Goal: Transaction & Acquisition: Purchase product/service

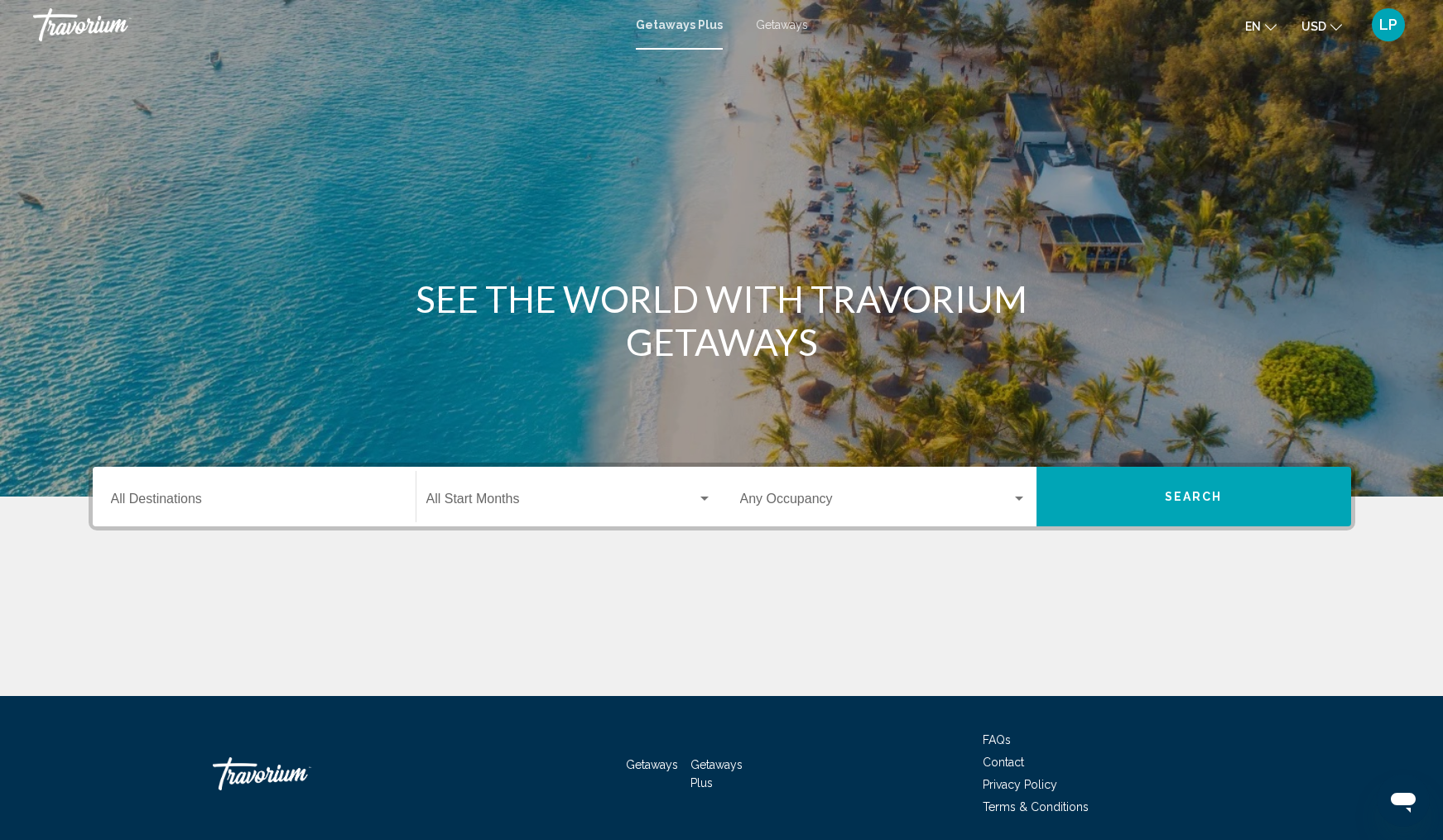
click at [166, 499] on input "Destination All Destinations" at bounding box center [253, 502] width 287 height 15
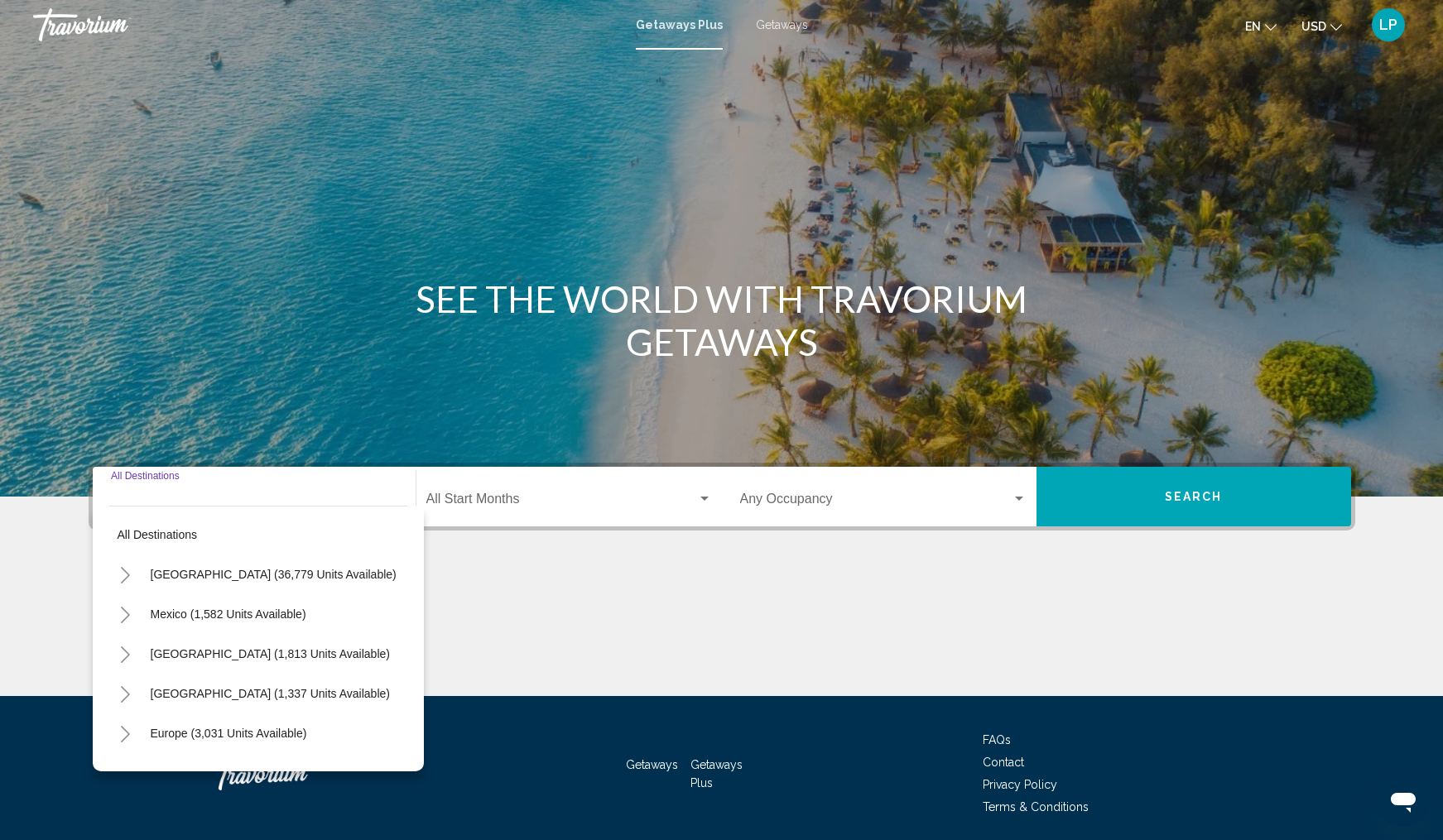
scroll to position [58, 0]
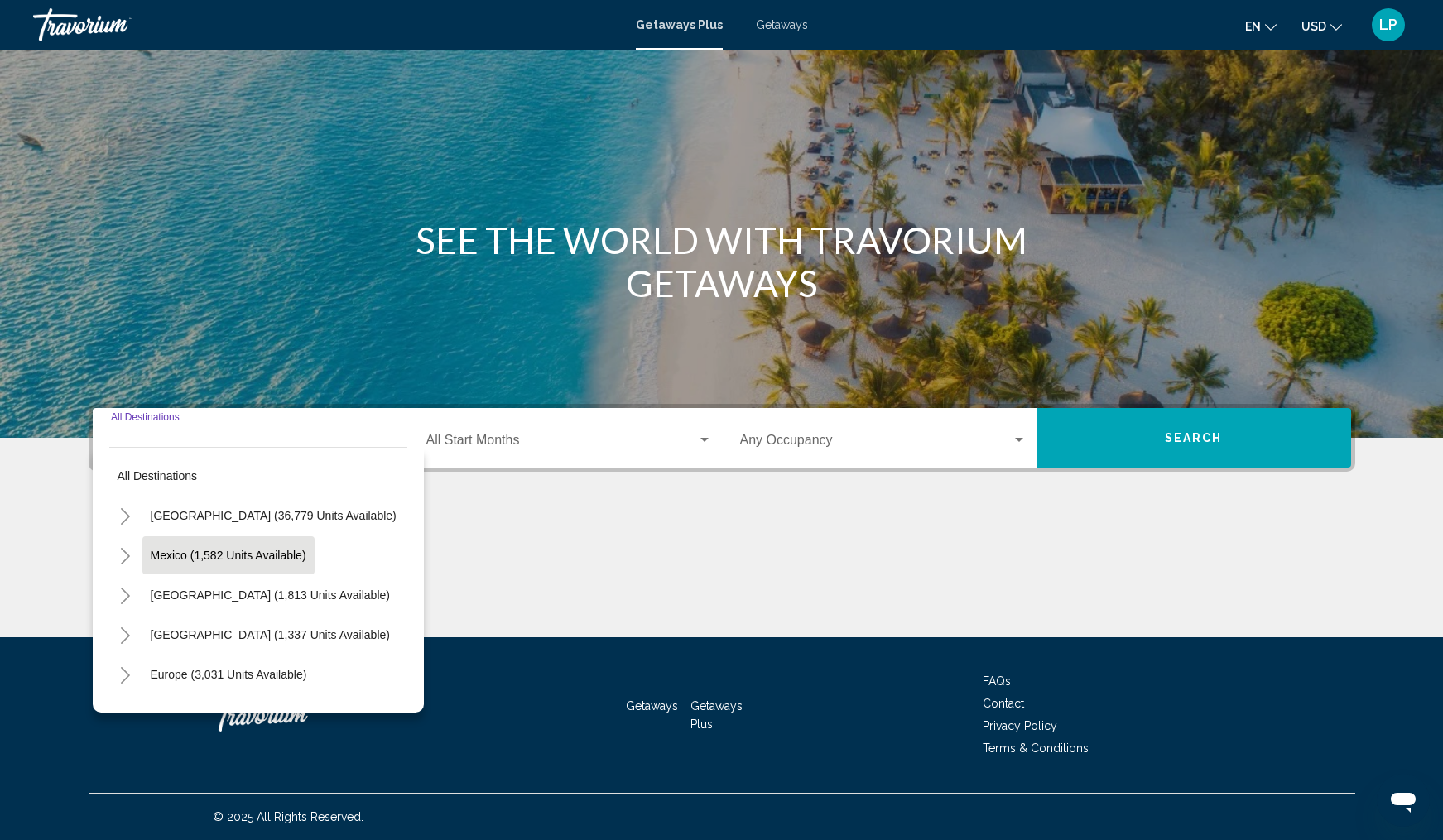
click at [192, 557] on span "Mexico (1,582 units available)" at bounding box center [228, 555] width 155 height 13
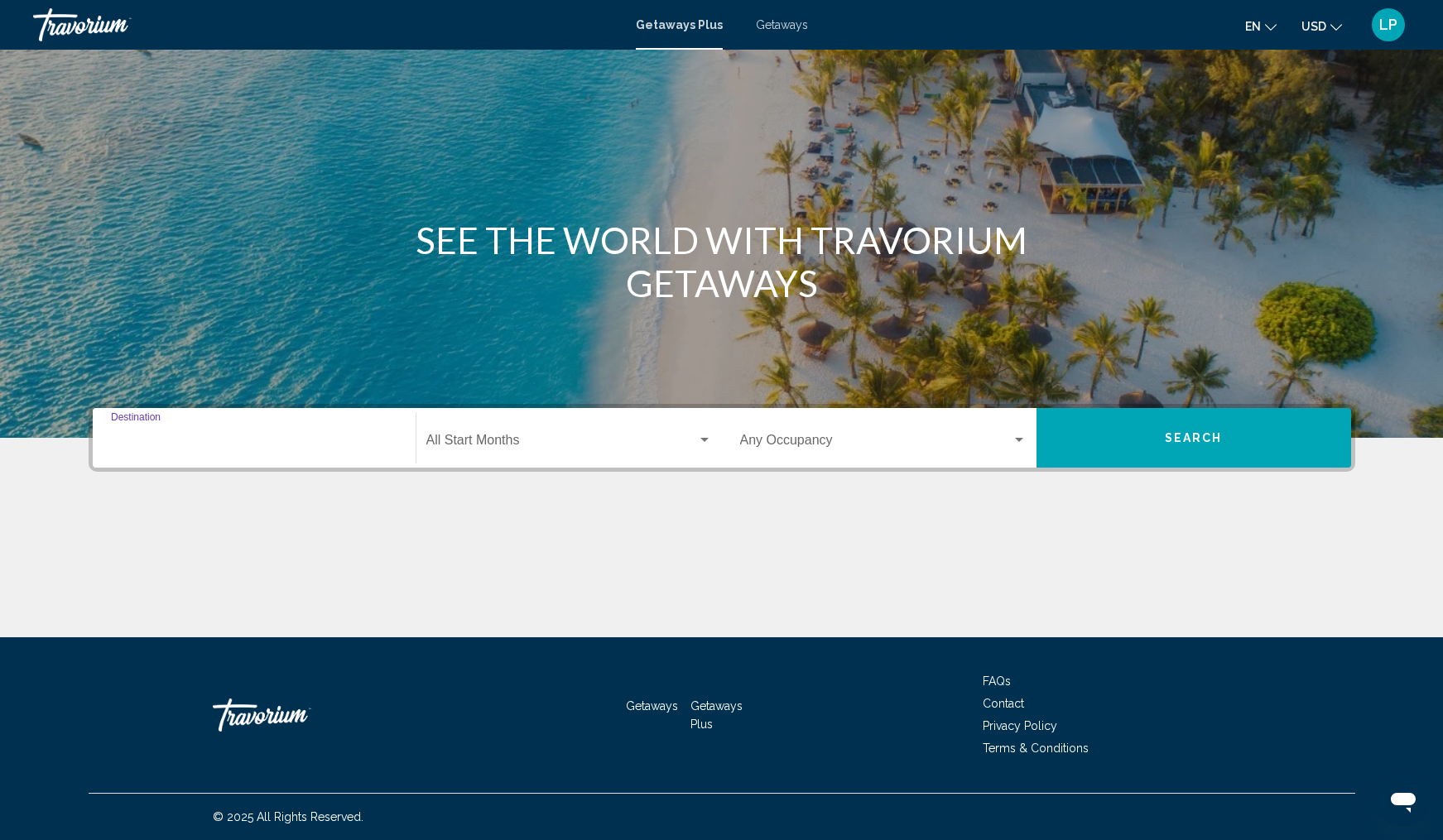
type input "**********"
click at [508, 435] on div "Start Month All Start Months" at bounding box center [570, 438] width 286 height 52
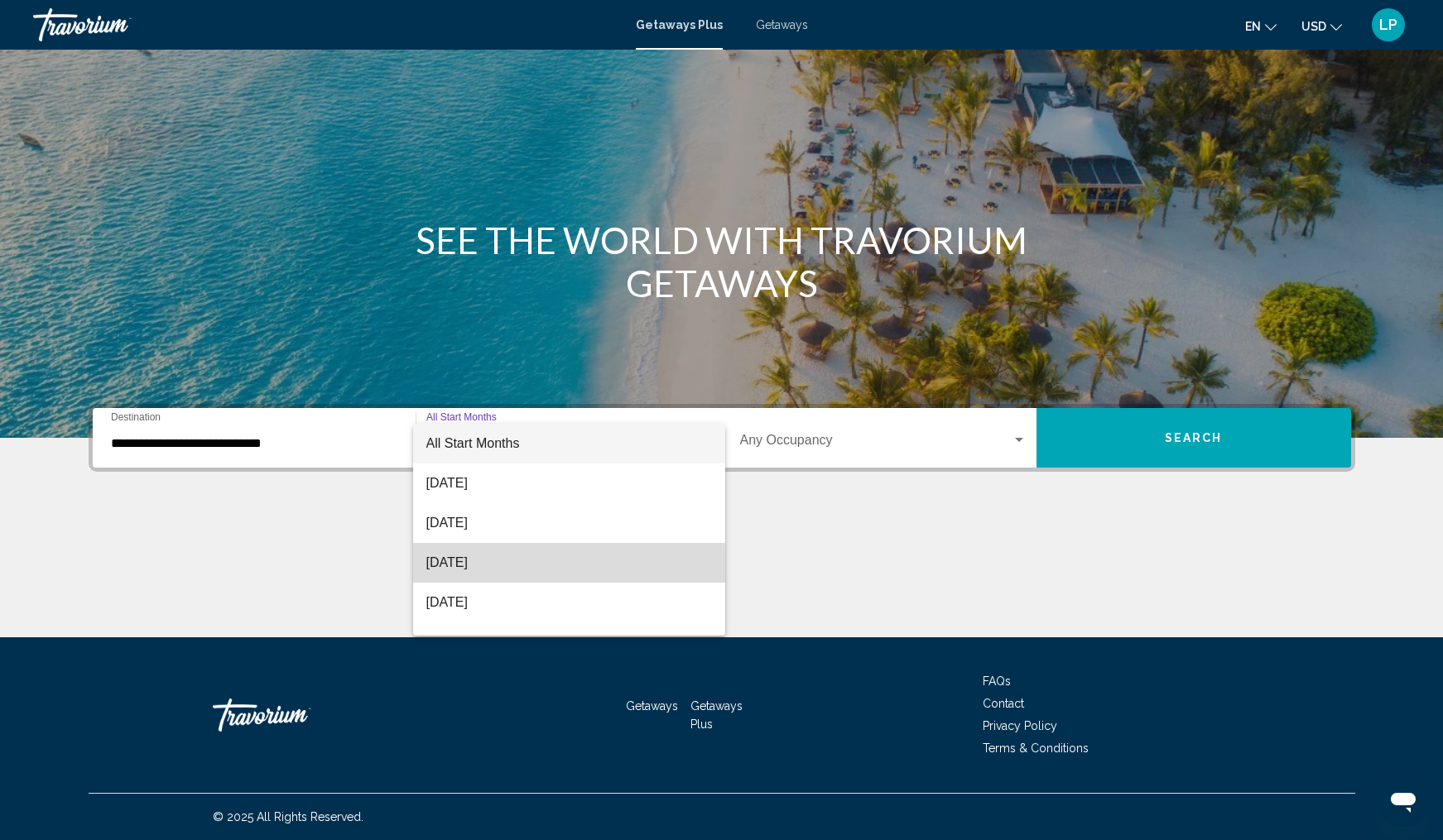
click at [468, 575] on span "November 2025" at bounding box center [570, 563] width 286 height 40
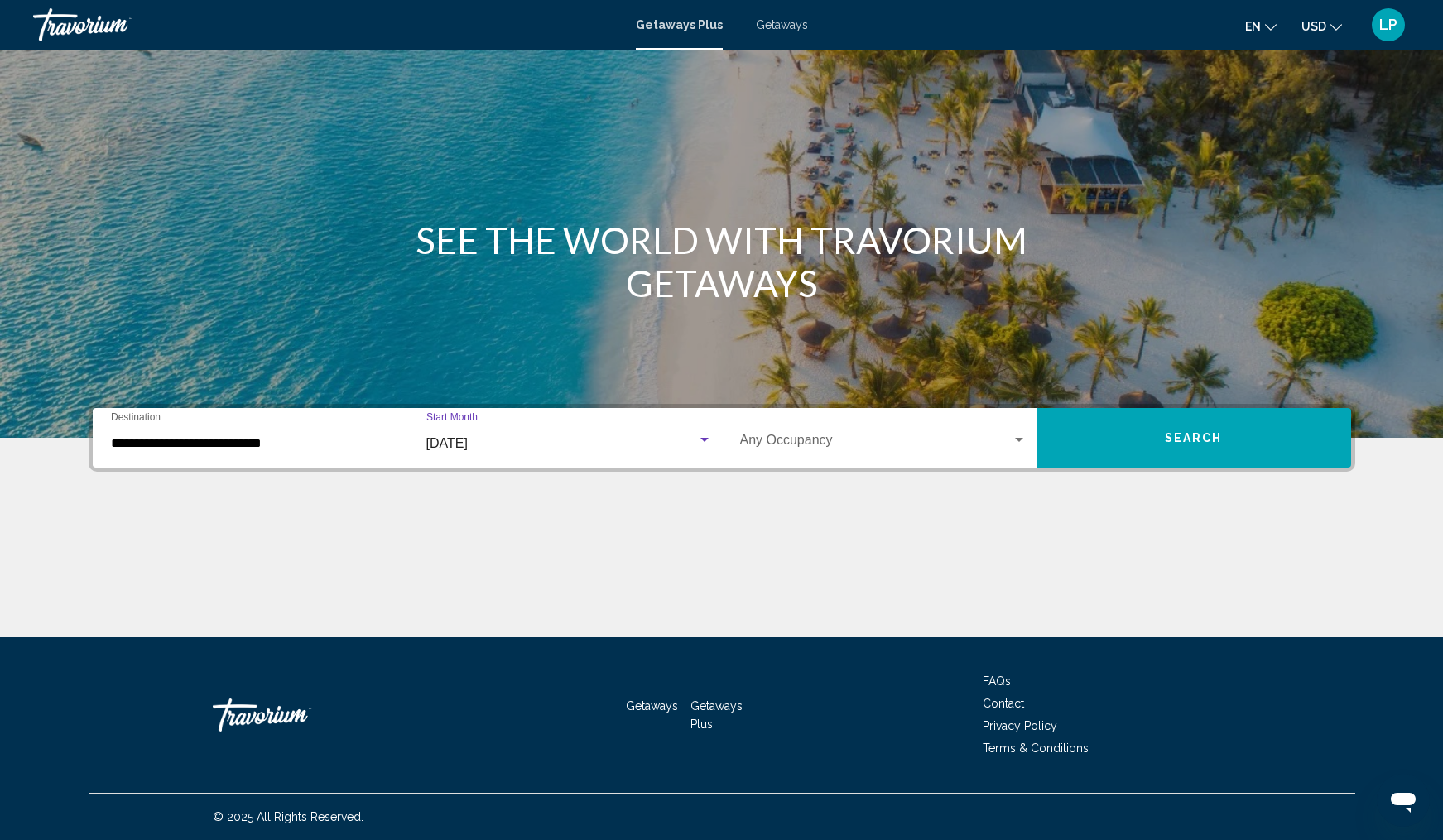
click at [1163, 448] on button "Search" at bounding box center [1194, 438] width 314 height 59
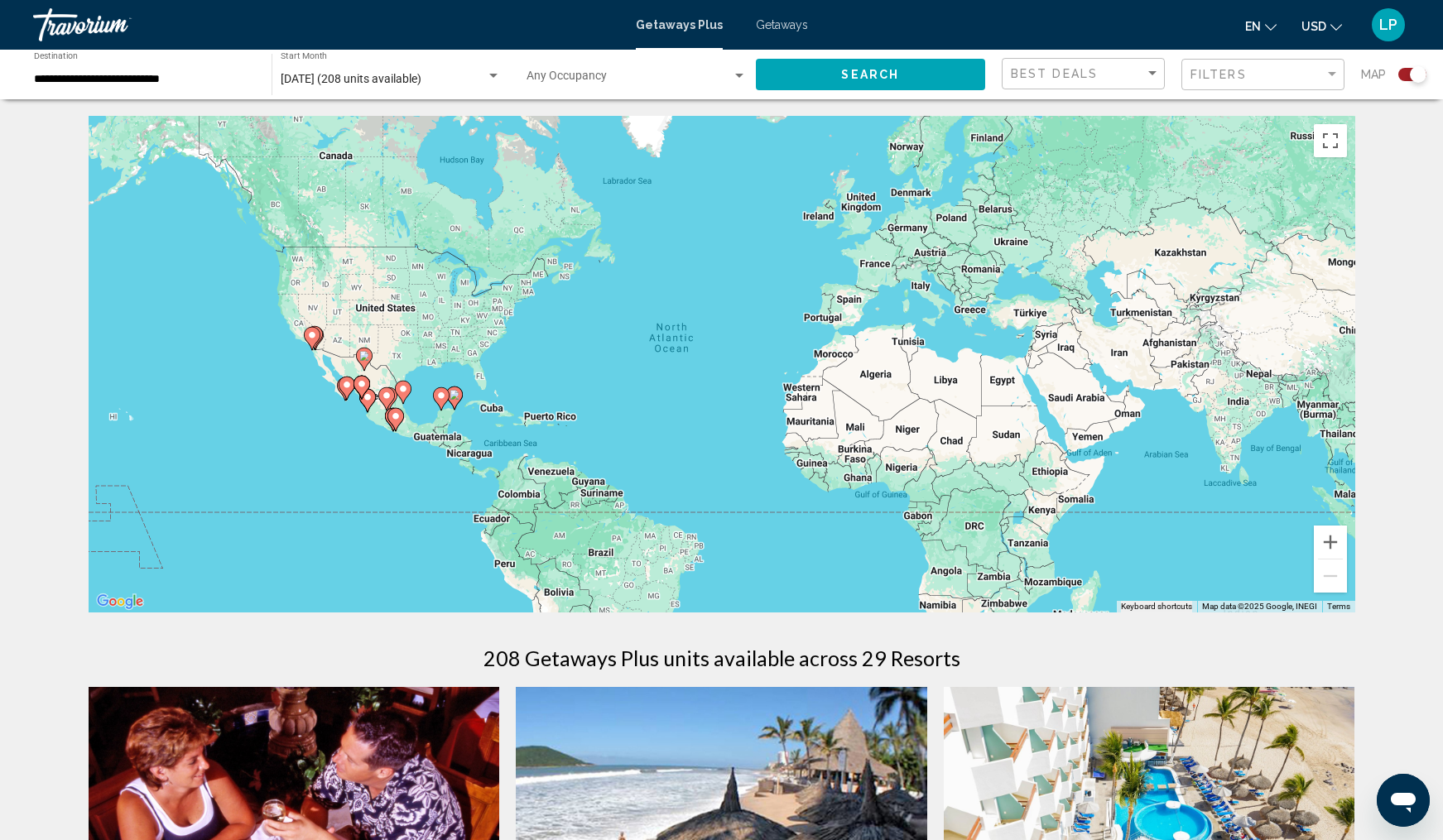
click at [791, 26] on span "Getaways" at bounding box center [782, 24] width 52 height 13
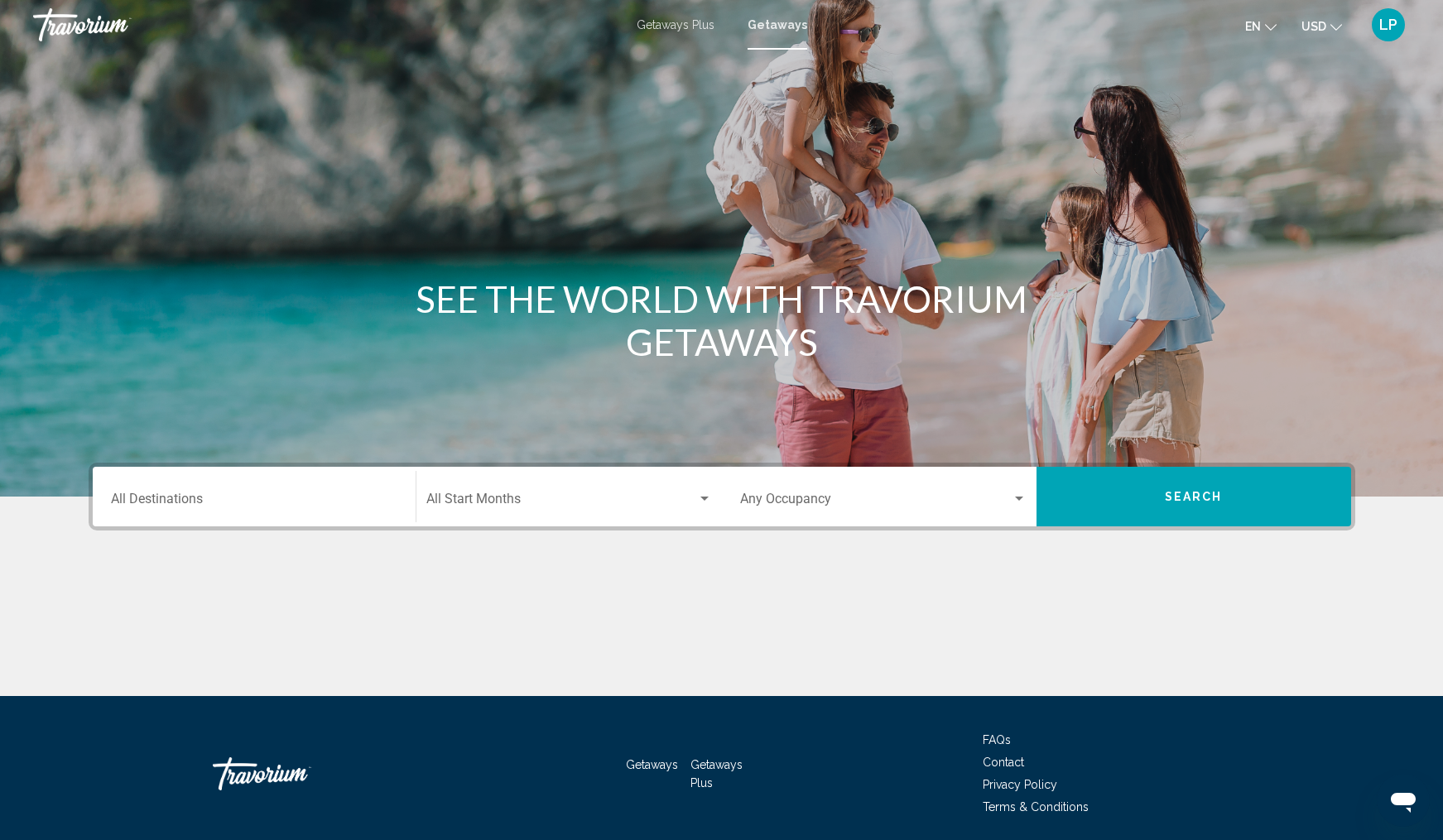
click at [179, 491] on div "Destination All Destinations" at bounding box center [253, 497] width 287 height 52
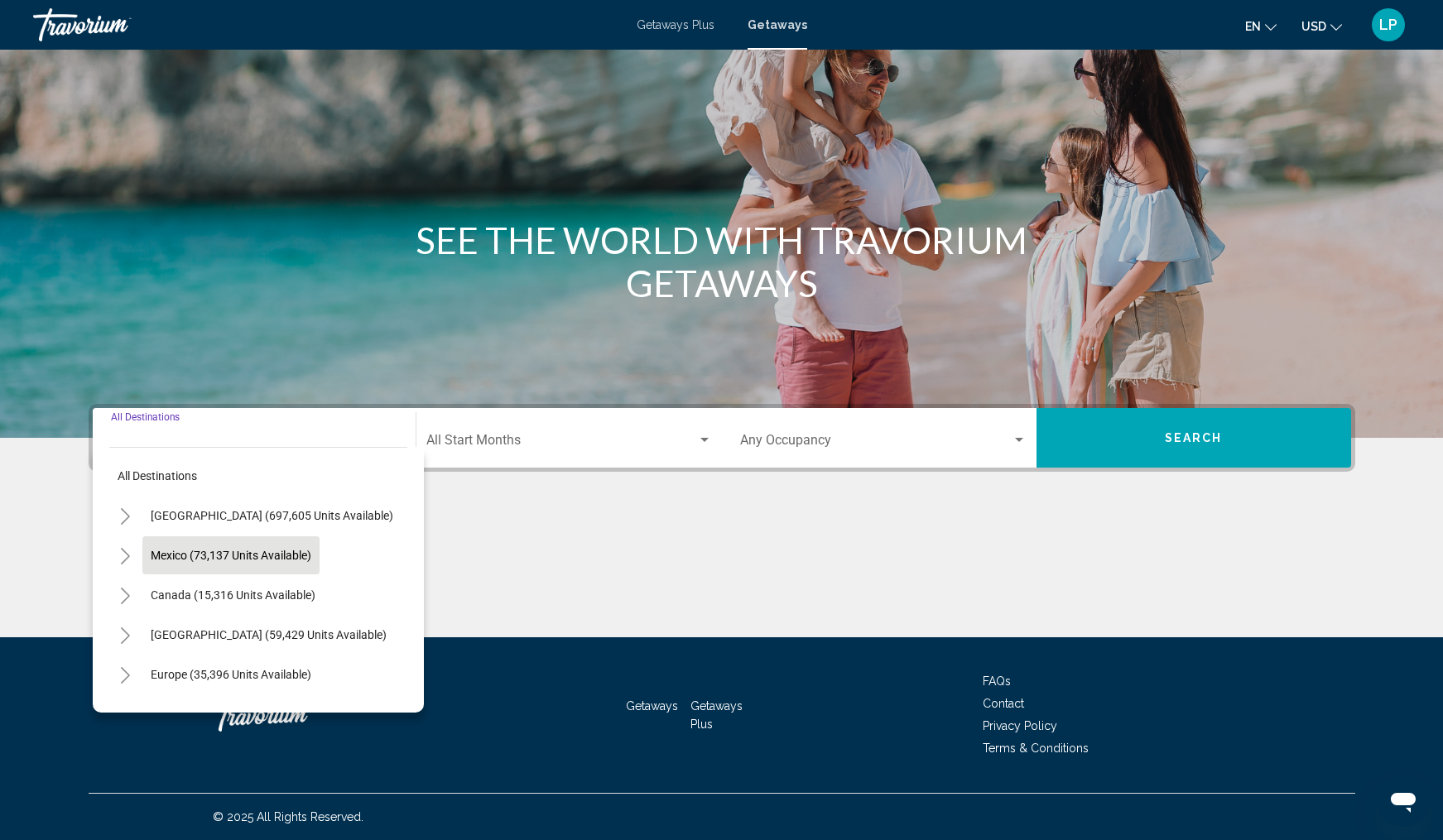
click at [212, 551] on span "Mexico (73,137 units available)" at bounding box center [231, 555] width 161 height 13
type input "**********"
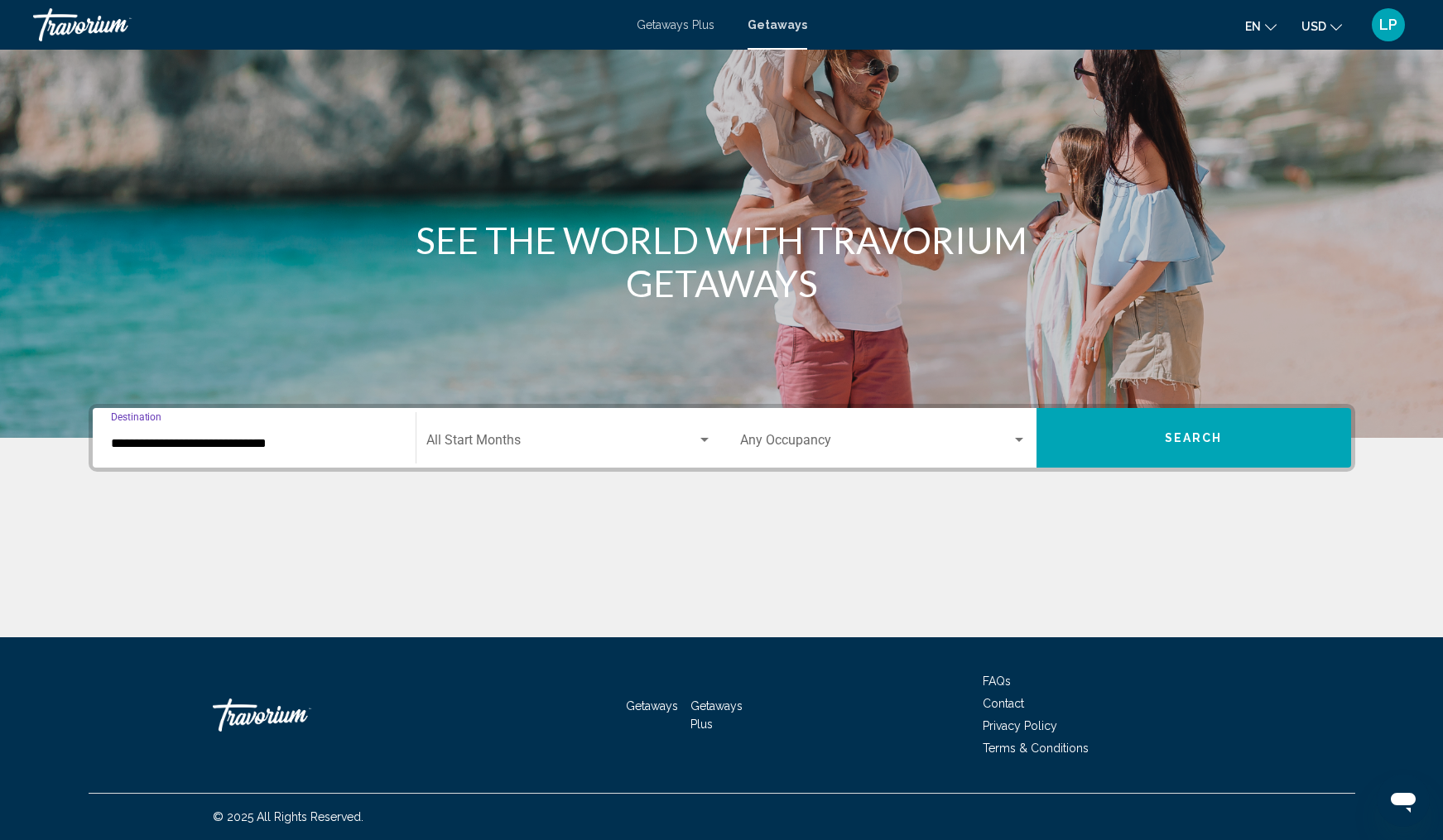
click at [565, 428] on div "Start Month All Start Months" at bounding box center [570, 438] width 286 height 52
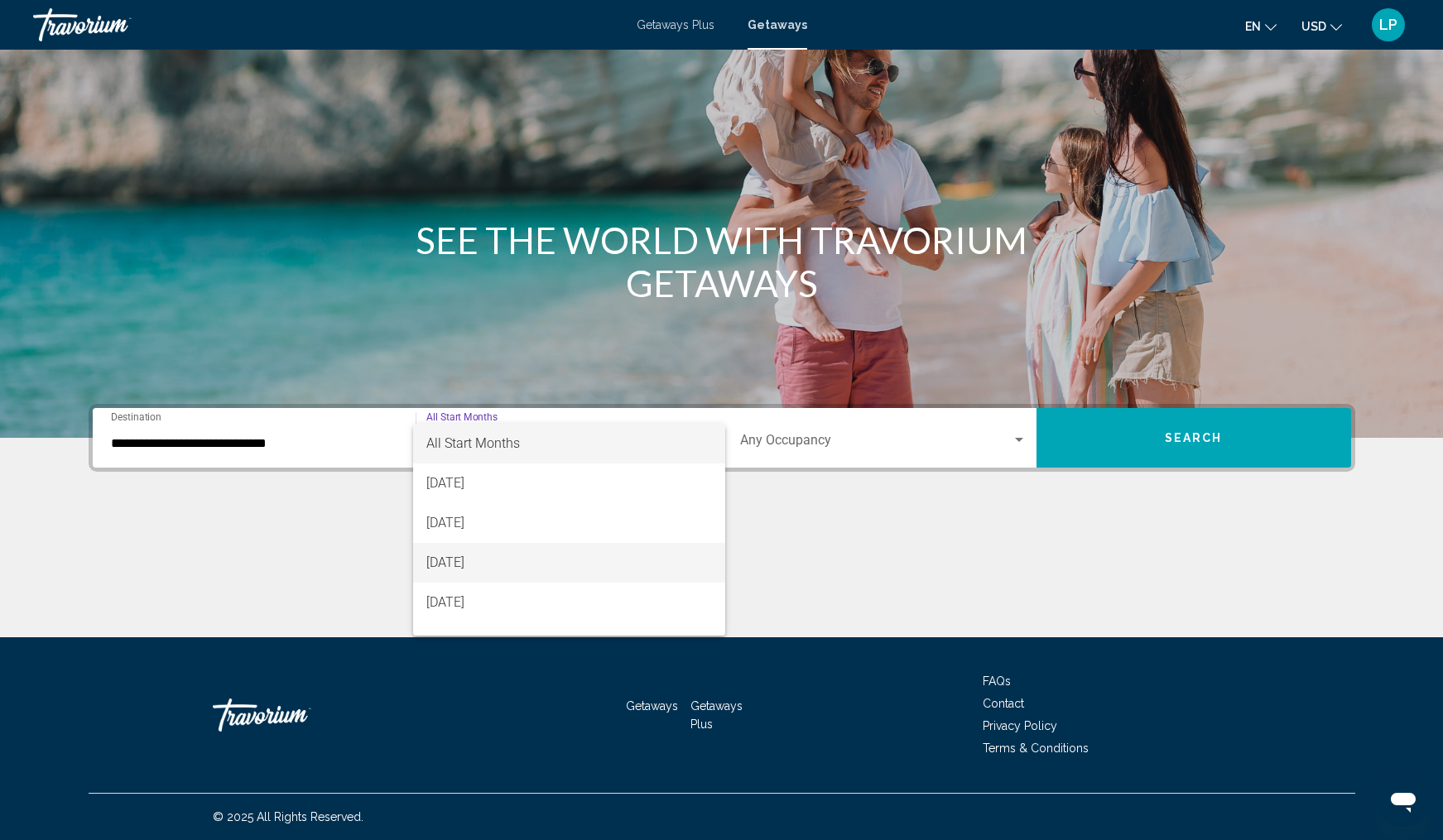
click at [514, 561] on span "November 2025" at bounding box center [570, 563] width 286 height 40
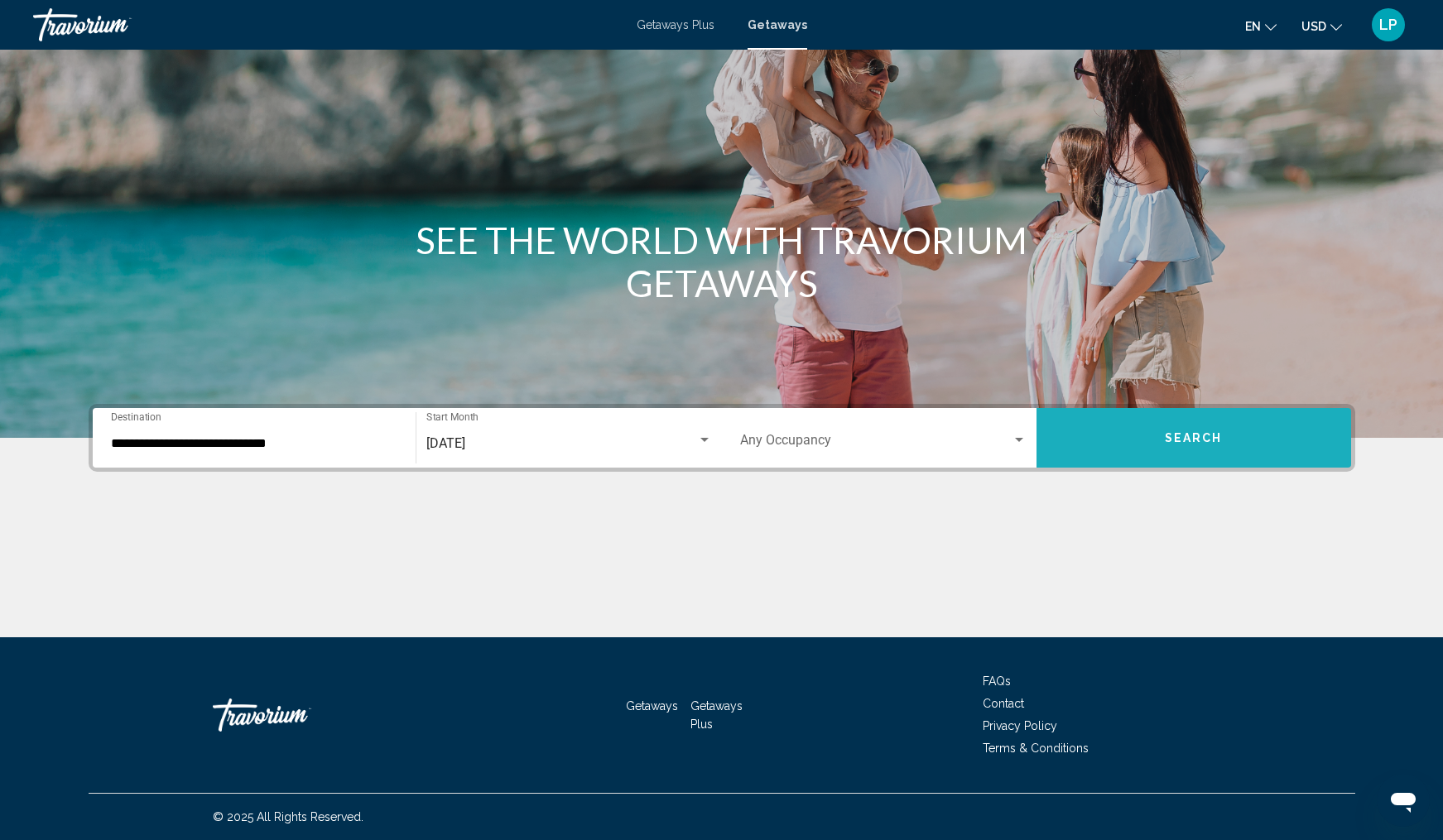
click at [1115, 429] on button "Search" at bounding box center [1194, 438] width 314 height 59
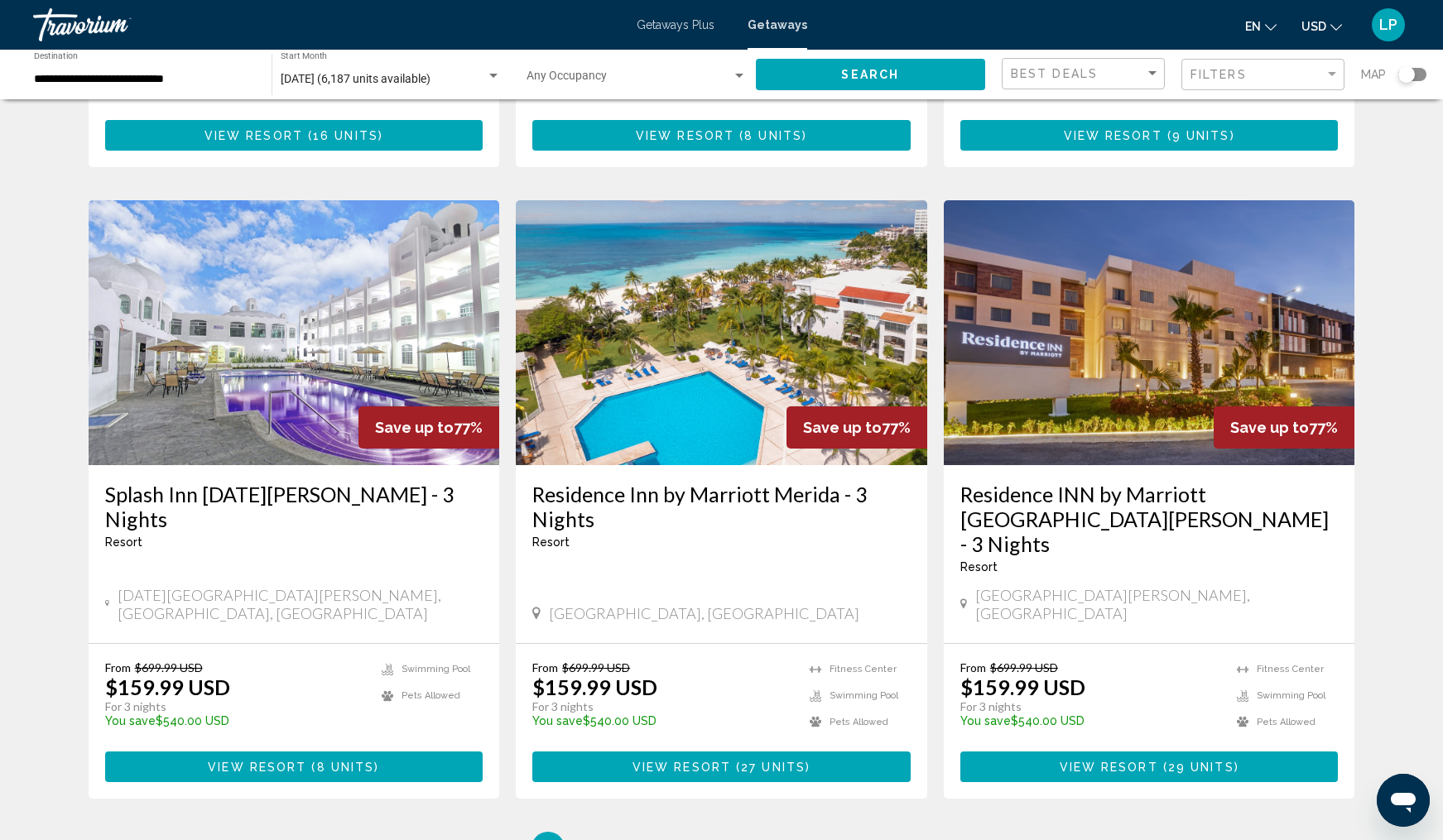
scroll to position [1763, 0]
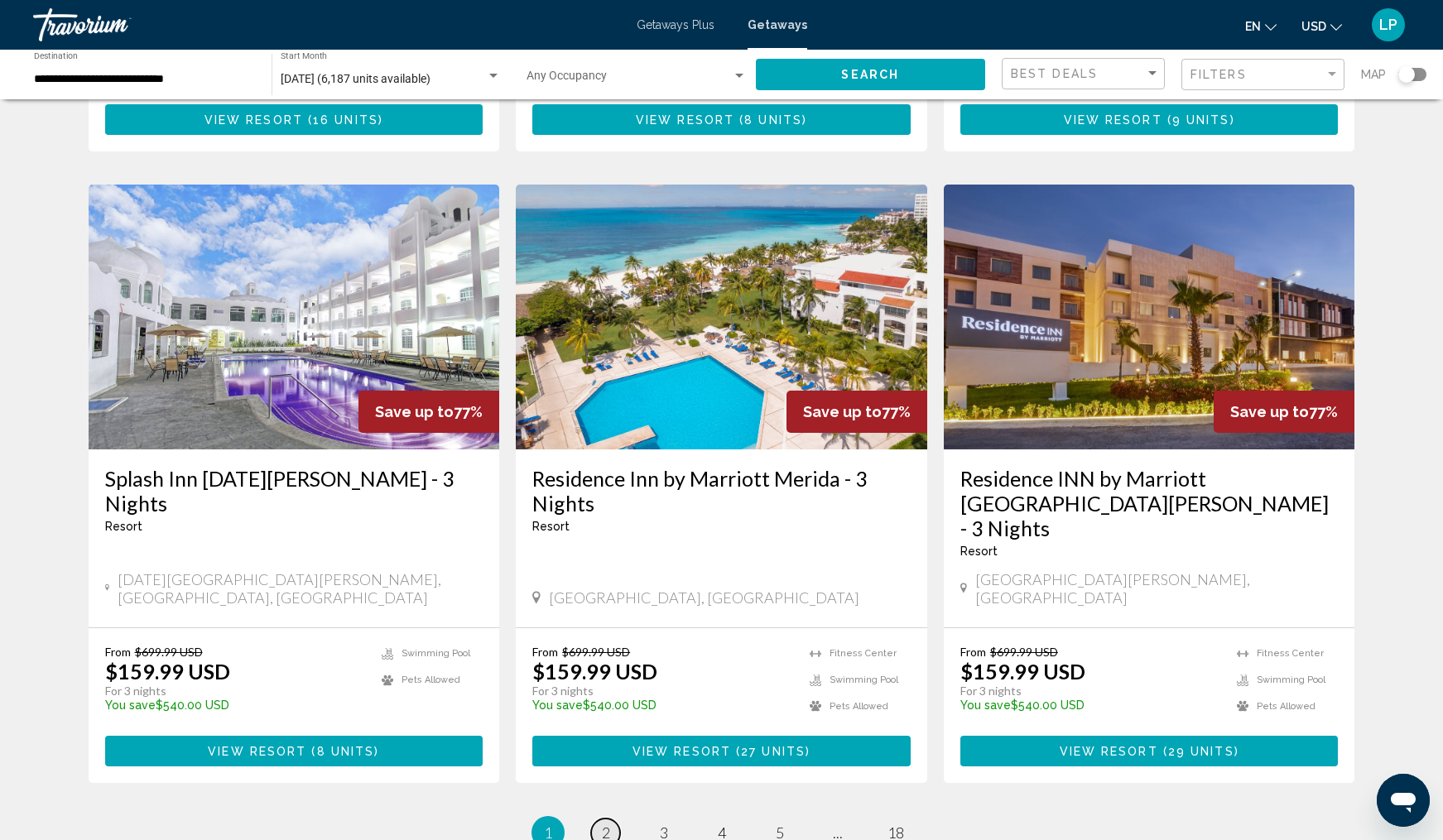
click at [605, 824] on span "2" at bounding box center [606, 833] width 8 height 18
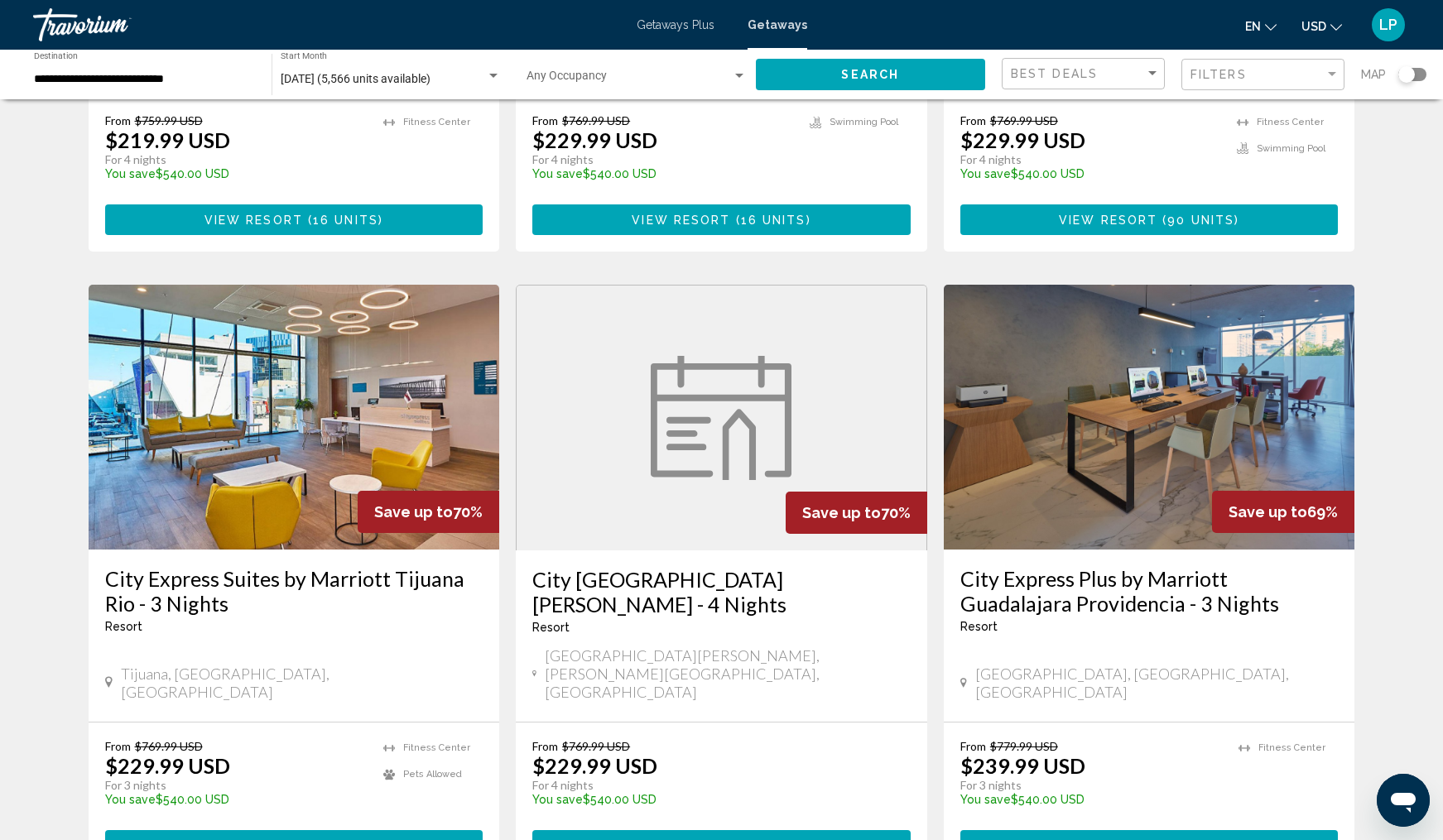
scroll to position [1715, 0]
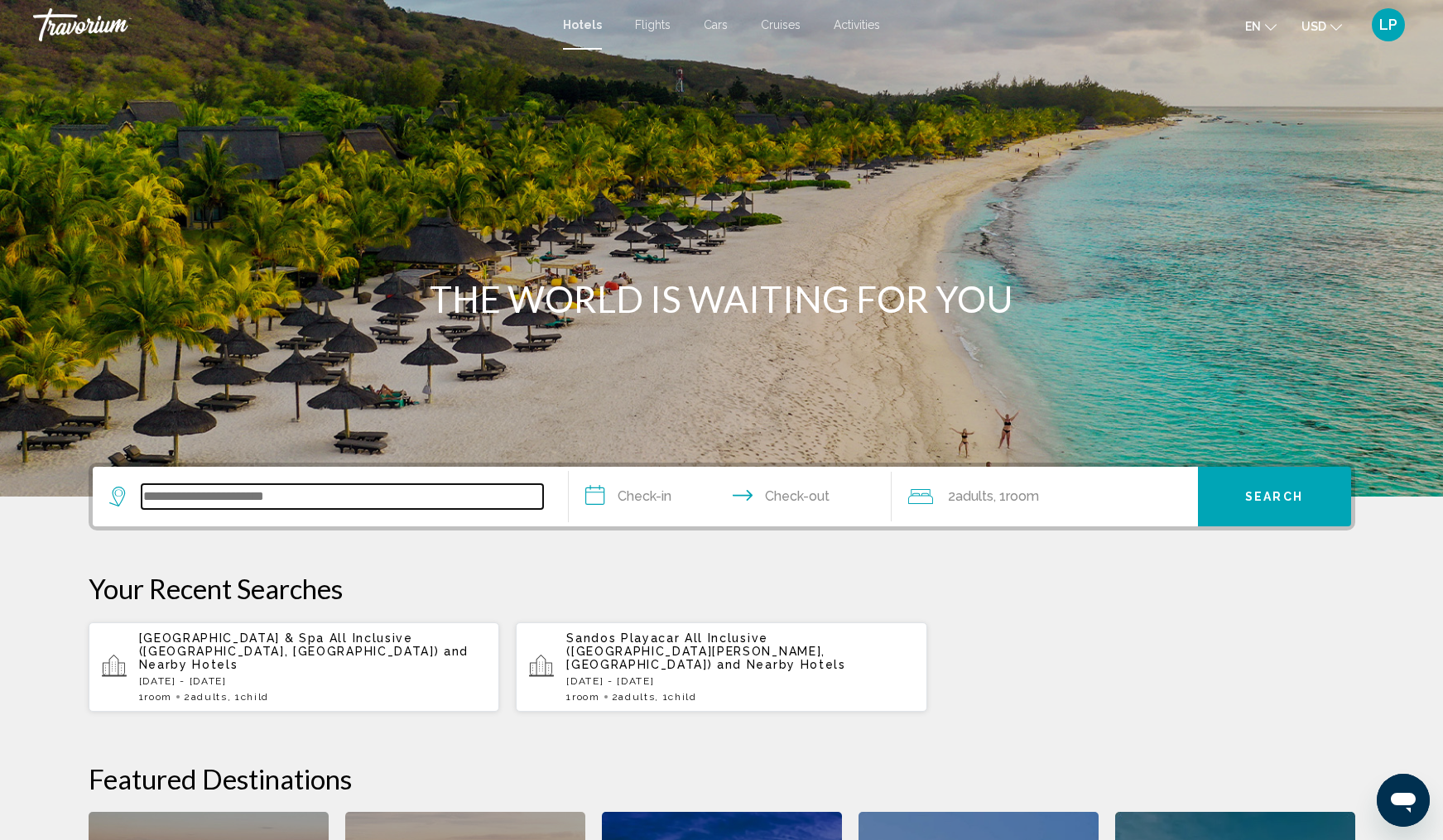
click at [194, 497] on input "Search widget" at bounding box center [342, 497] width 402 height 25
type input "***"
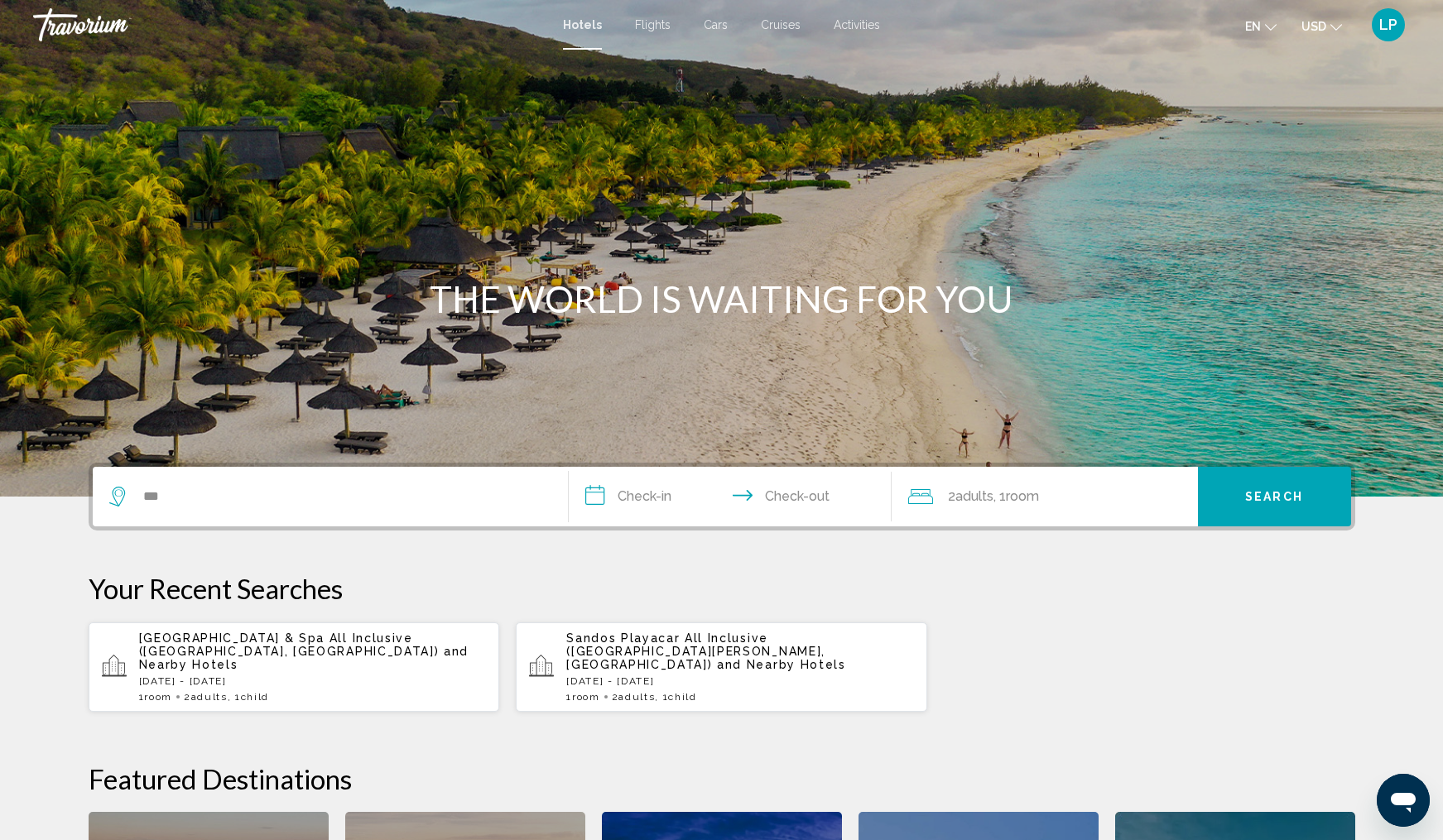
click at [717, 659] on span "and Nearby Hotels" at bounding box center [782, 665] width 129 height 13
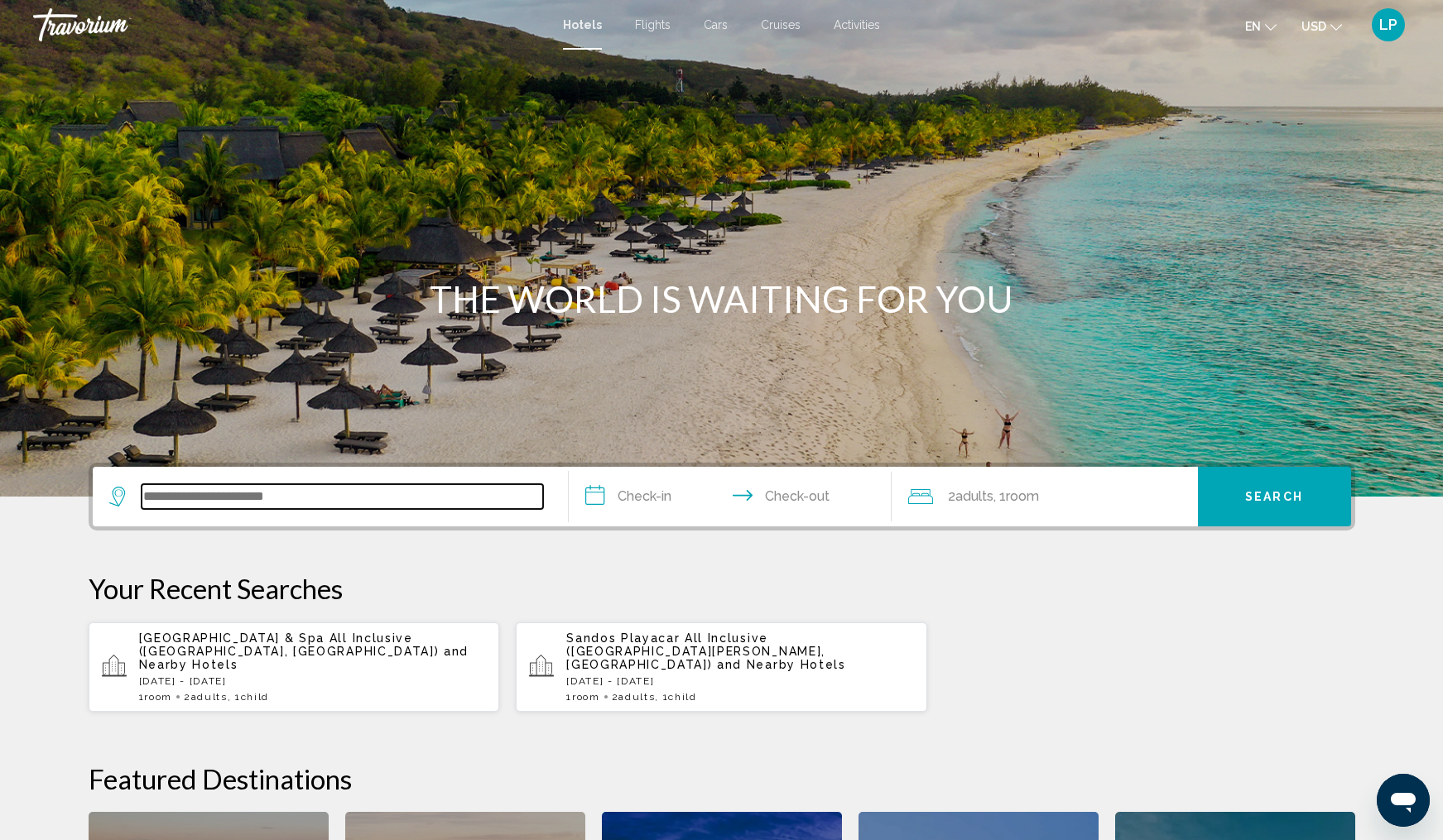
click at [261, 500] on input "Search widget" at bounding box center [342, 497] width 402 height 25
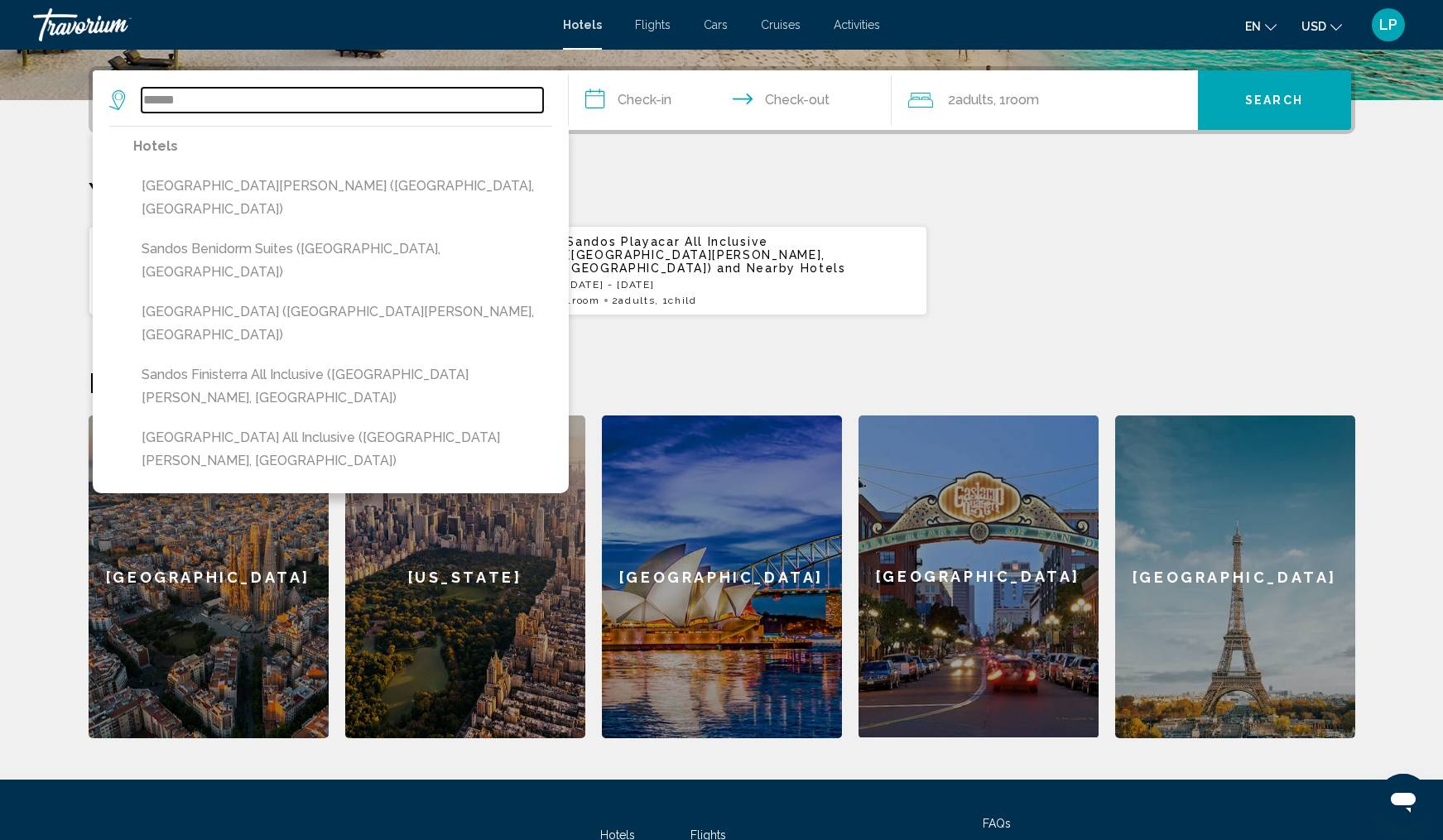
scroll to position [394, 0]
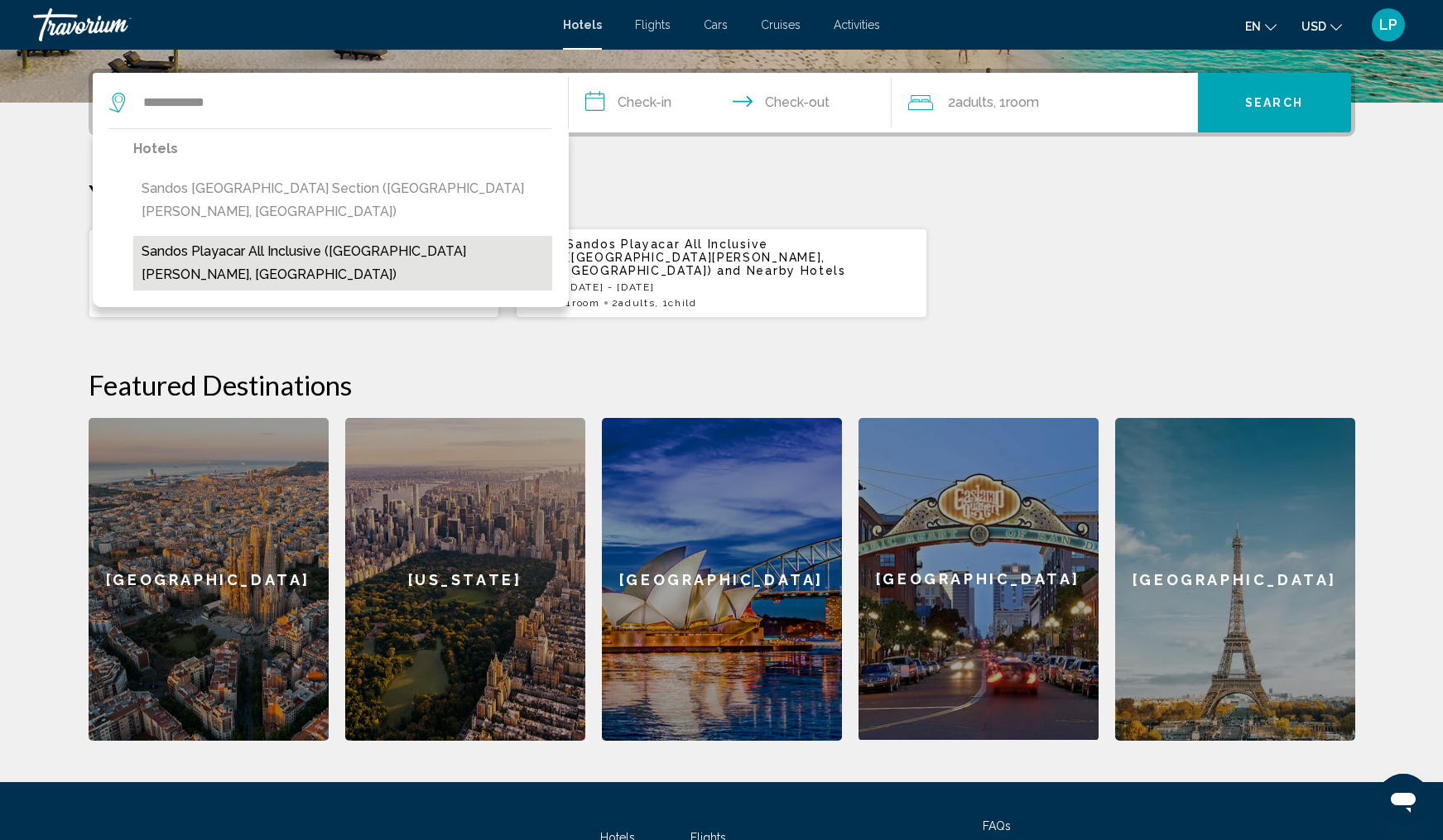
click at [252, 236] on button "Sandos Playacar All Inclusive (Playa Del Carmen, MX)" at bounding box center [342, 263] width 419 height 55
type input "**********"
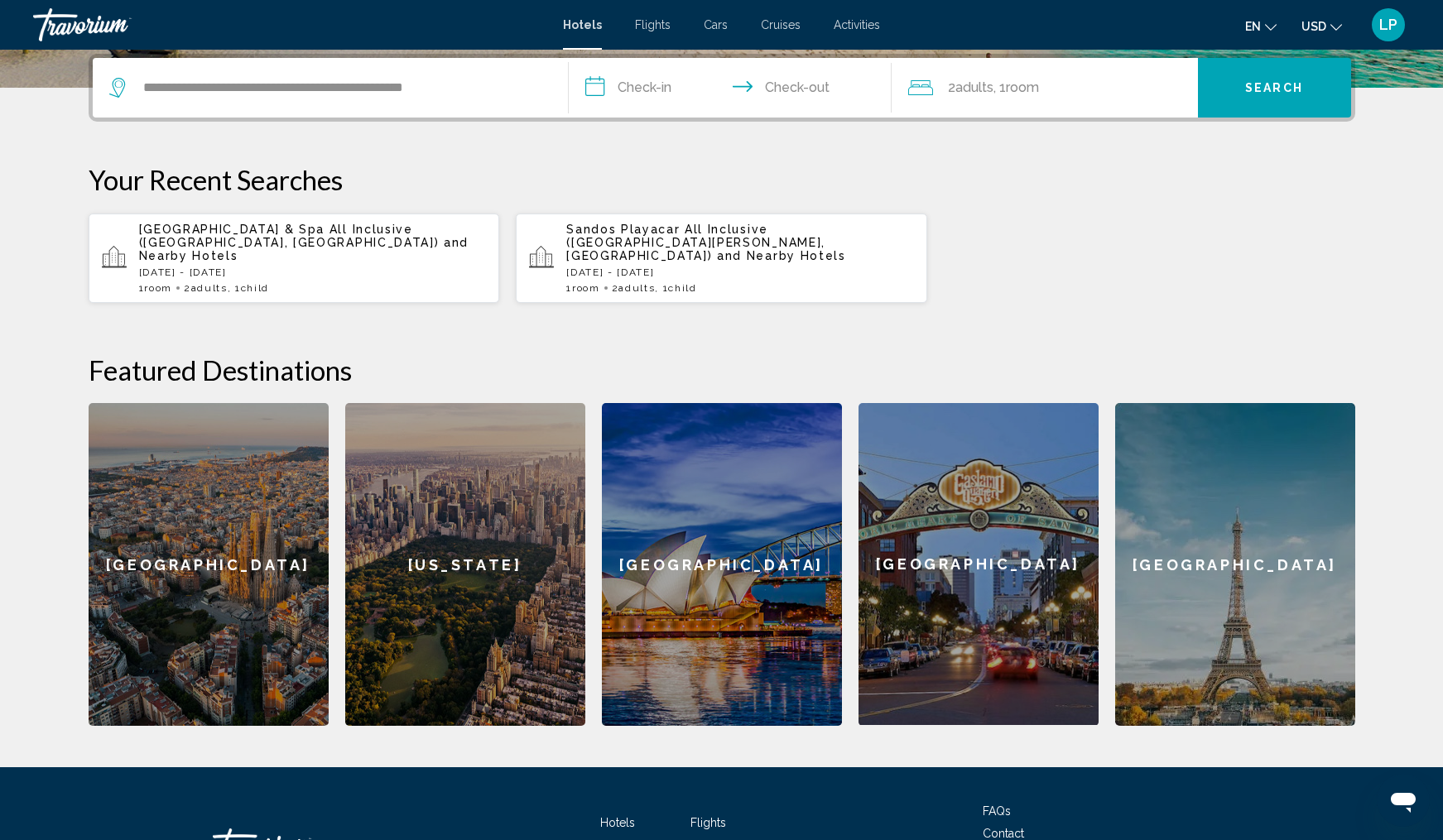
click at [664, 90] on input "**********" at bounding box center [733, 91] width 330 height 65
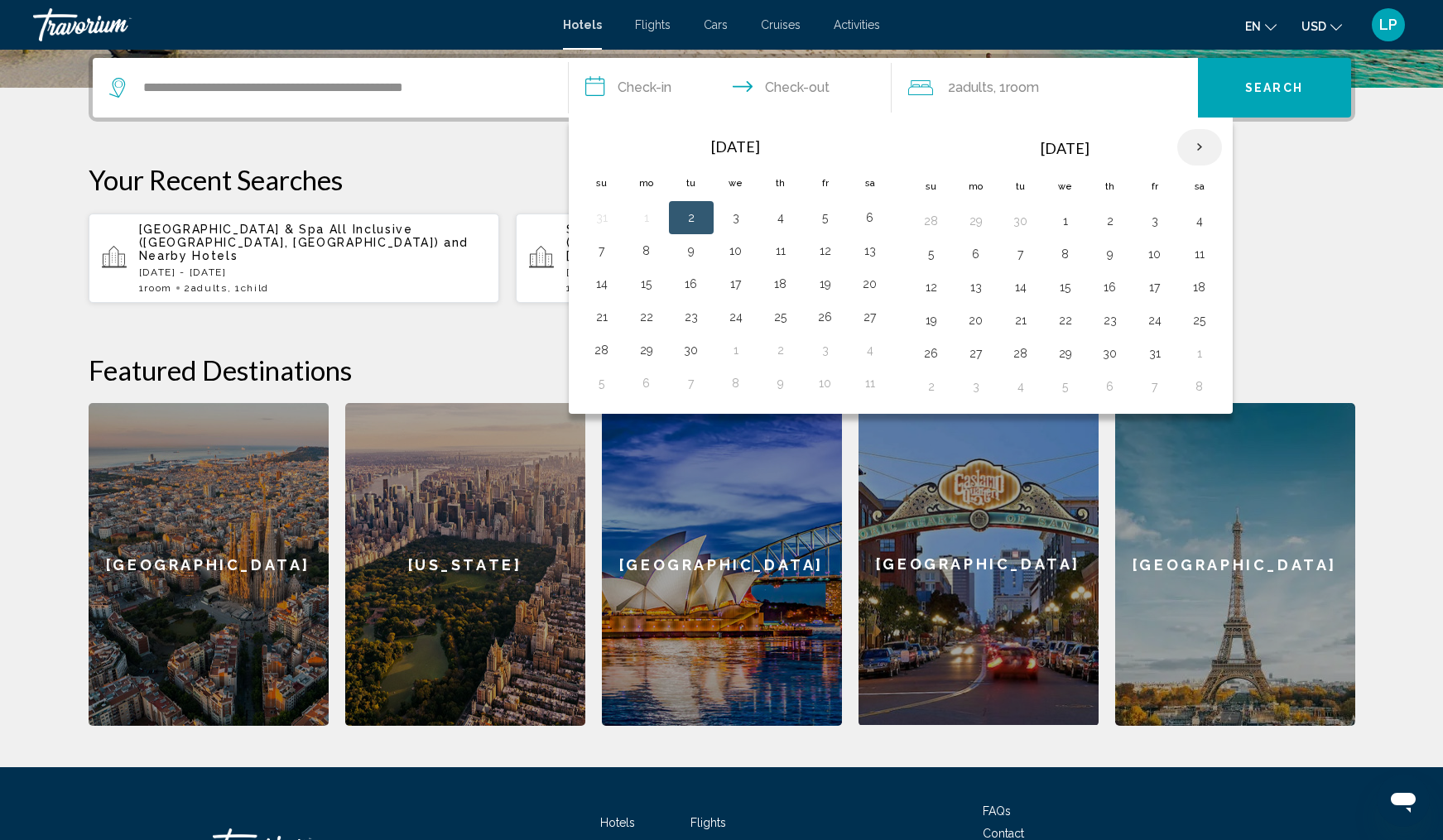
click at [1202, 145] on th "Next month" at bounding box center [1200, 147] width 45 height 37
click at [1193, 352] on button "29" at bounding box center [1200, 354] width 26 height 23
click at [1199, 153] on th "Next month" at bounding box center [1200, 147] width 45 height 37
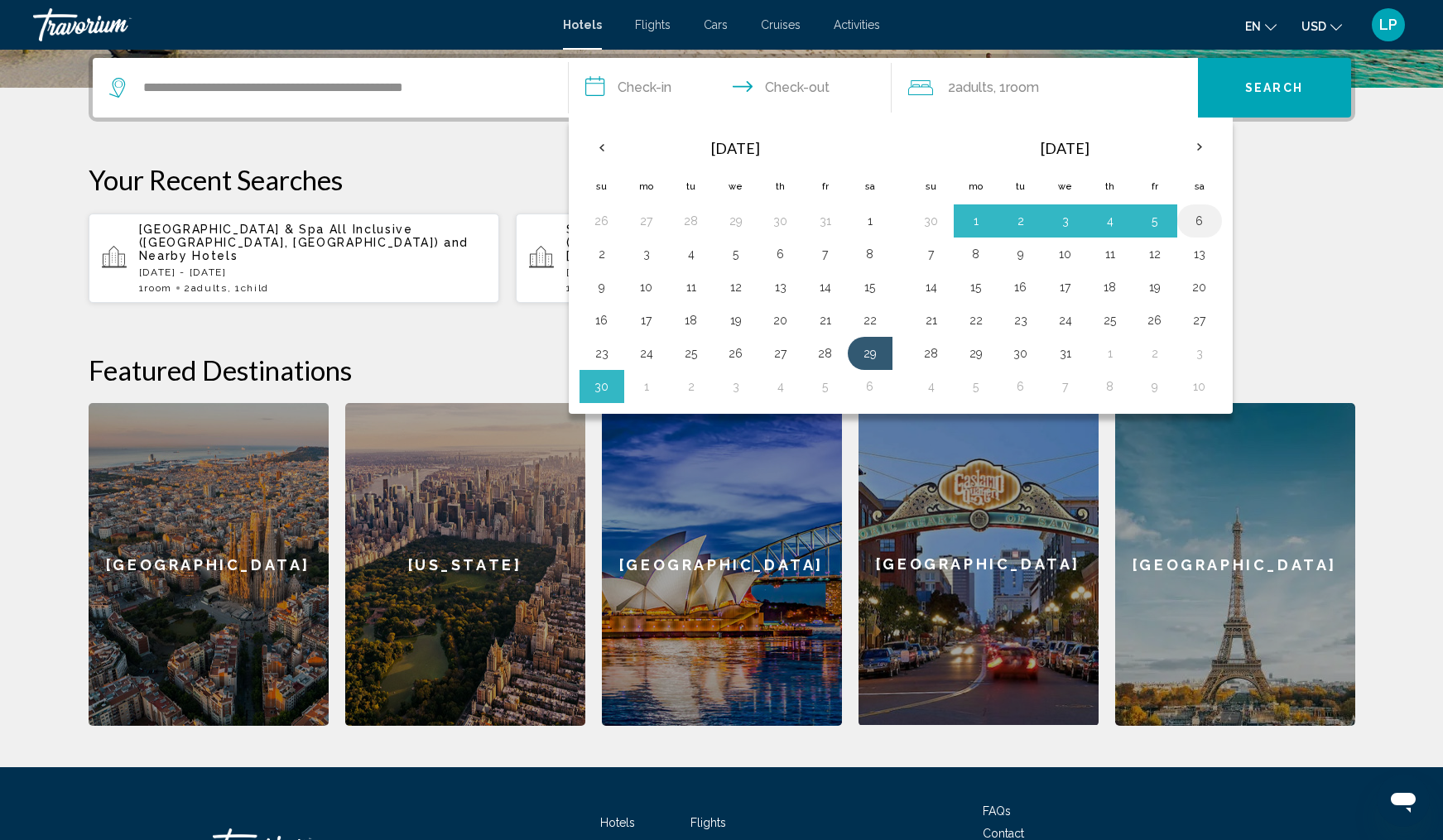
click at [1198, 221] on button "6" at bounding box center [1200, 221] width 26 height 23
type input "**********"
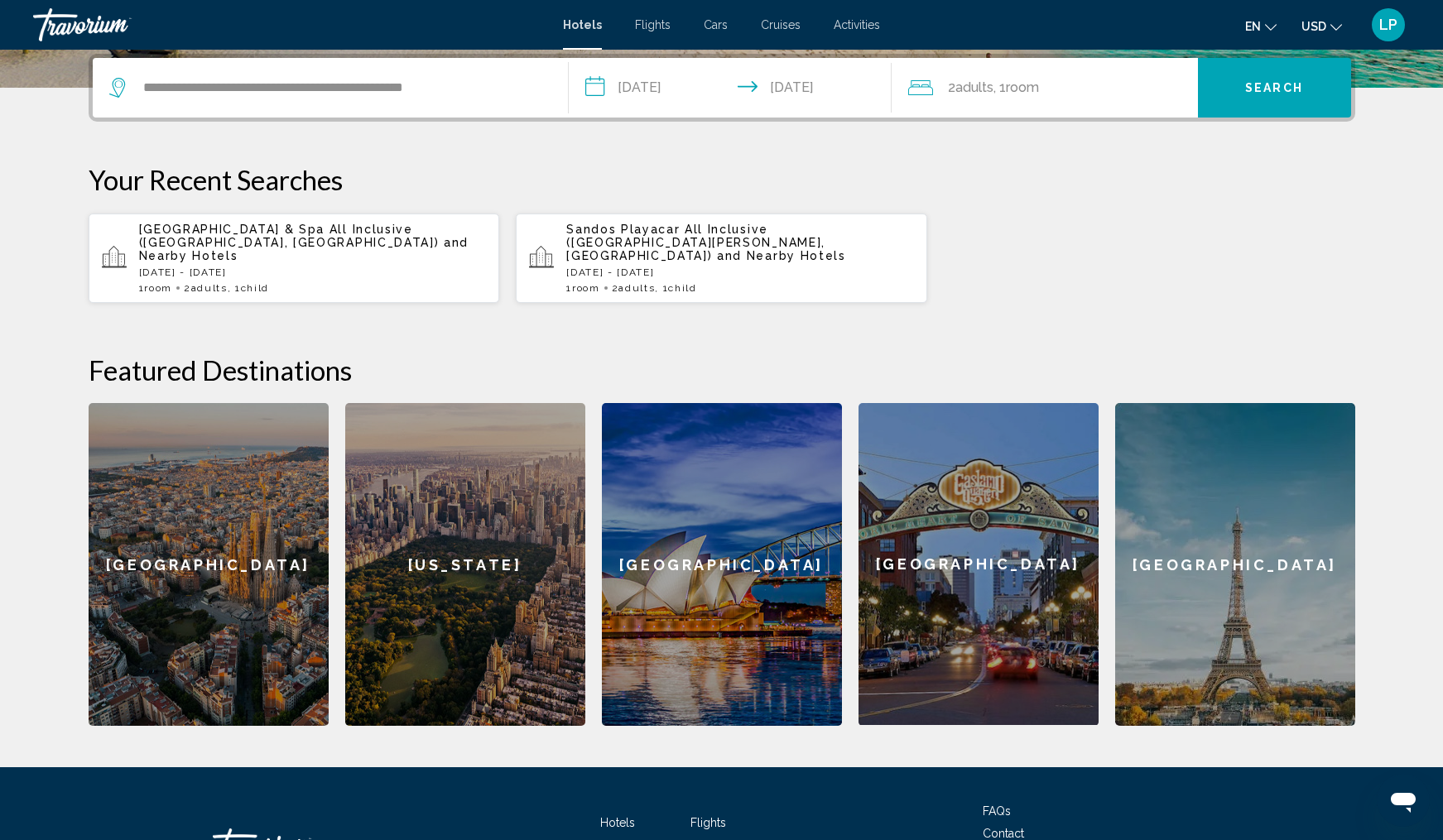
click at [1032, 90] on span "Room" at bounding box center [1022, 87] width 33 height 16
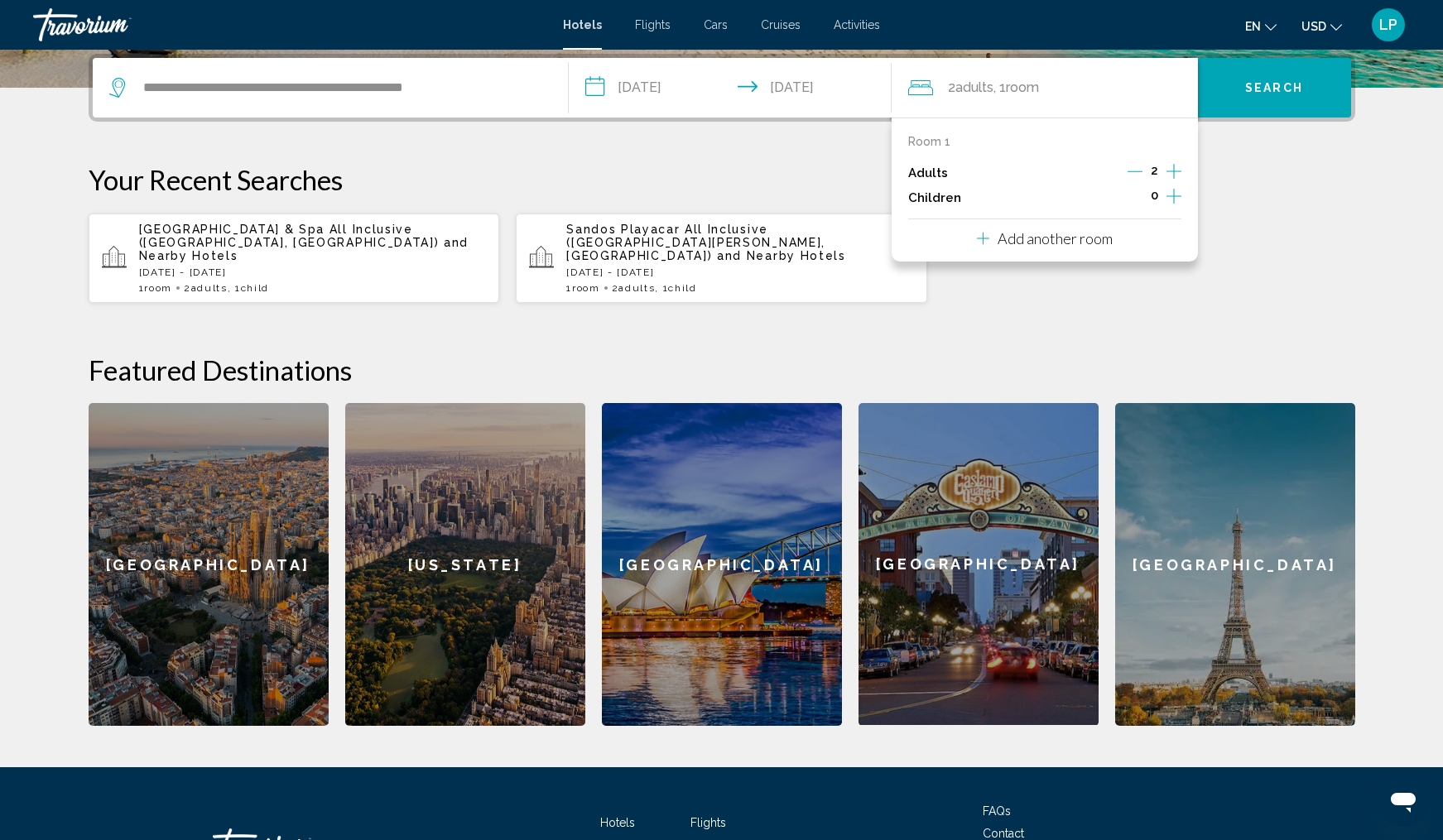
click at [1173, 199] on icon "Increment children" at bounding box center [1174, 196] width 15 height 20
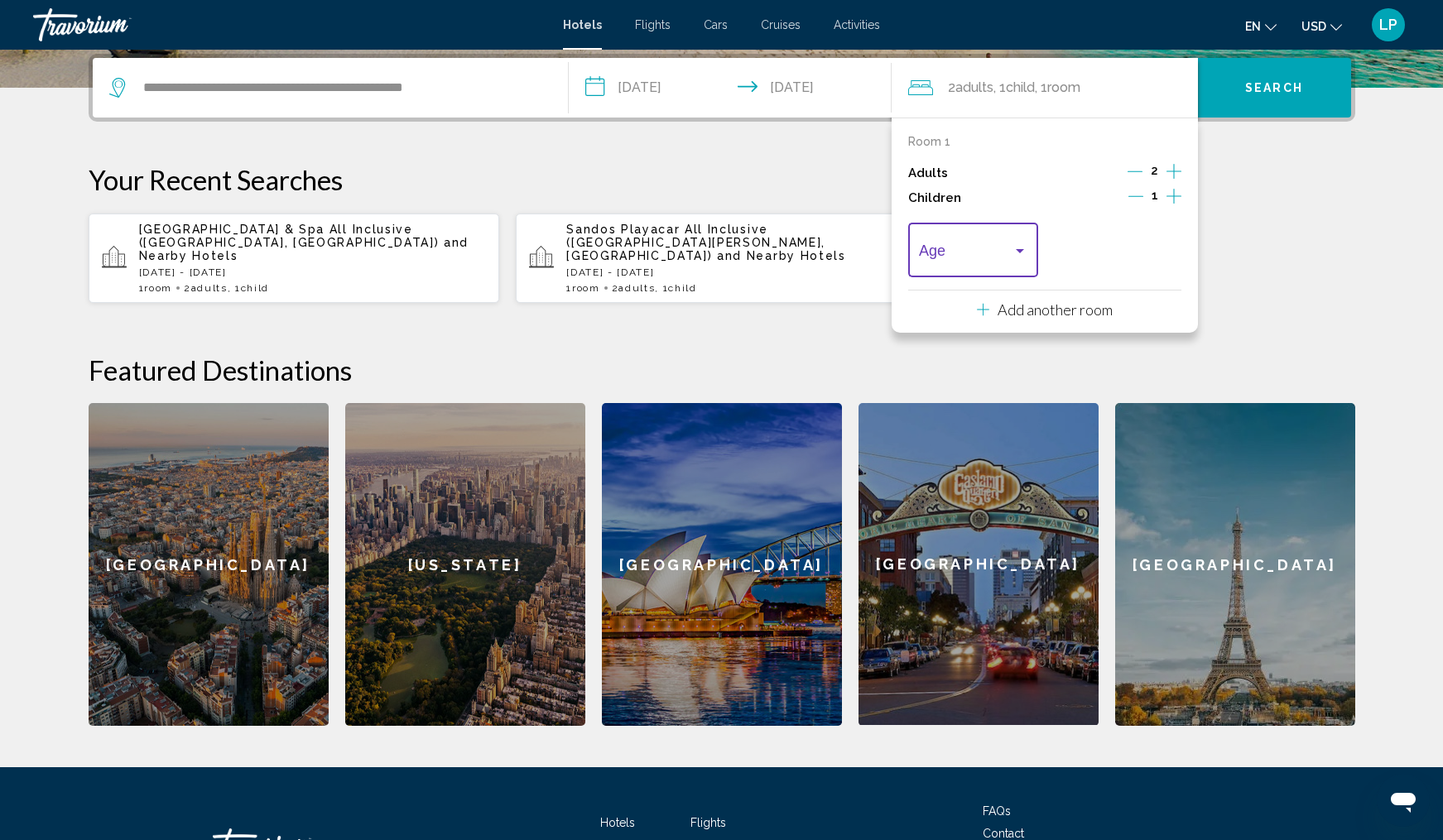
click at [1013, 256] on div "Travelers: 2 adults, 1 child" at bounding box center [1020, 251] width 15 height 13
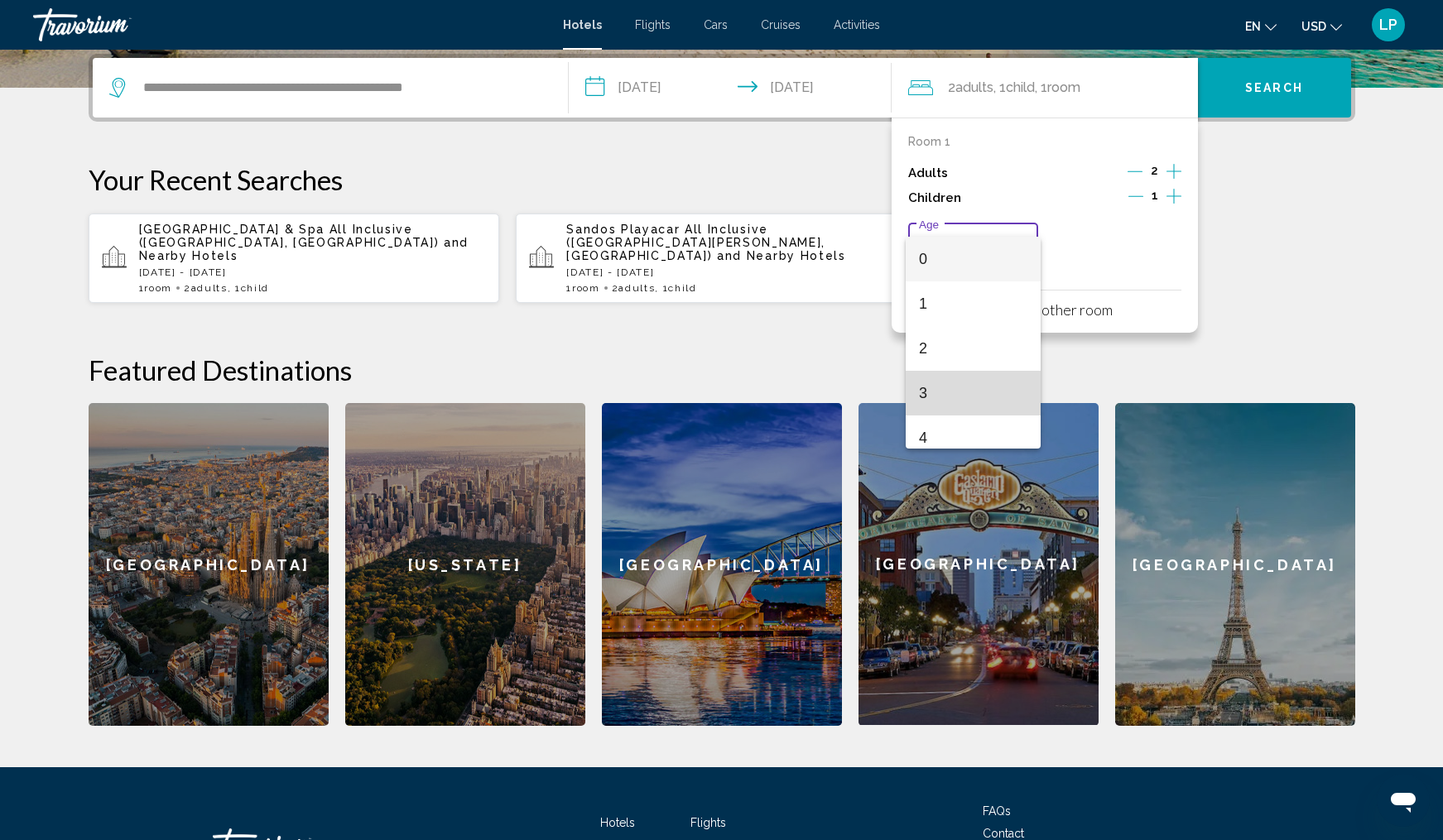
click at [952, 404] on span "3" at bounding box center [973, 393] width 109 height 45
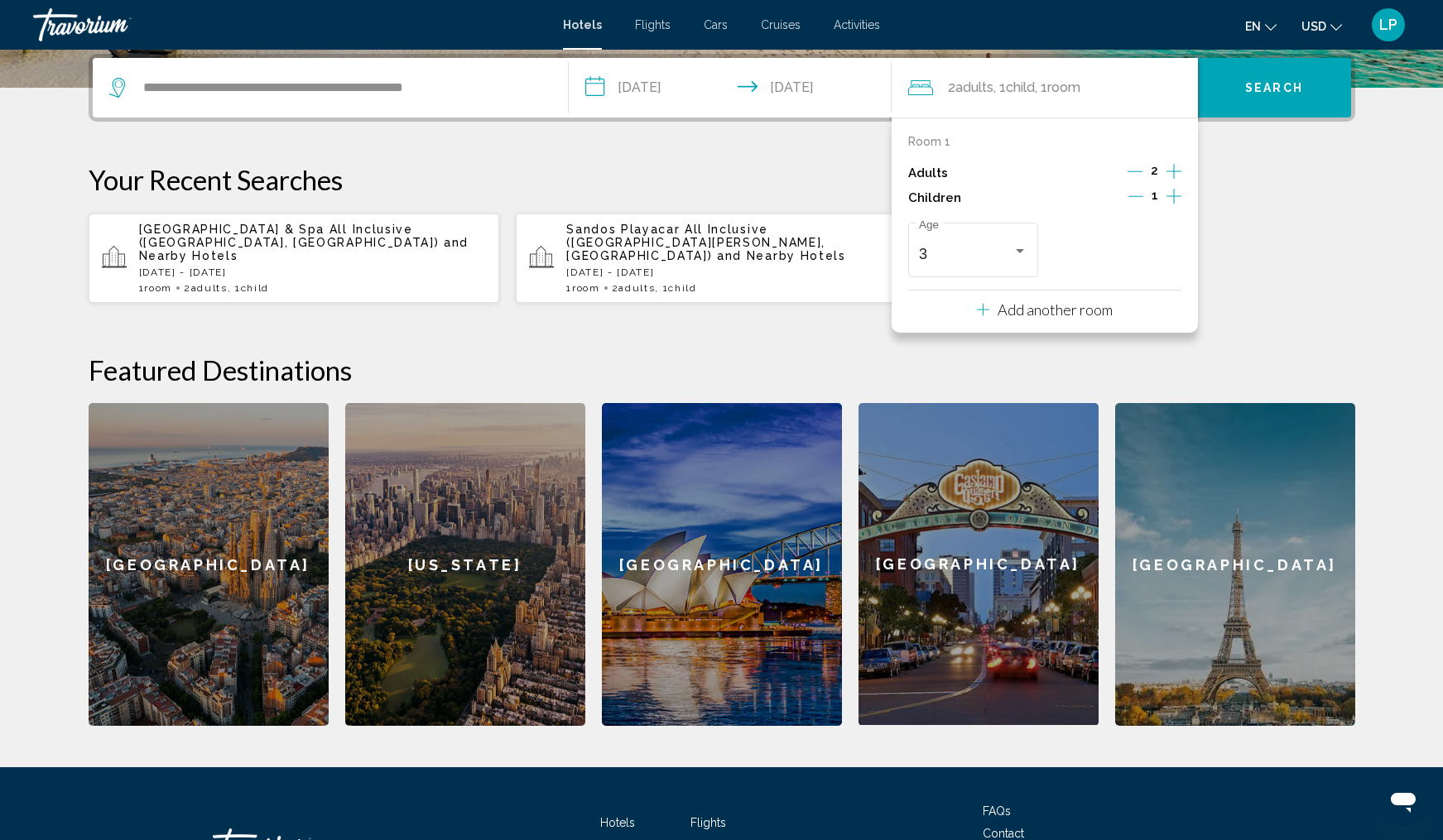
click at [1273, 91] on span "Search" at bounding box center [1274, 88] width 58 height 13
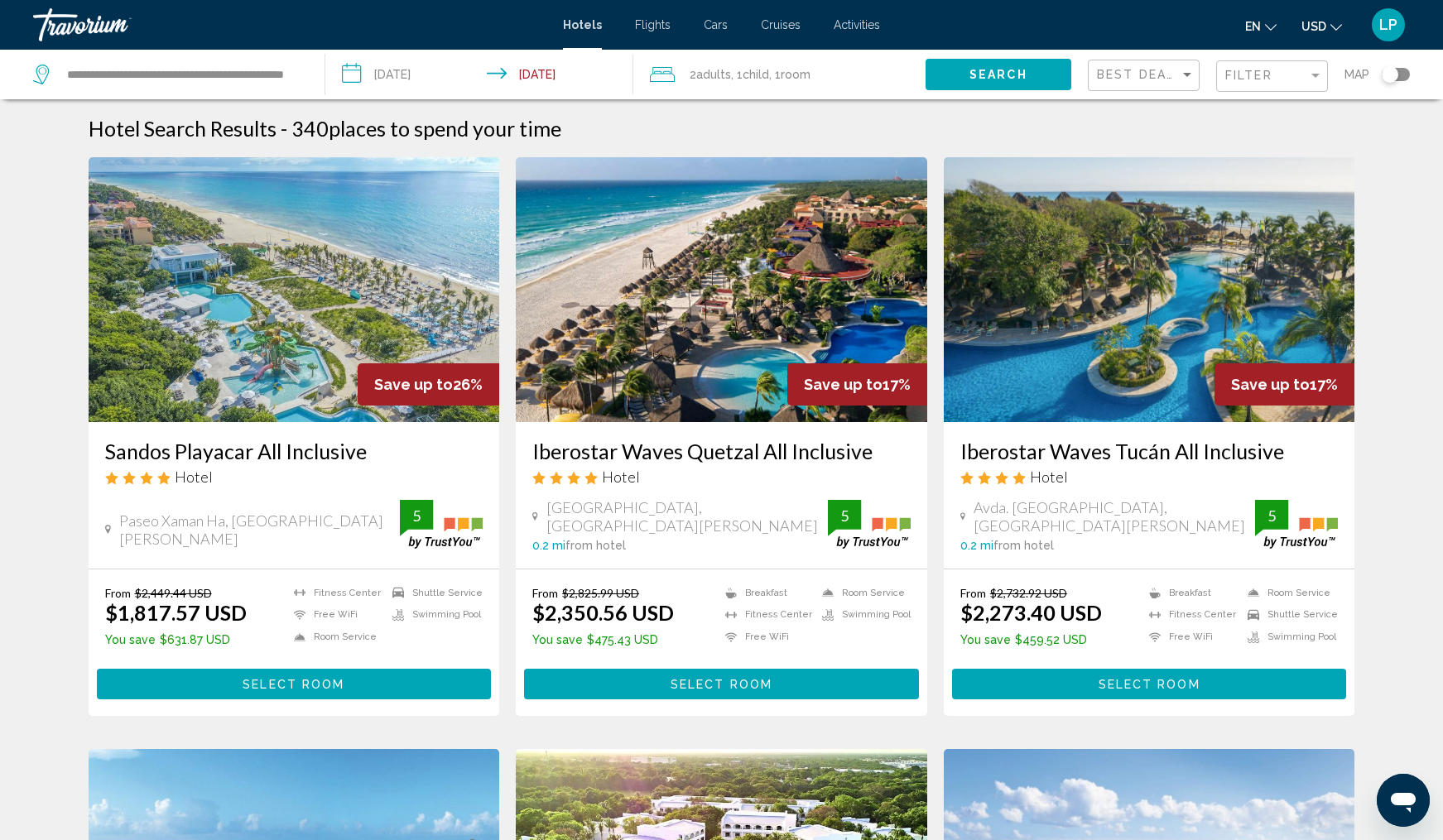
click at [258, 683] on span "Select Room" at bounding box center [293, 685] width 102 height 13
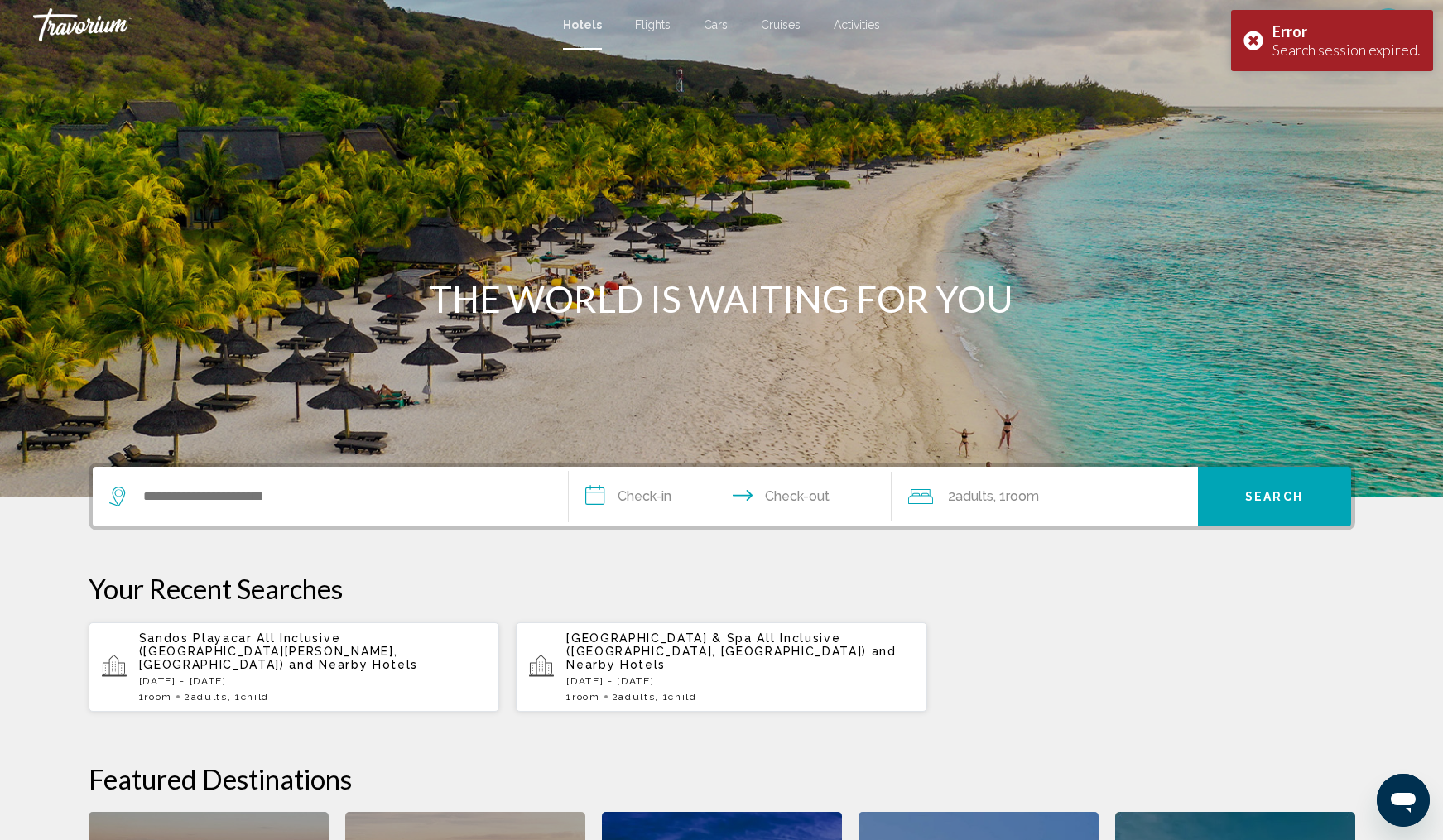
click at [289, 659] on span "and Nearby Hotels" at bounding box center [354, 665] width 129 height 13
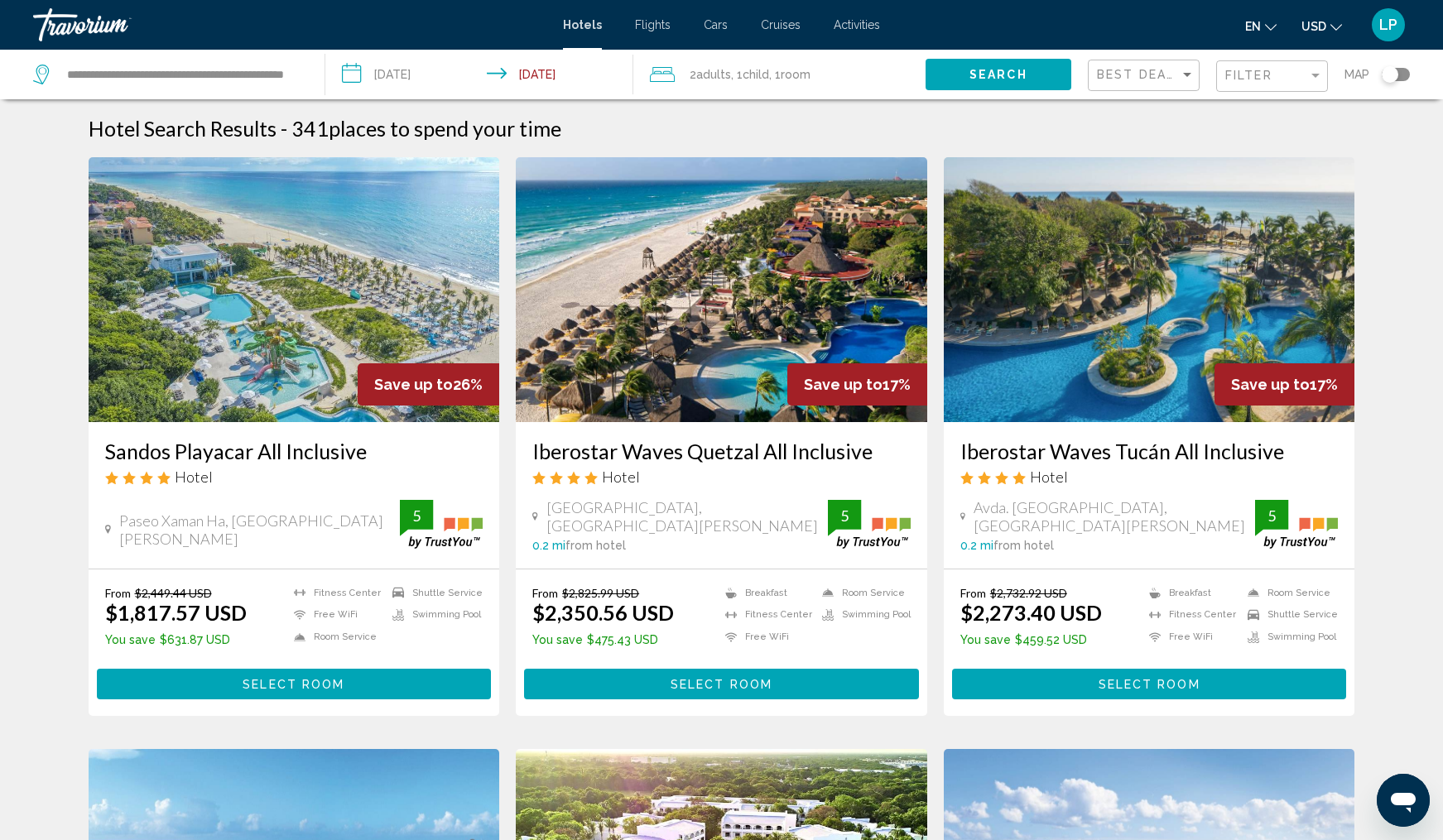
click at [279, 686] on span "Select Room" at bounding box center [293, 685] width 102 height 13
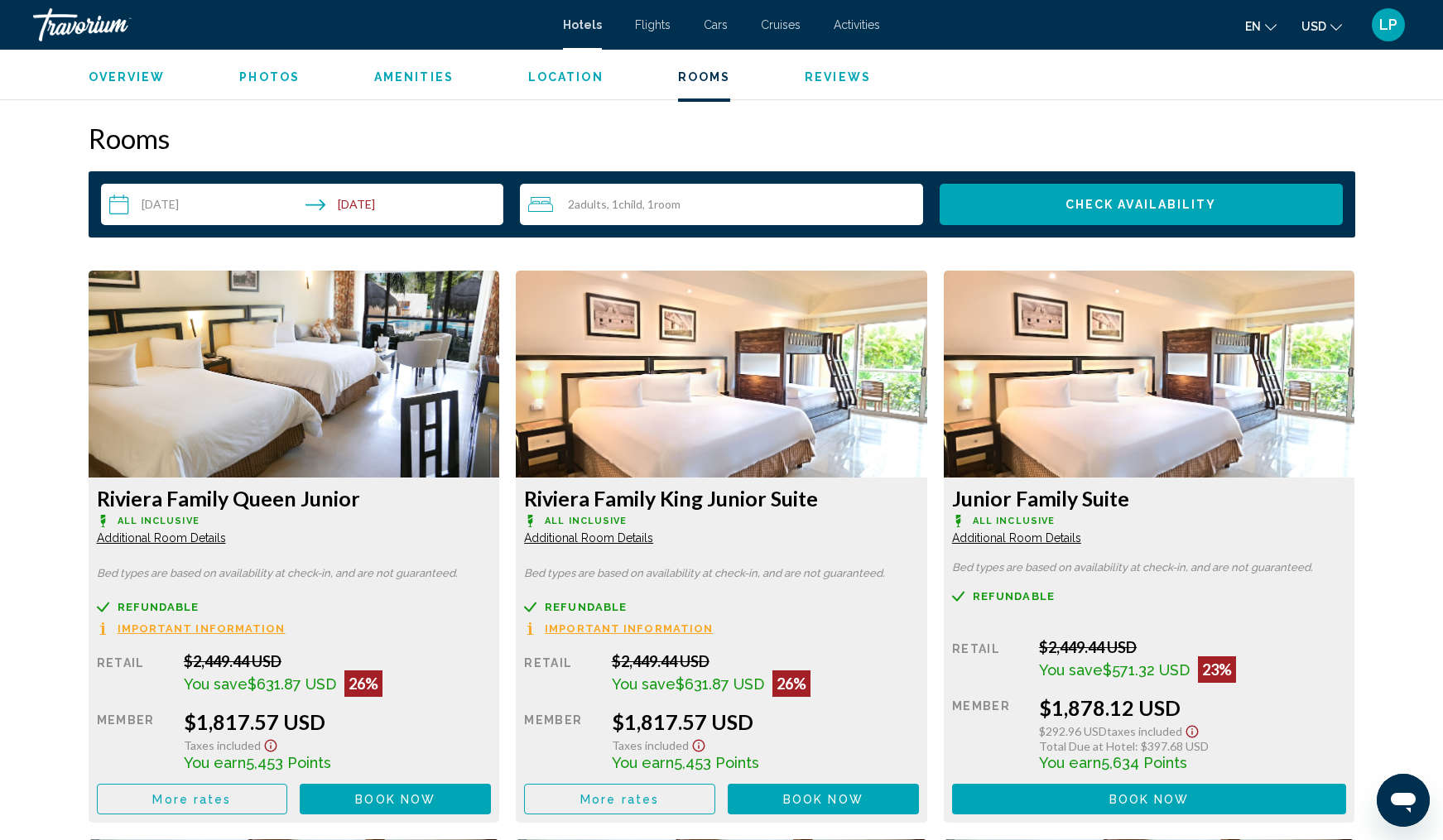
scroll to position [2073, 0]
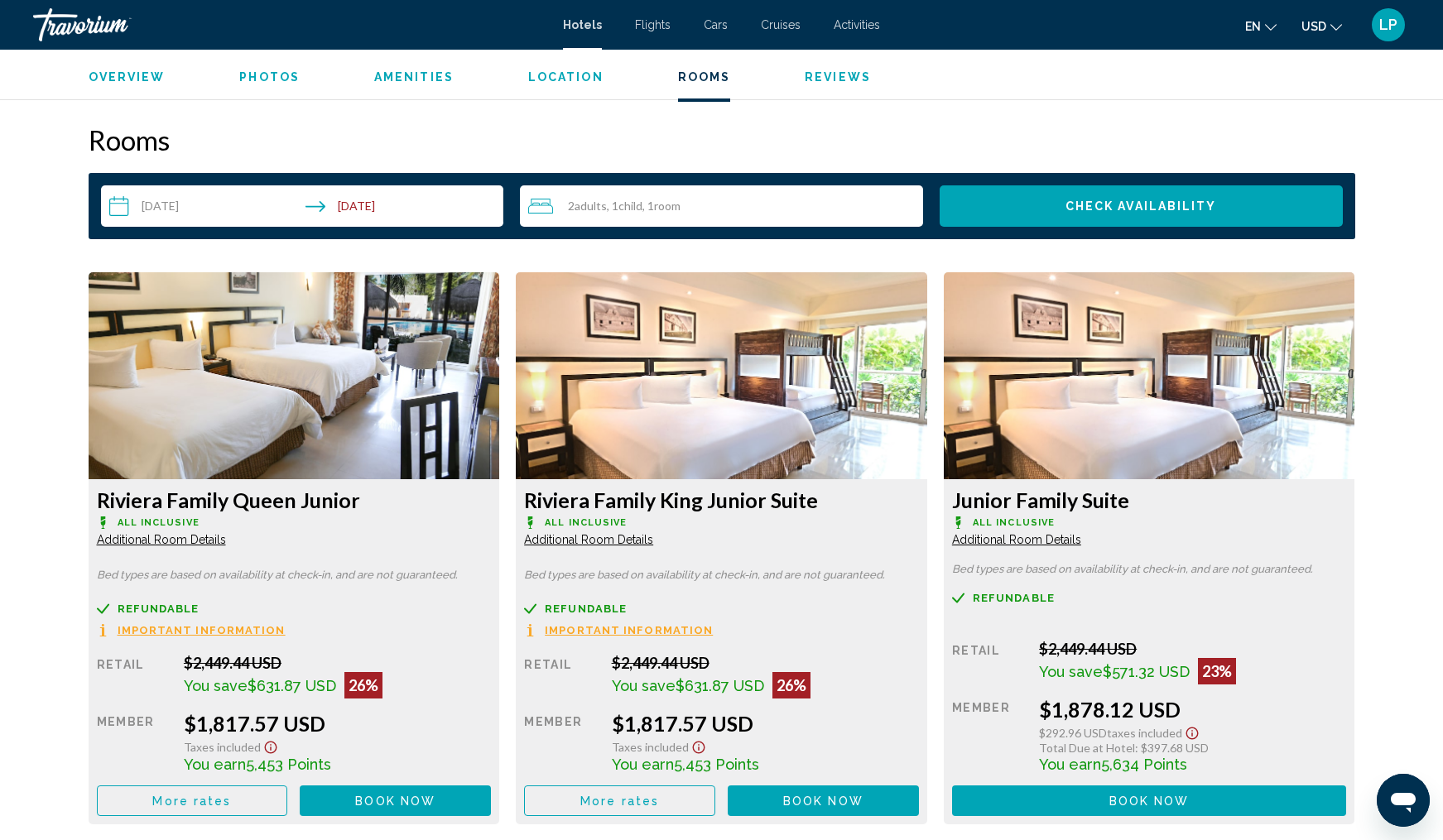
click at [239, 379] on img "Main content" at bounding box center [295, 376] width 412 height 207
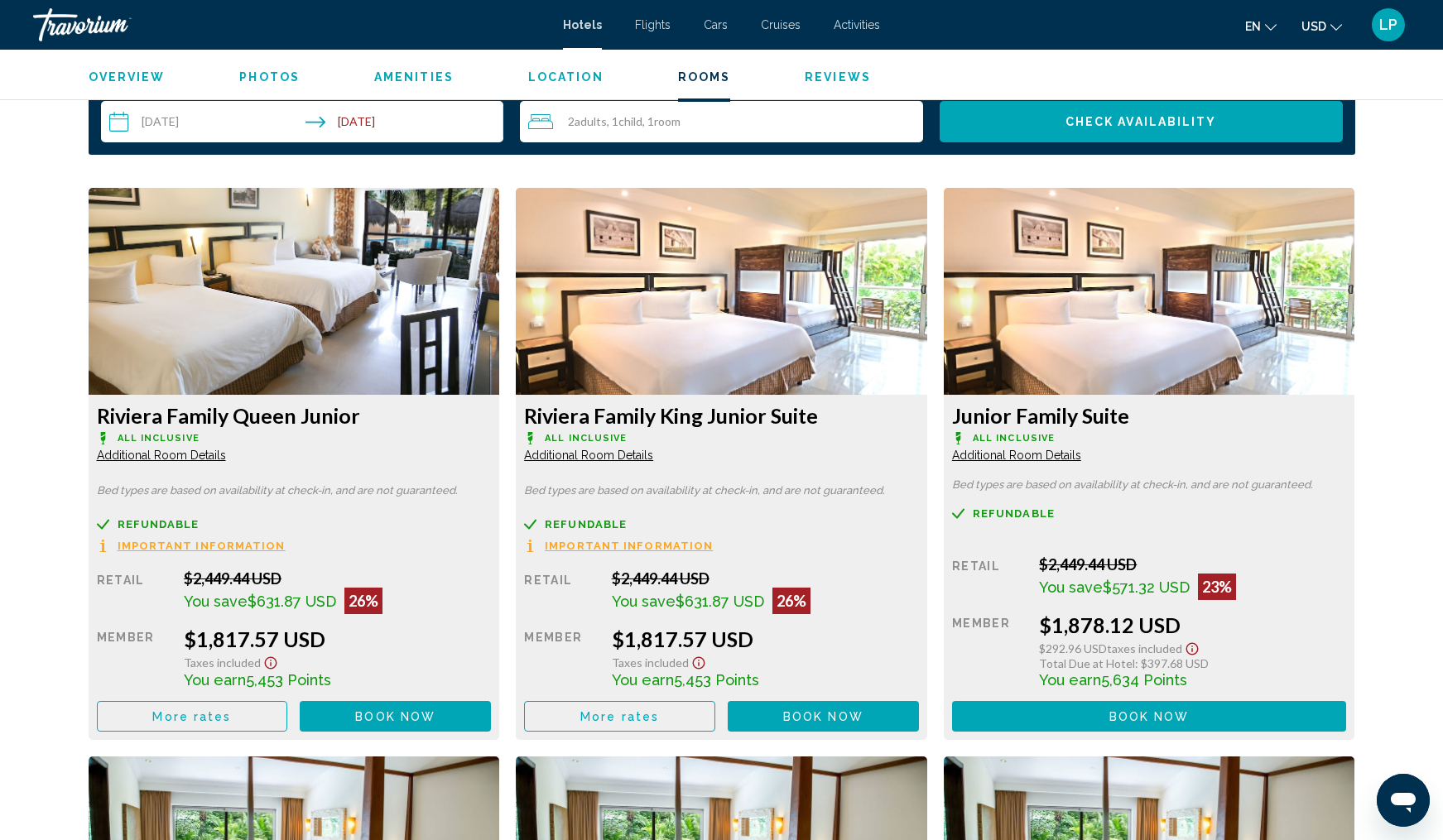
scroll to position [2158, 0]
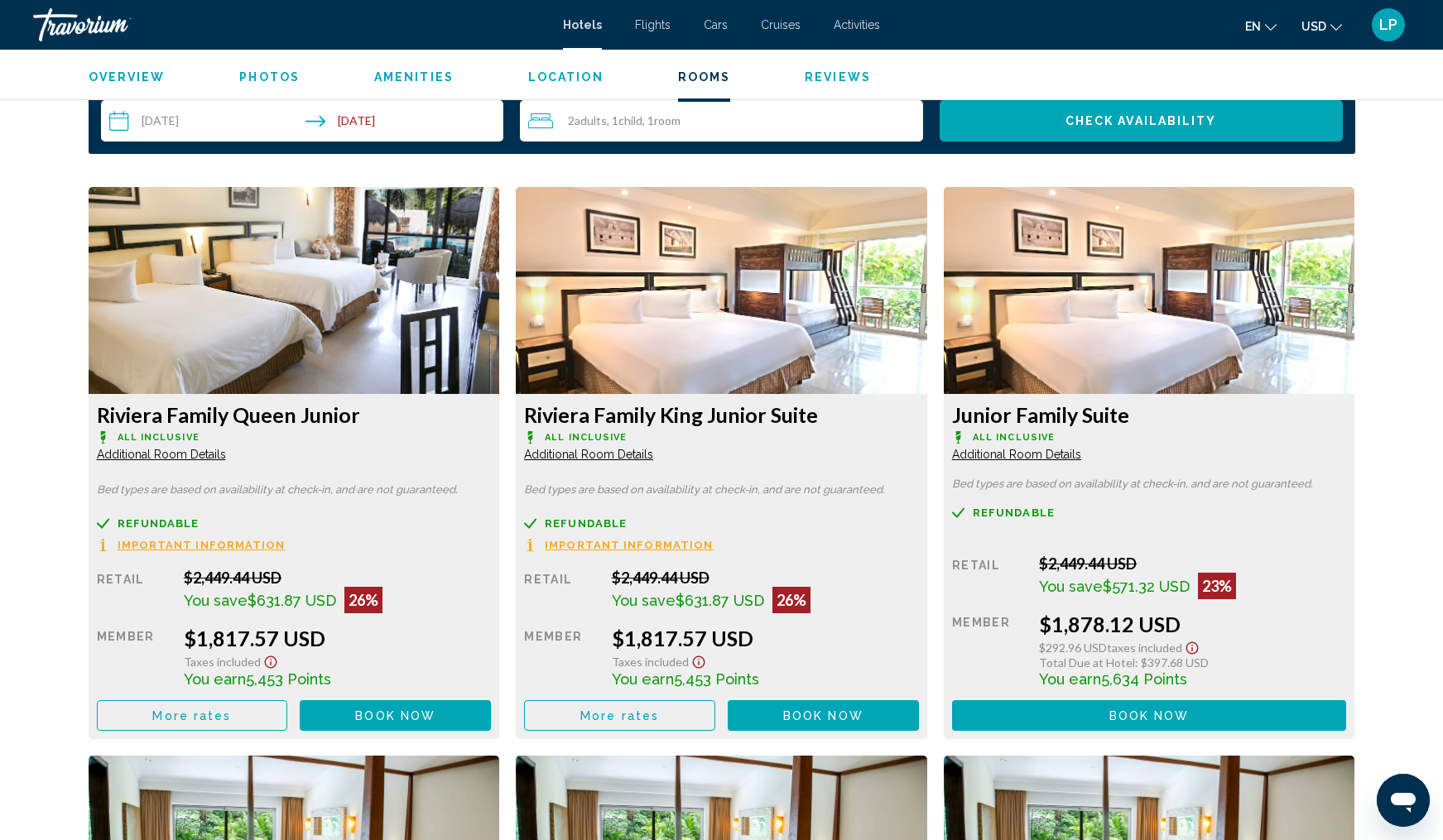
click at [333, 306] on img "Main content" at bounding box center [295, 290] width 412 height 207
click at [388, 723] on span "Book now" at bounding box center [394, 716] width 80 height 13
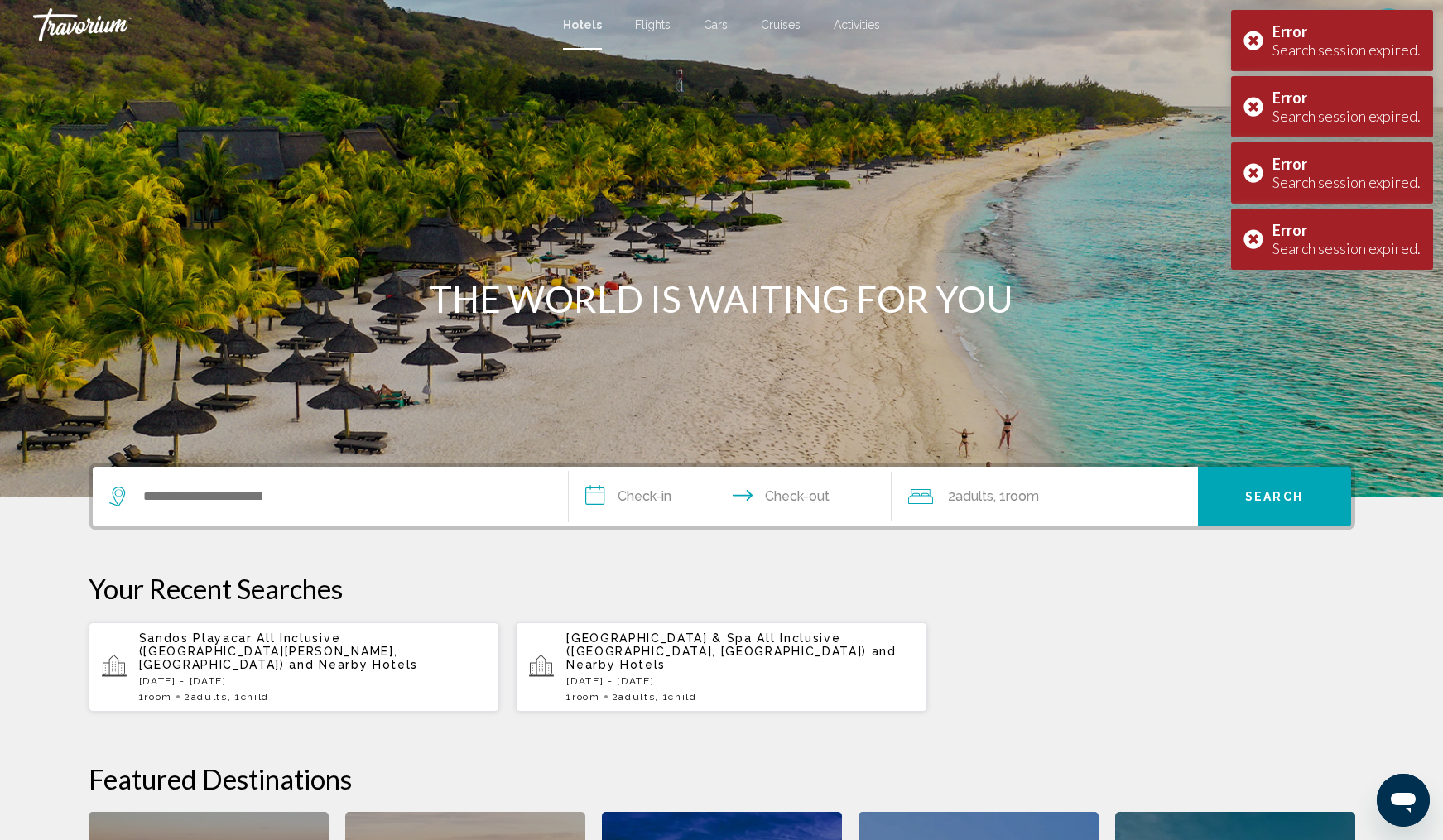
click at [311, 676] on p "Sat, 29 Nov - Sat, 06 Dec" at bounding box center [313, 681] width 348 height 12
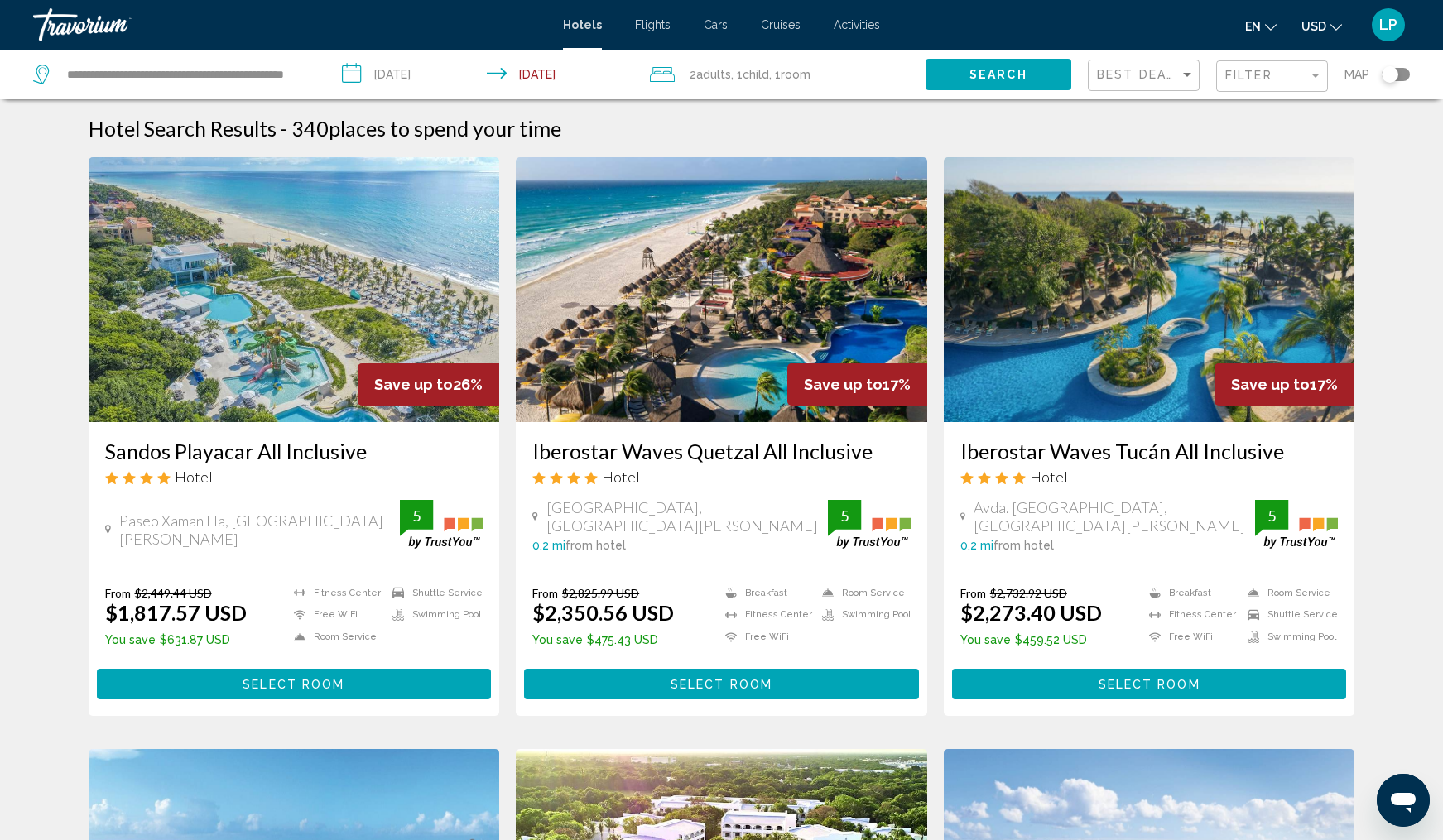
click at [322, 686] on span "Select Room" at bounding box center [293, 685] width 102 height 13
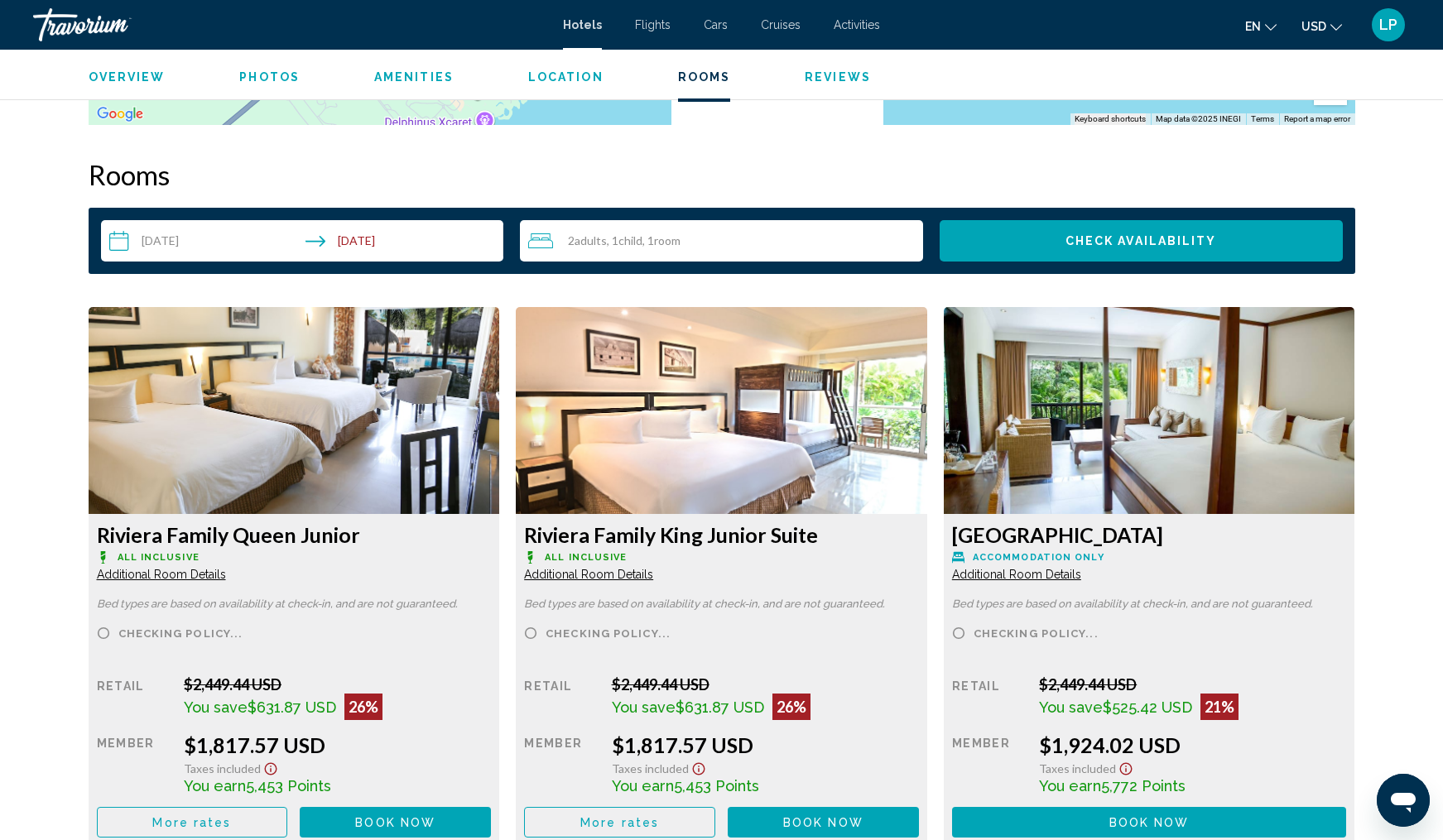
scroll to position [1985, 0]
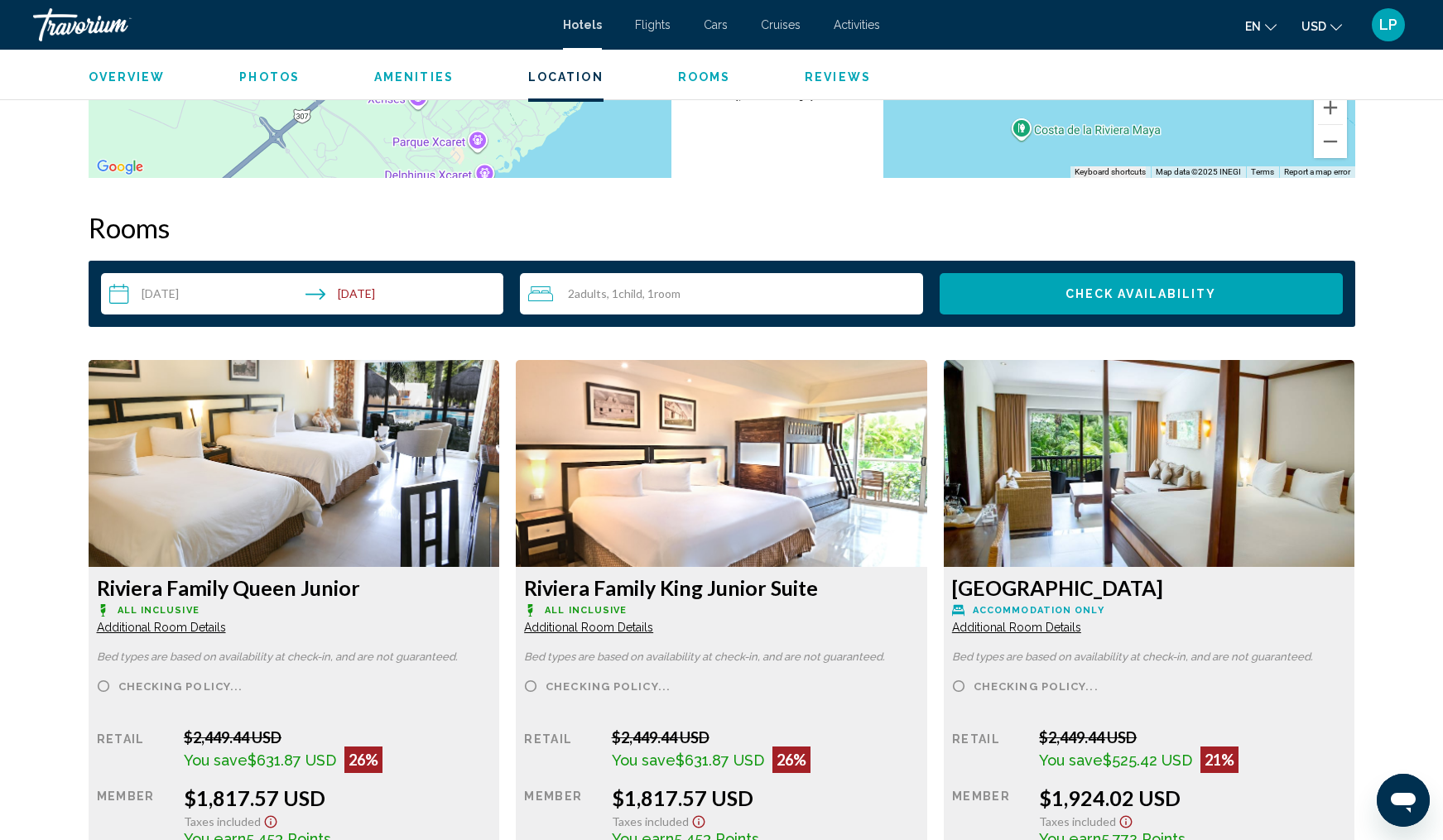
click at [332, 448] on img "Main content" at bounding box center [295, 464] width 412 height 207
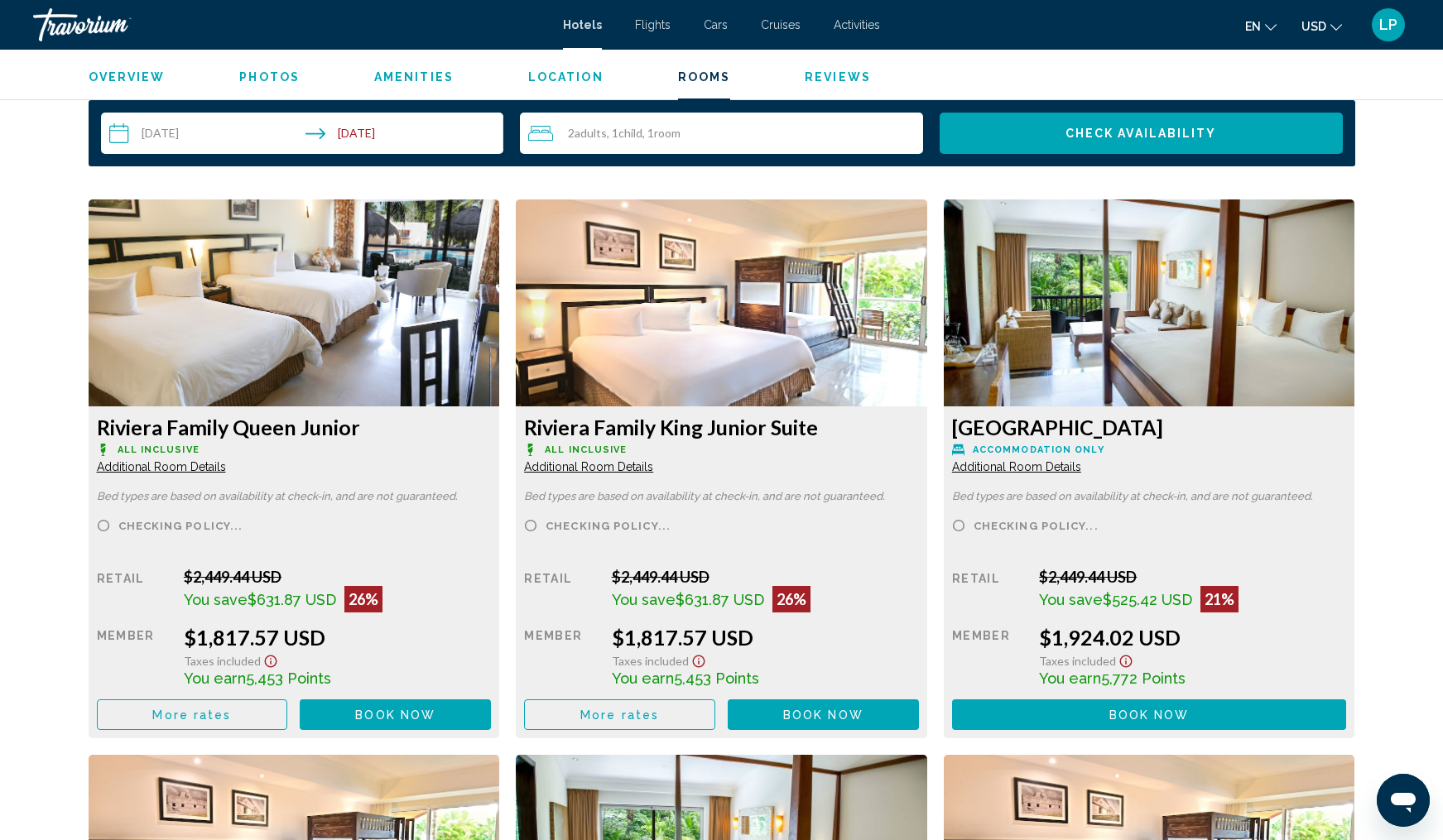
scroll to position [2154, 0]
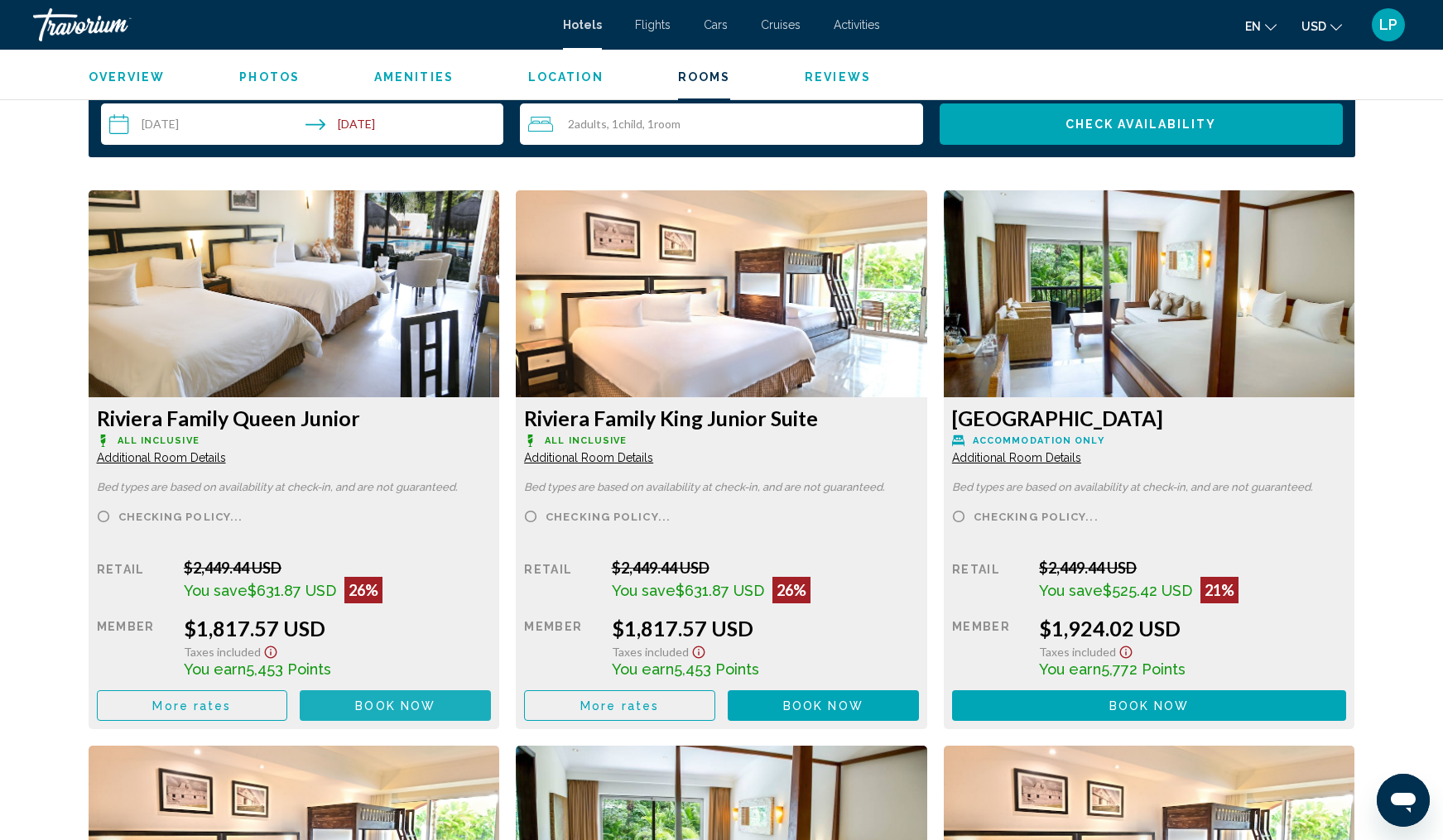
click at [376, 712] on span "Book now" at bounding box center [394, 706] width 80 height 13
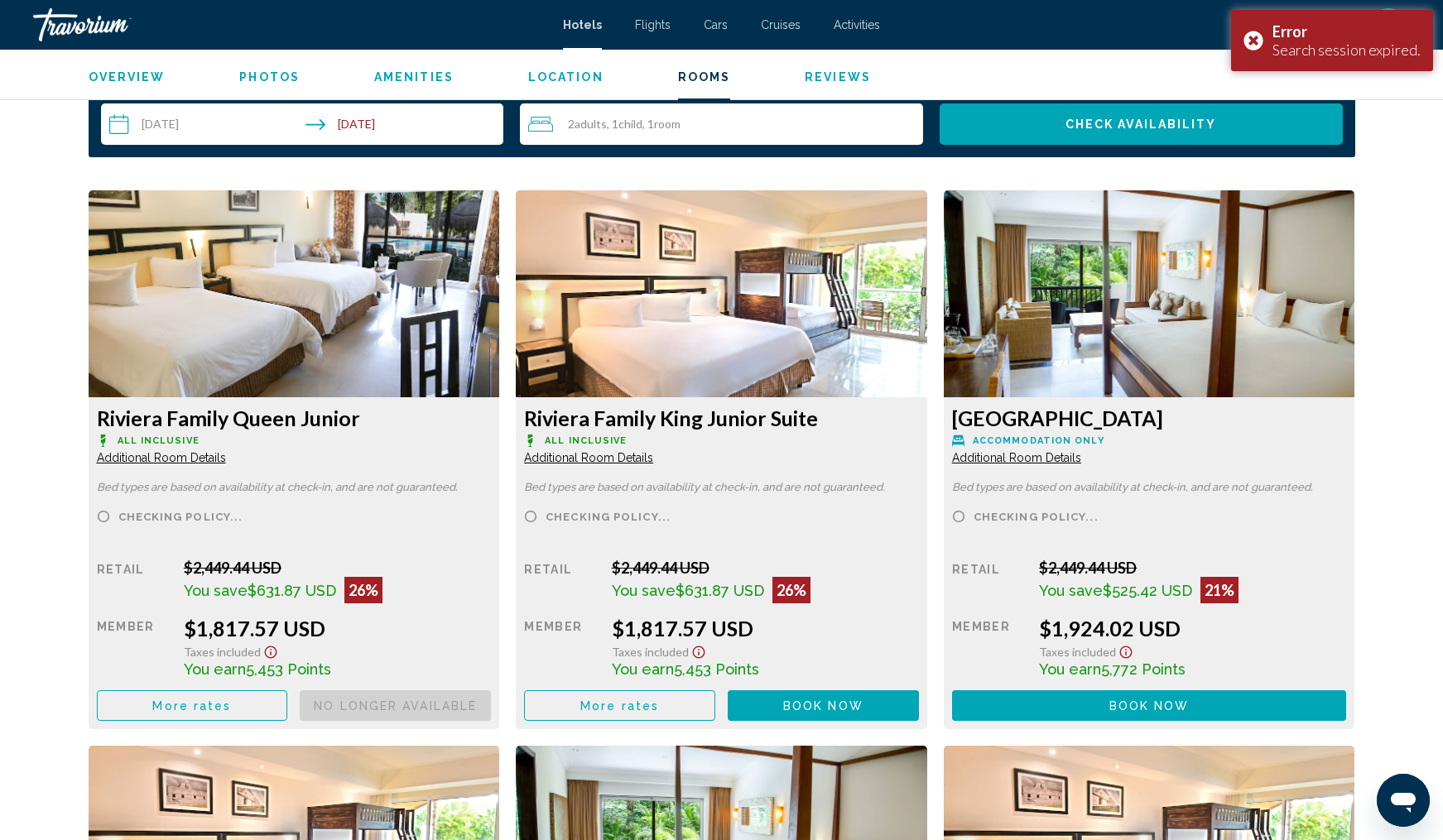
click at [322, 254] on img "Main content" at bounding box center [295, 294] width 412 height 207
click at [236, 429] on h3 "Riviera Family Queen Junior" at bounding box center [295, 419] width 395 height 25
click at [181, 455] on span "Additional Room Details" at bounding box center [162, 457] width 129 height 13
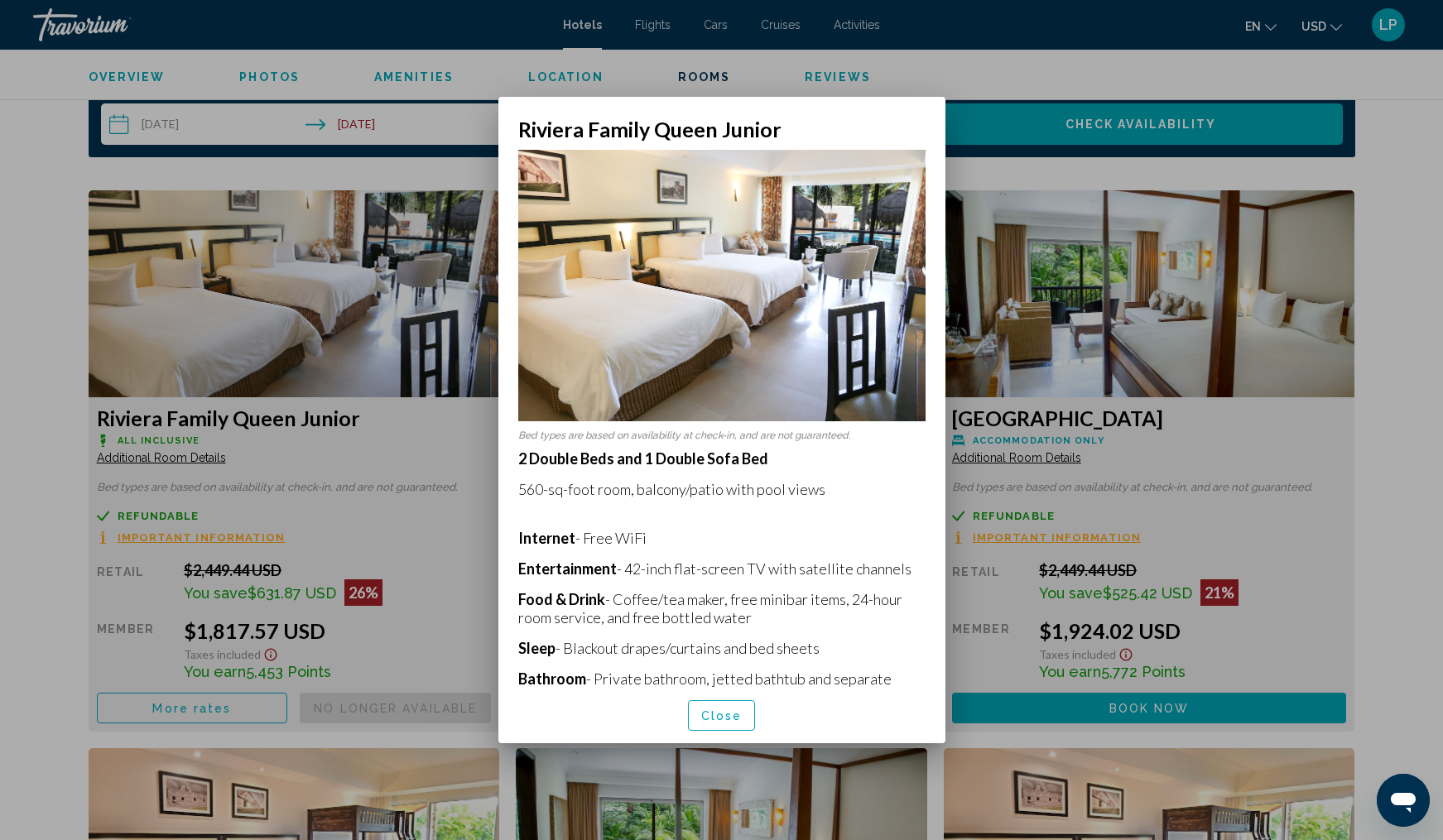
scroll to position [0, 0]
click at [722, 718] on span "Close" at bounding box center [722, 716] width 41 height 13
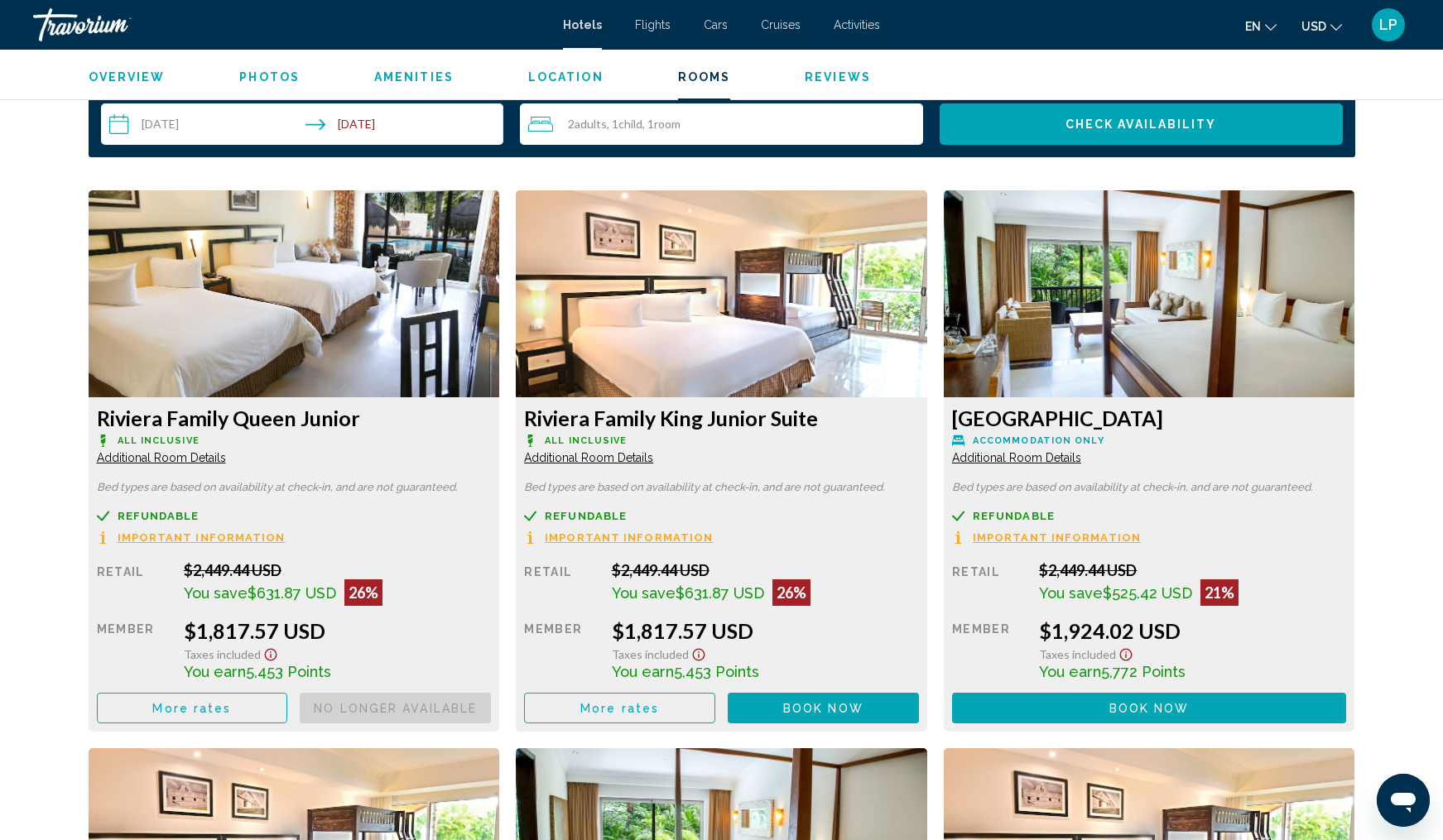
click at [0, 0] on span "Book now" at bounding box center [0, 0] width 0 height 0
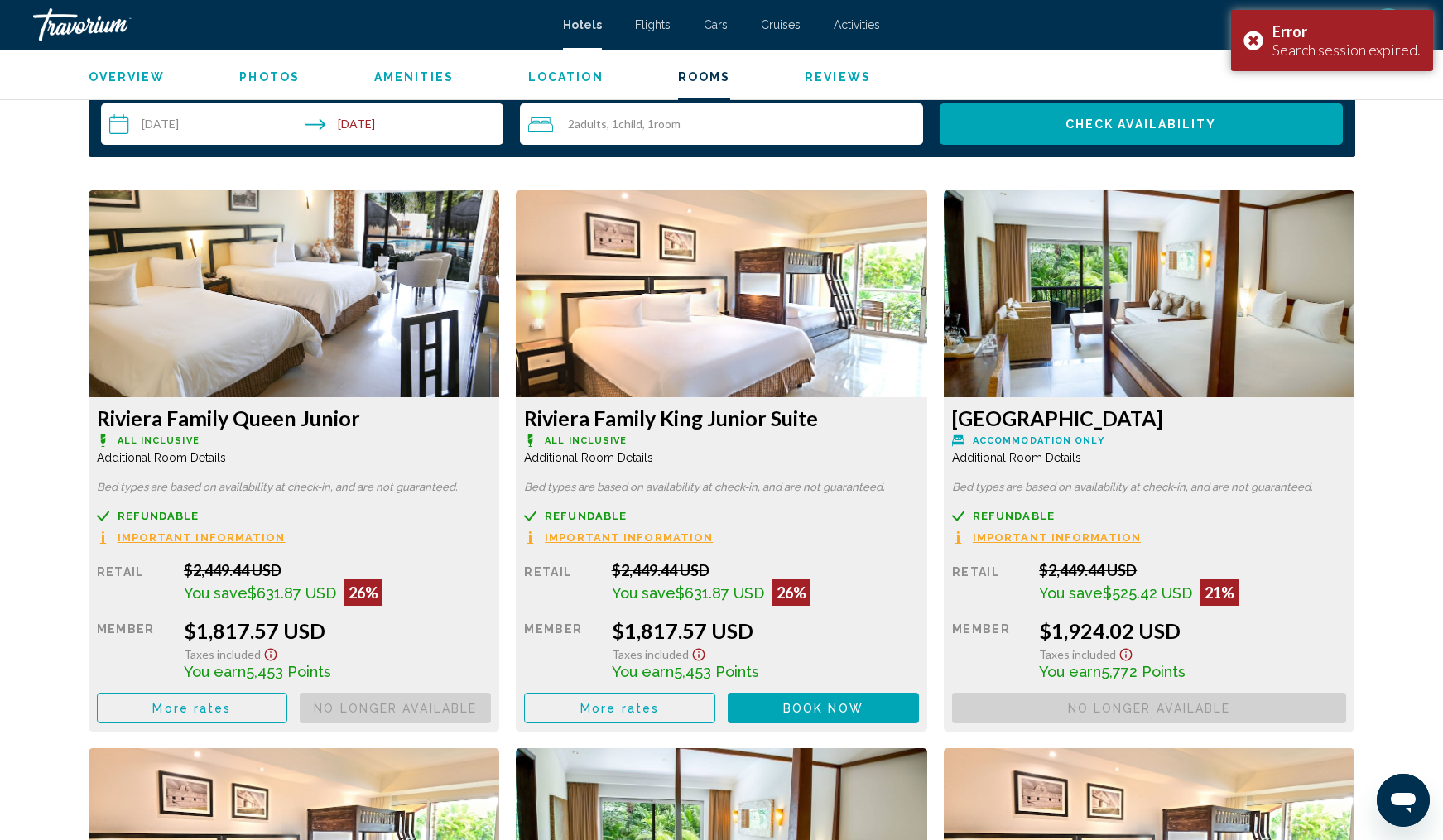
click at [500, 244] on img "Main content" at bounding box center [295, 294] width 412 height 207
click at [642, 130] on span "Child" at bounding box center [630, 124] width 24 height 14
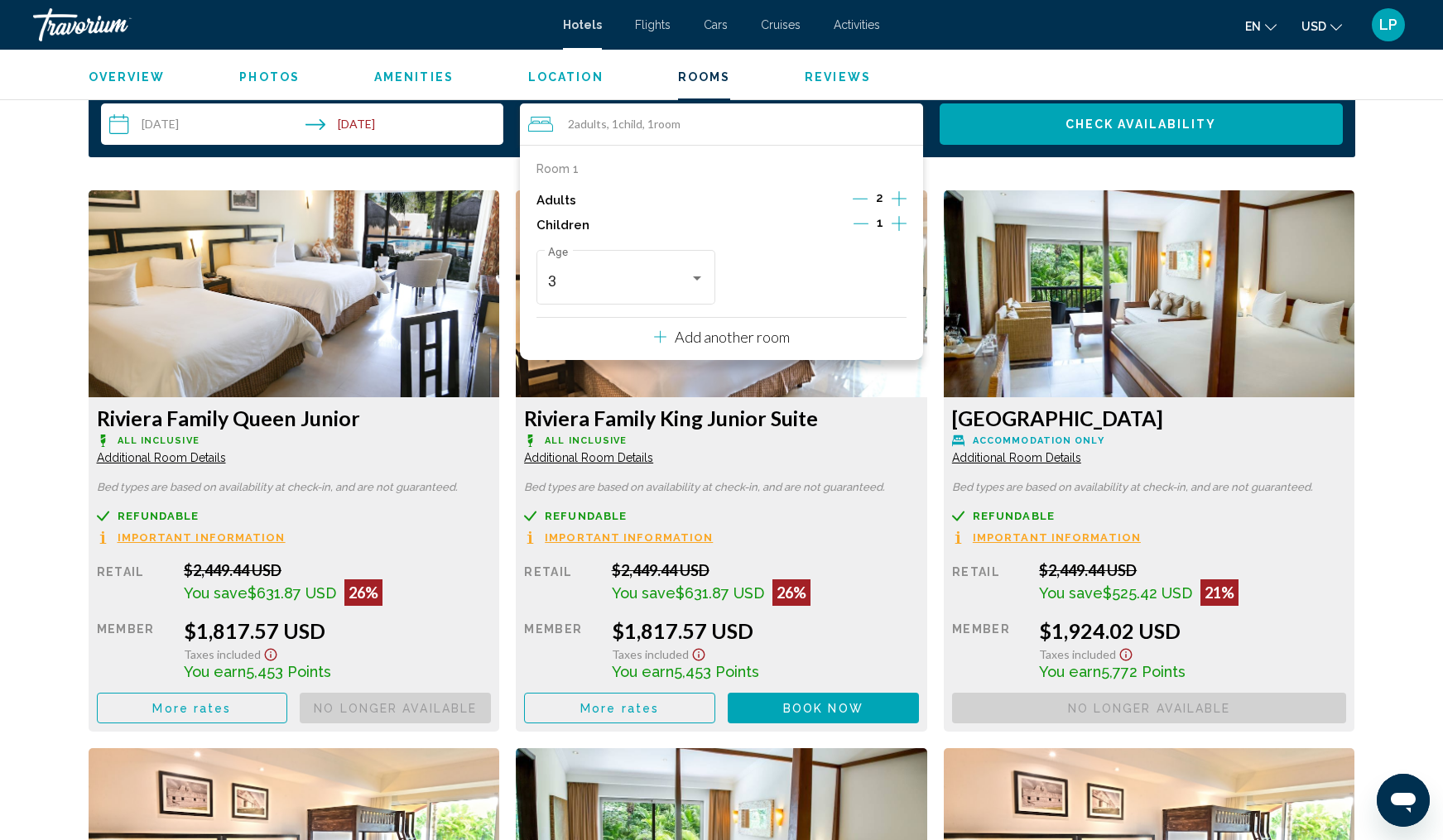
click at [896, 225] on icon "Increment children" at bounding box center [899, 224] width 15 height 20
click at [889, 280] on div "Travelers: 2 adults, 2 children" at bounding box center [887, 279] width 8 height 4
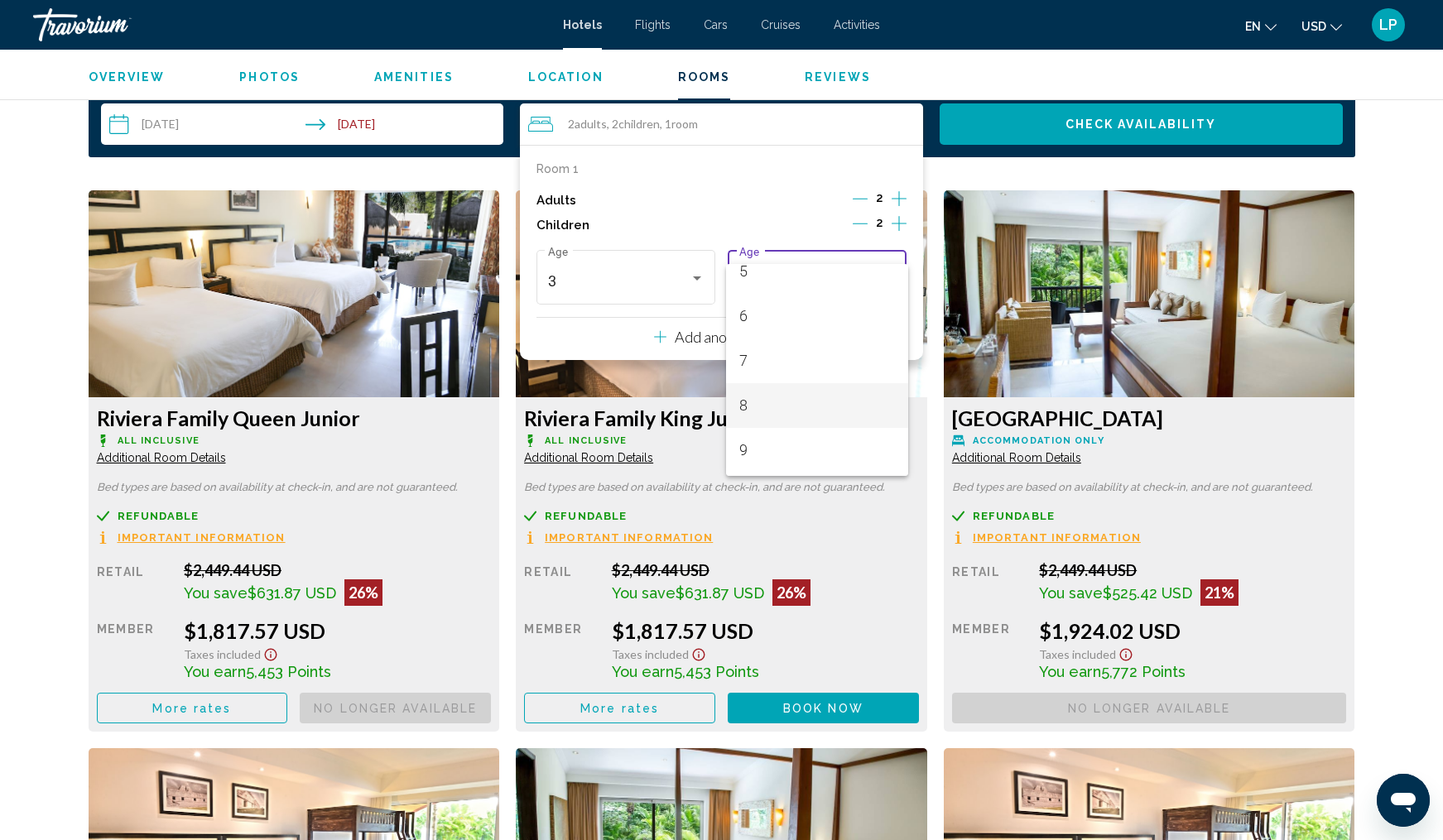
scroll to position [243, 0]
click at [773, 447] on span "9" at bounding box center [818, 447] width 156 height 45
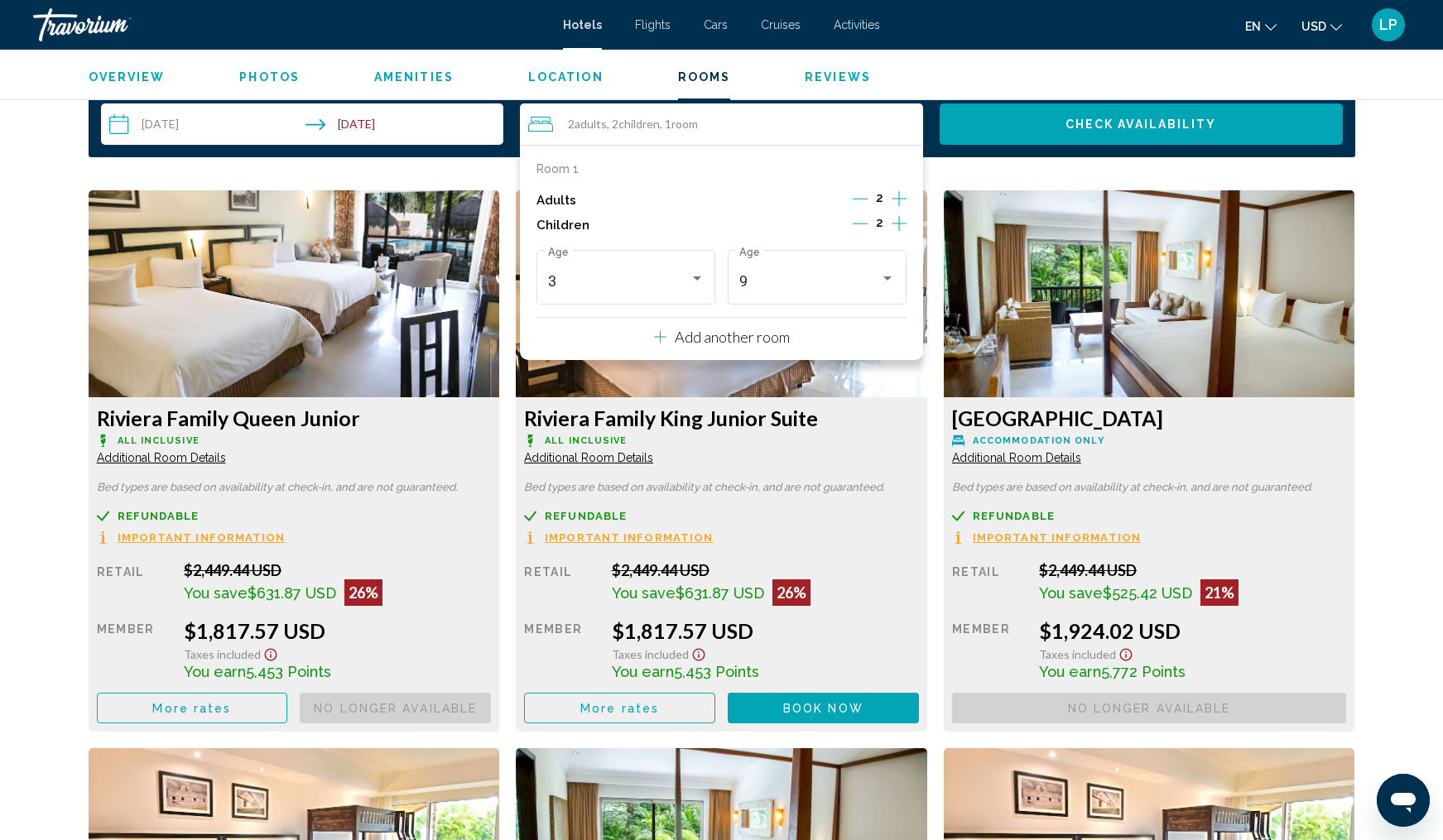
click at [899, 225] on icon "Increment children" at bounding box center [899, 224] width 15 height 15
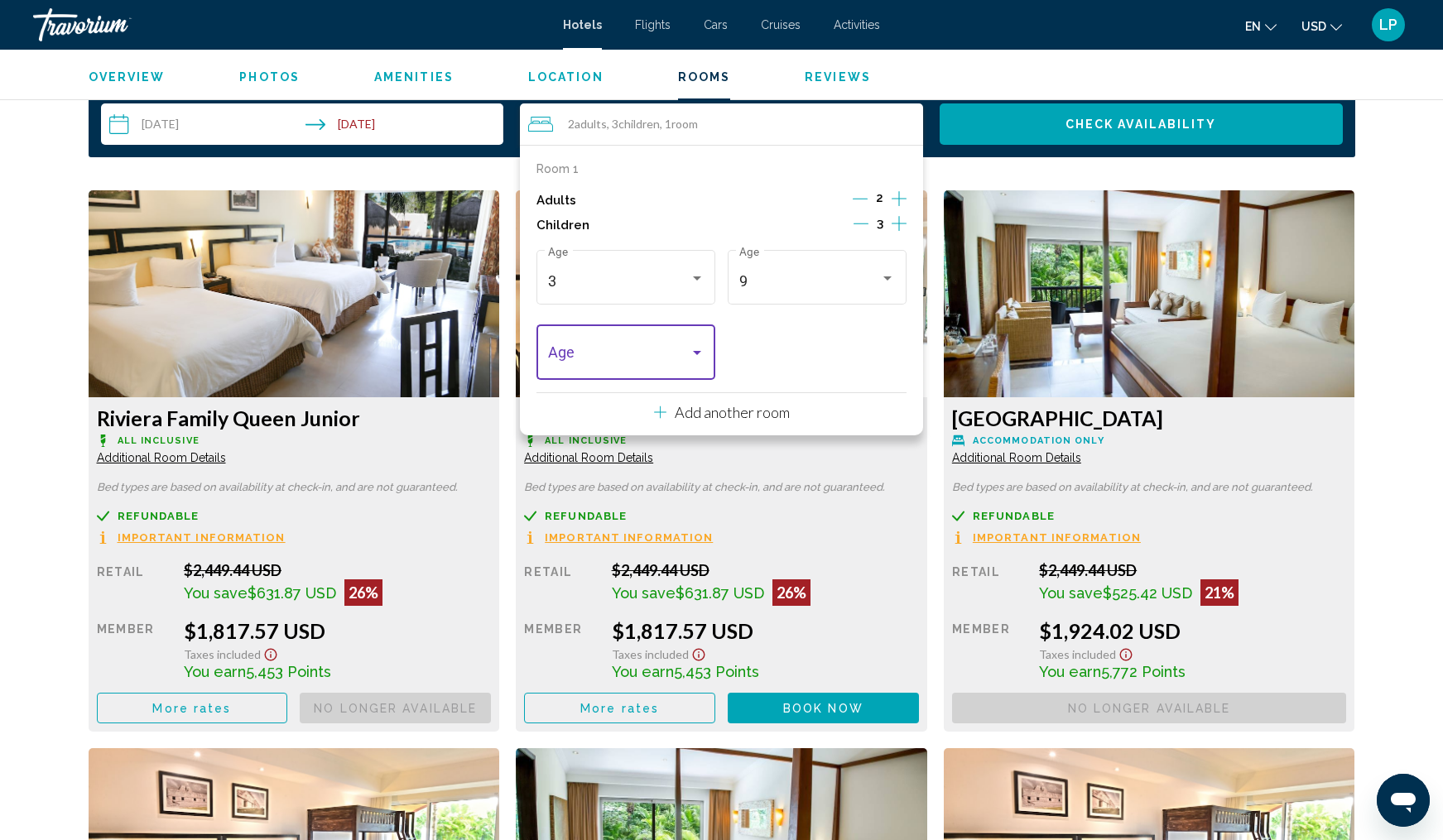
click at [698, 355] on div "Travelers: 2 adults, 3 children" at bounding box center [697, 353] width 15 height 13
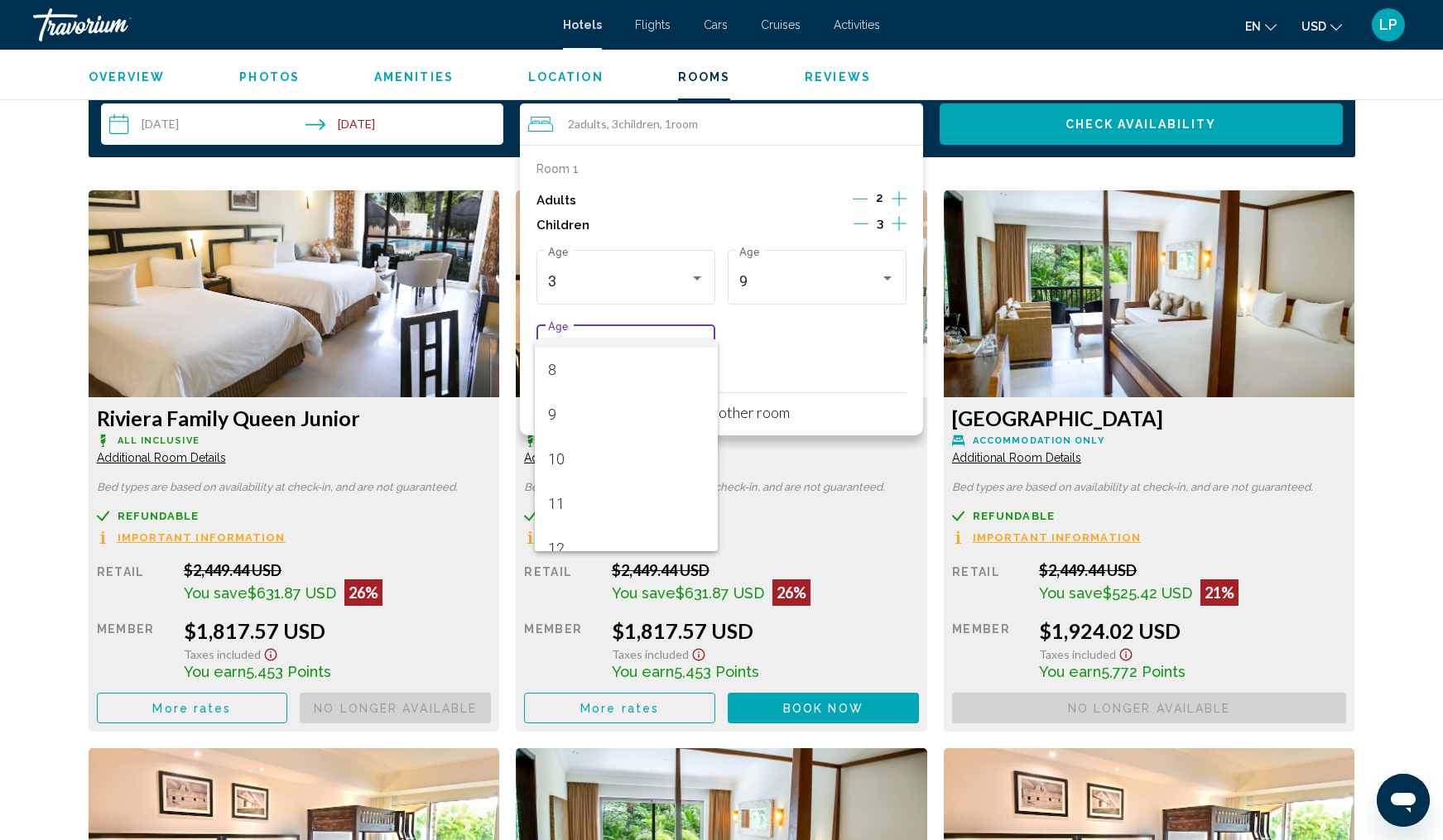
scroll to position [352, 0]
click at [618, 497] on span "11" at bounding box center [626, 502] width 156 height 45
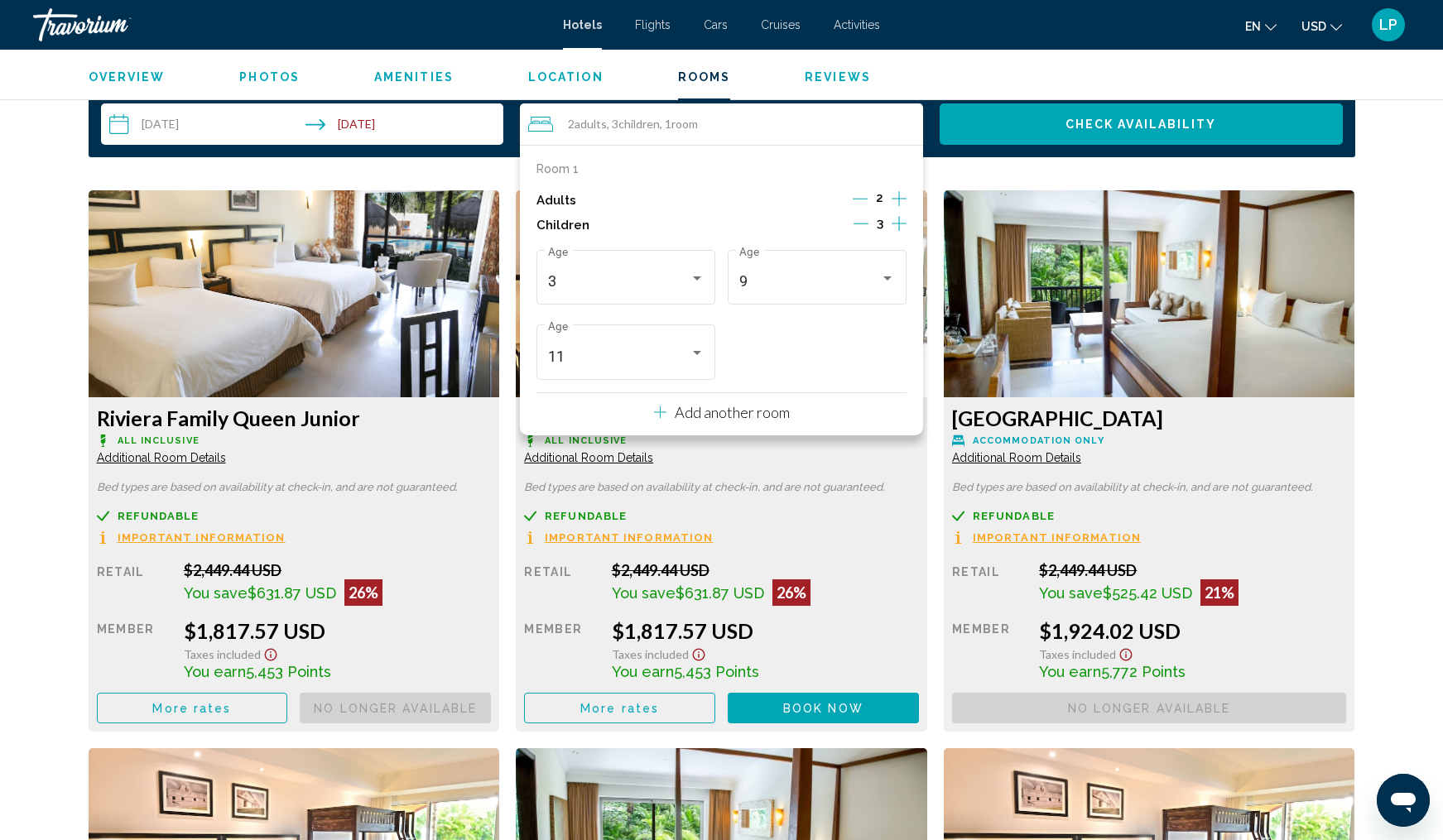
click at [728, 413] on p "Add another room" at bounding box center [732, 412] width 115 height 18
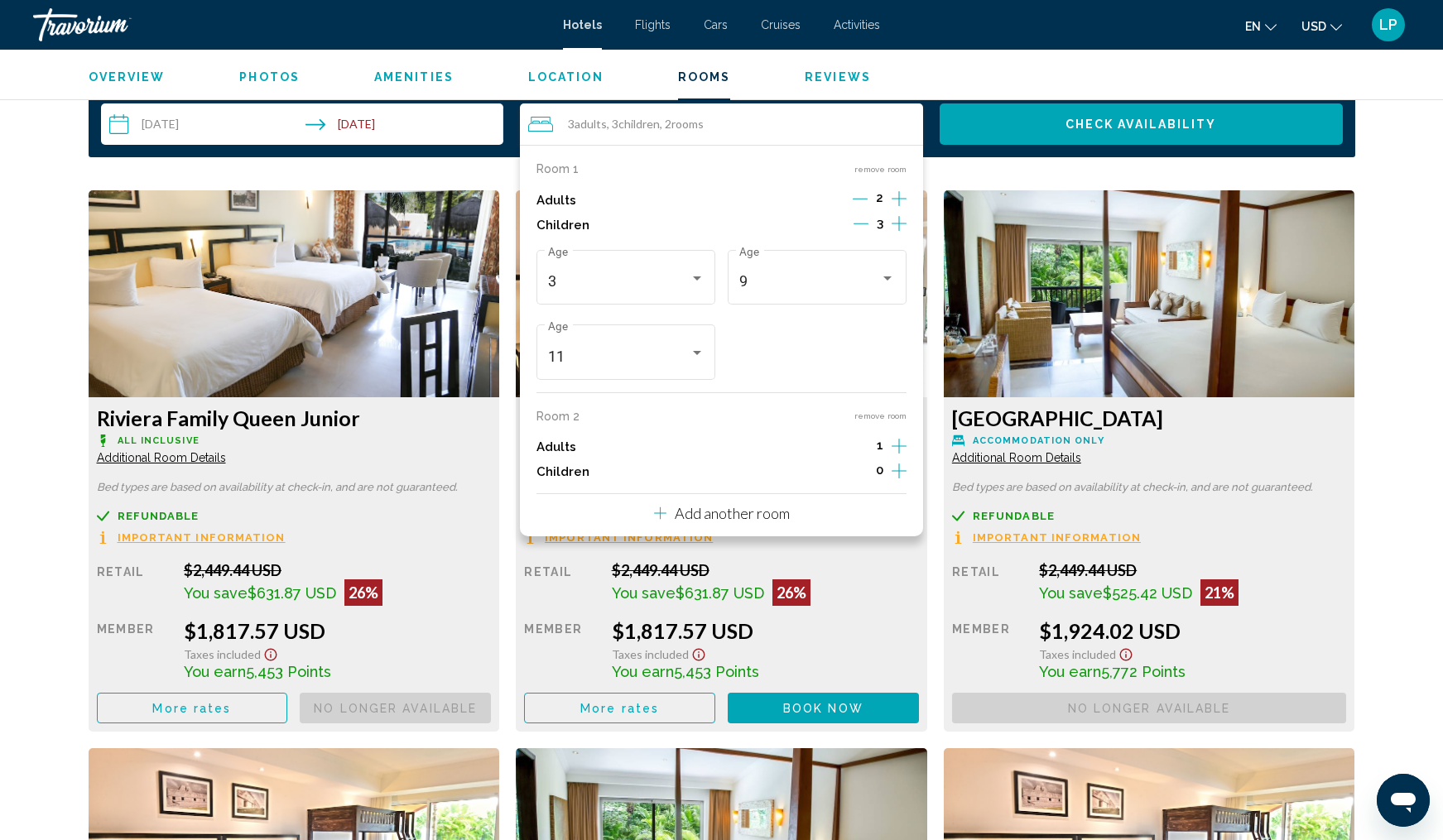
click at [899, 208] on icon "Increment adults" at bounding box center [899, 199] width 15 height 20
click at [1018, 121] on button "Check Availability" at bounding box center [1141, 124] width 403 height 41
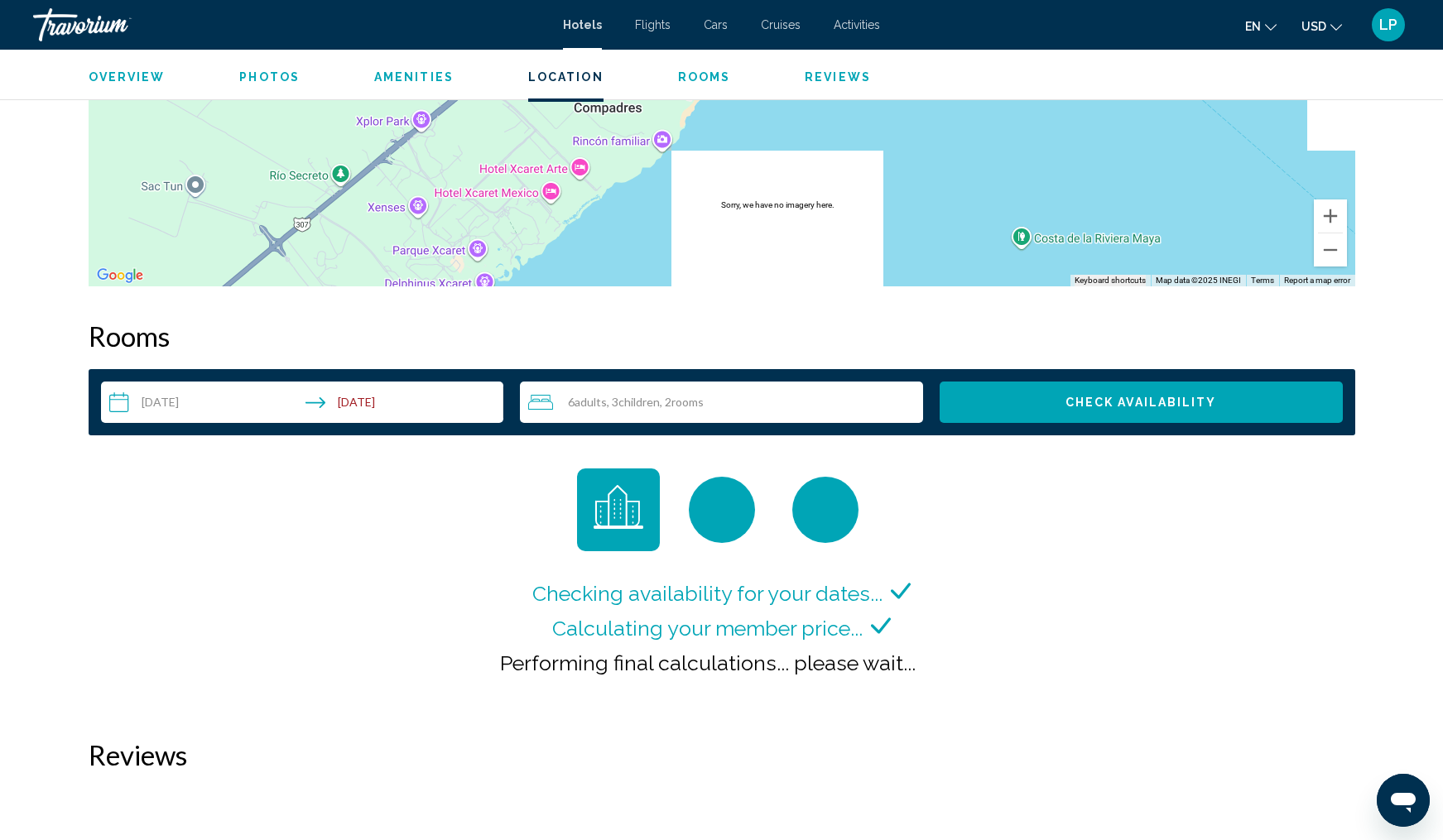
scroll to position [1871, 0]
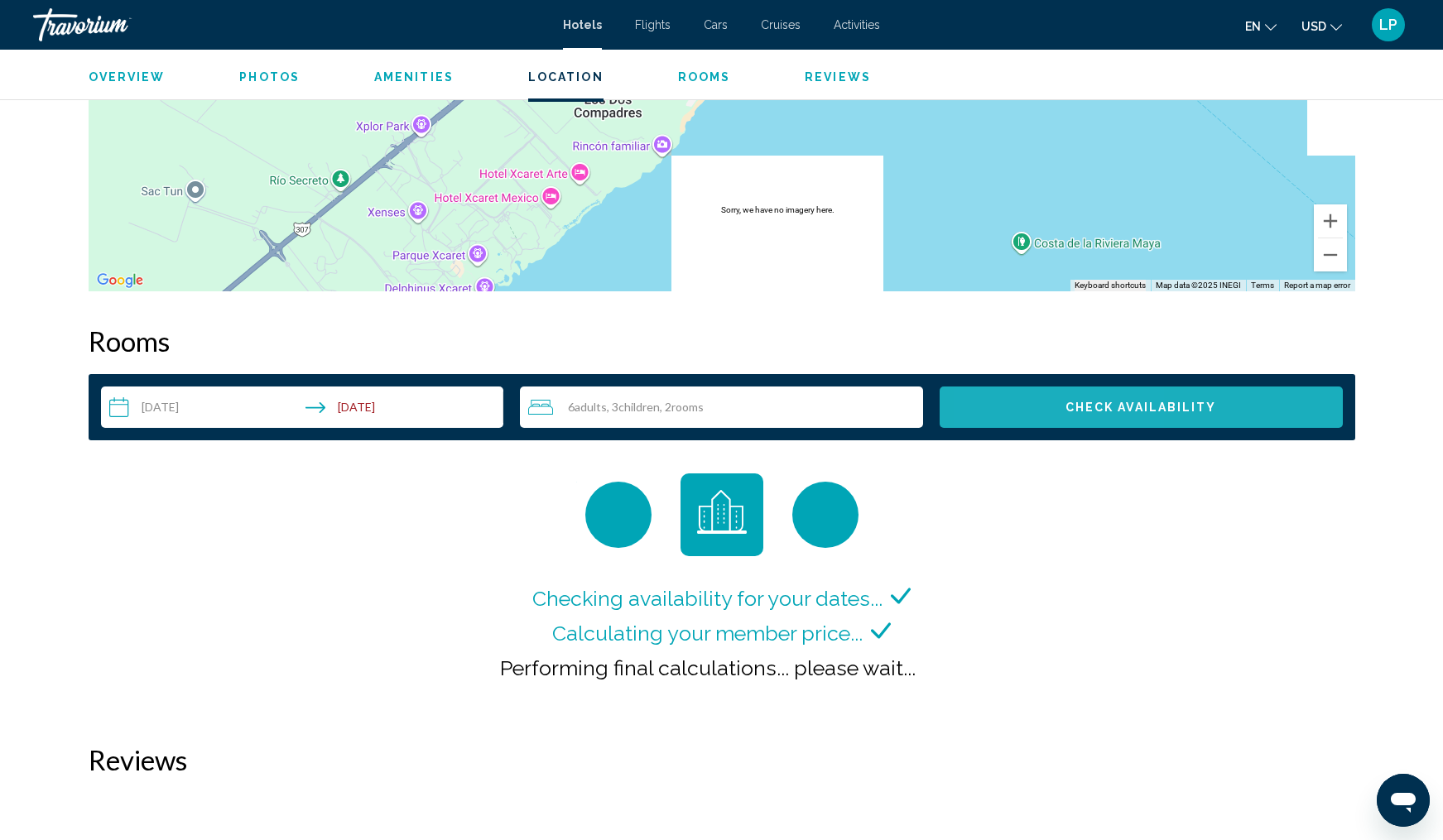
click at [1043, 411] on button "Check Availability" at bounding box center [1141, 407] width 403 height 41
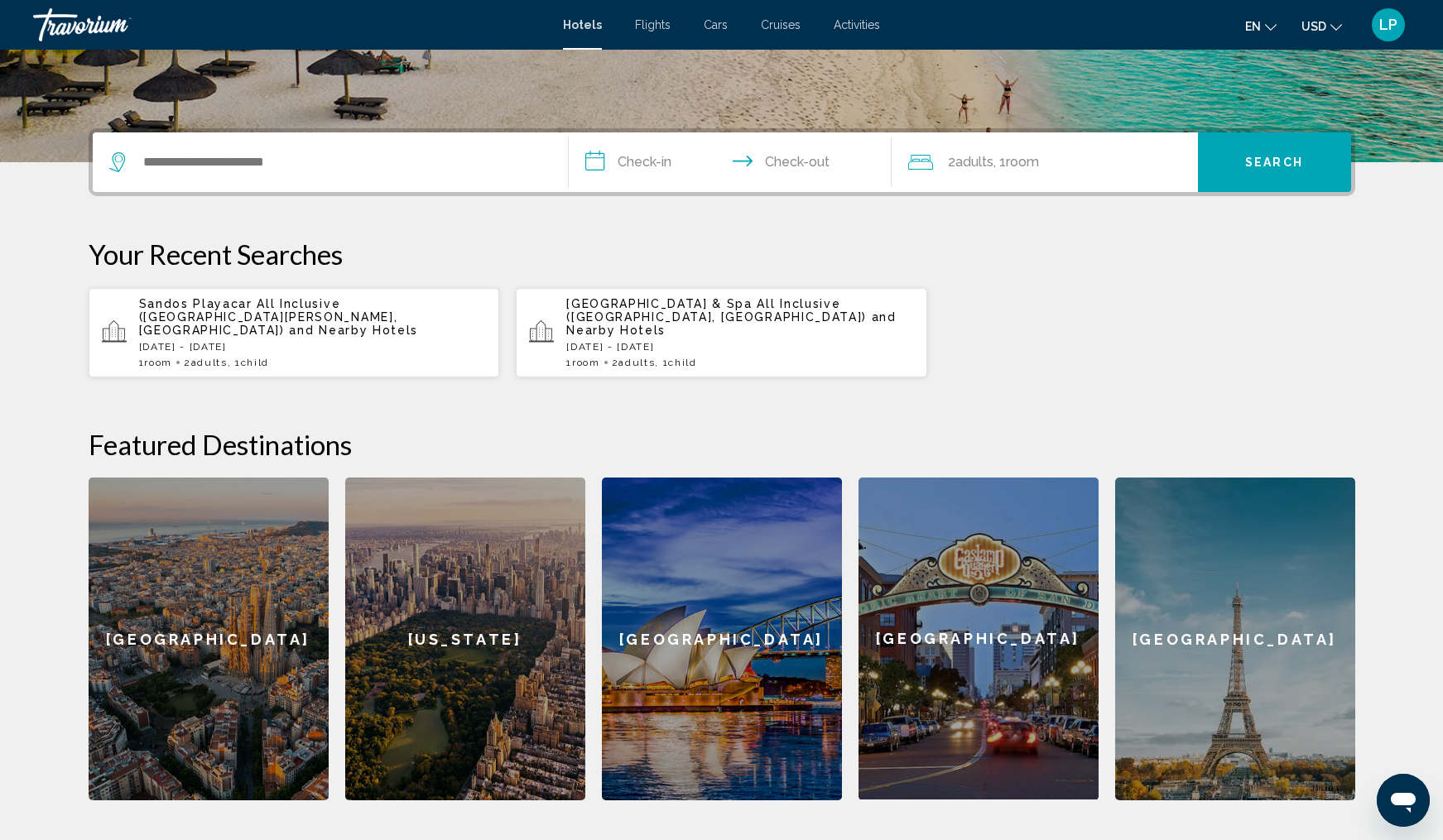
scroll to position [167, 0]
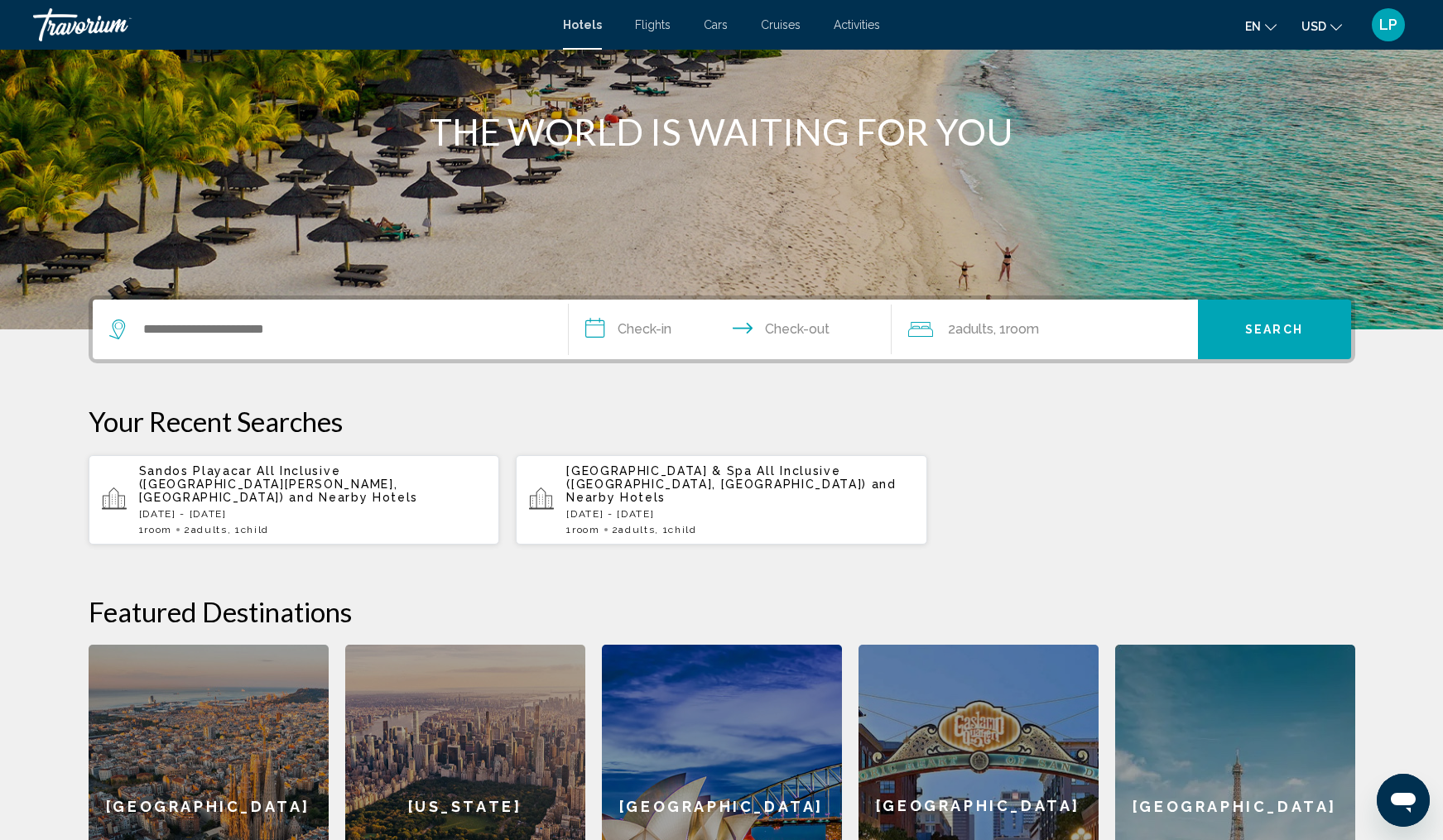
click at [619, 482] on span "Grand Sirenis Riviera Maya Resort & Spa All Inclusive (Akumal, MX)" at bounding box center [716, 477] width 301 height 26
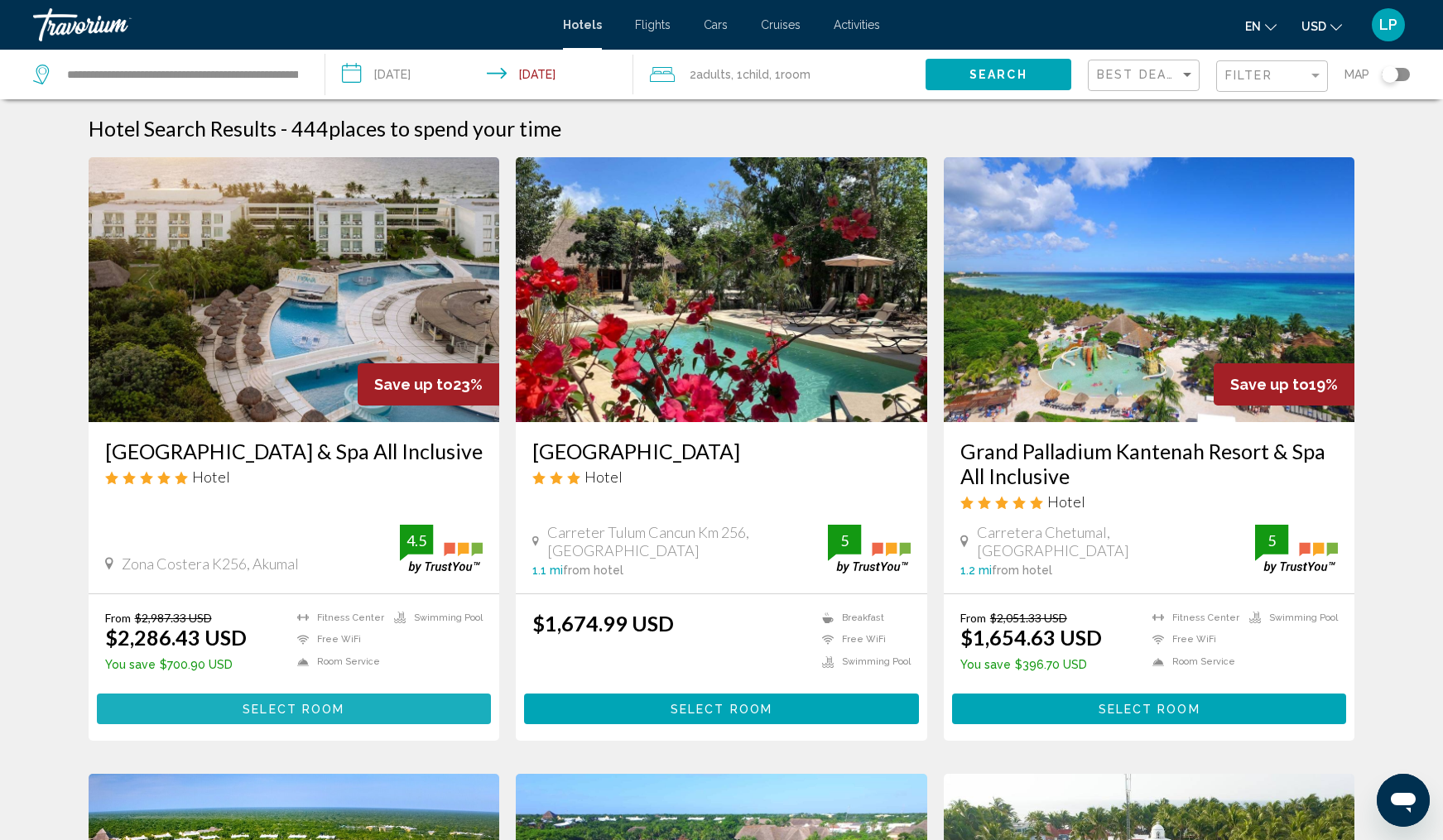
click at [268, 708] on span "Select Room" at bounding box center [293, 709] width 102 height 13
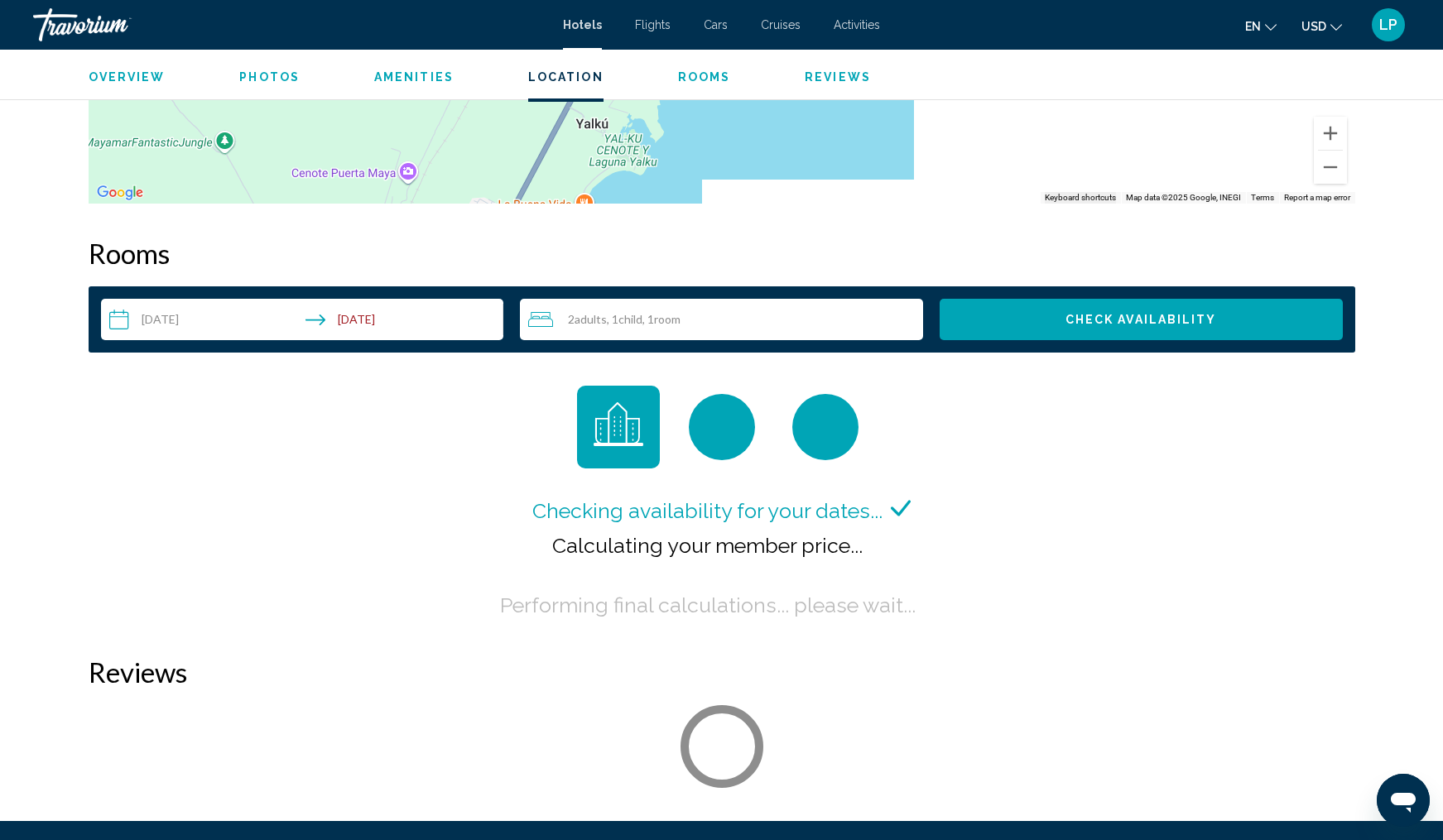
scroll to position [2043, 0]
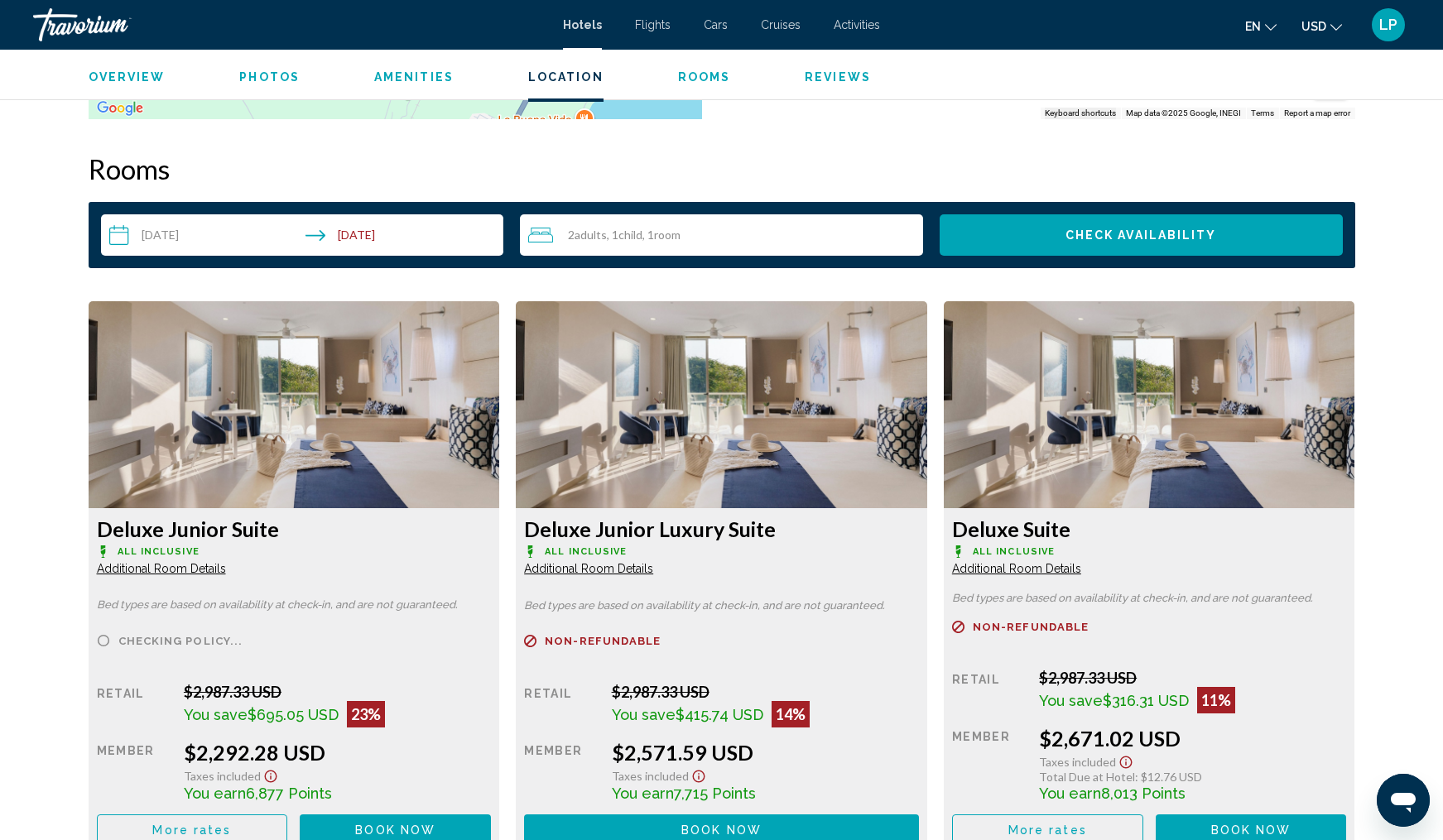
click at [692, 243] on div "2 Adult Adults , 1 Child Children , 1 Room rooms" at bounding box center [726, 235] width 395 height 20
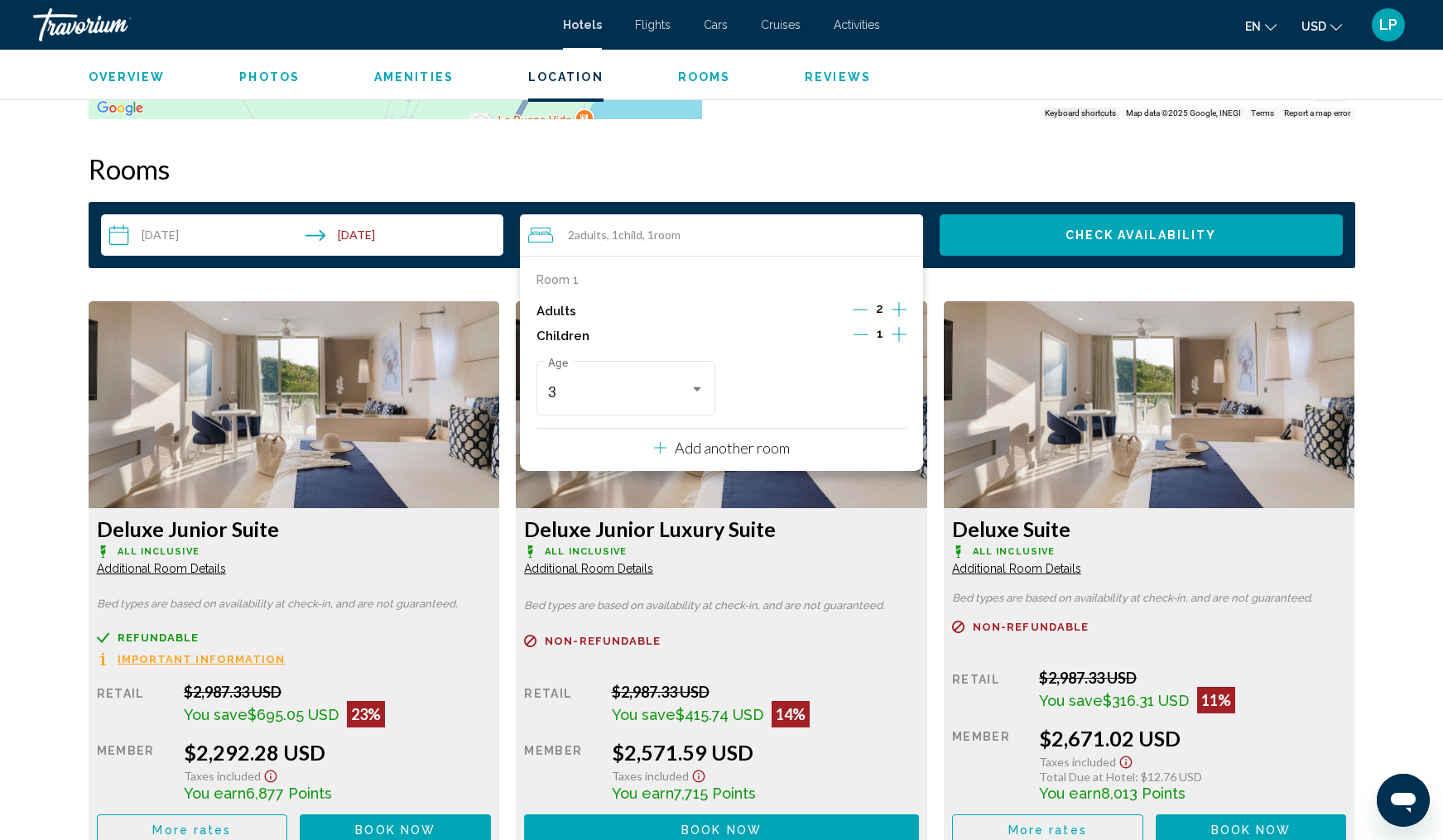
click at [900, 335] on icon "Increment children" at bounding box center [899, 334] width 15 height 20
click at [887, 392] on div "Travelers: 2 adults, 2 children" at bounding box center [887, 389] width 8 height 4
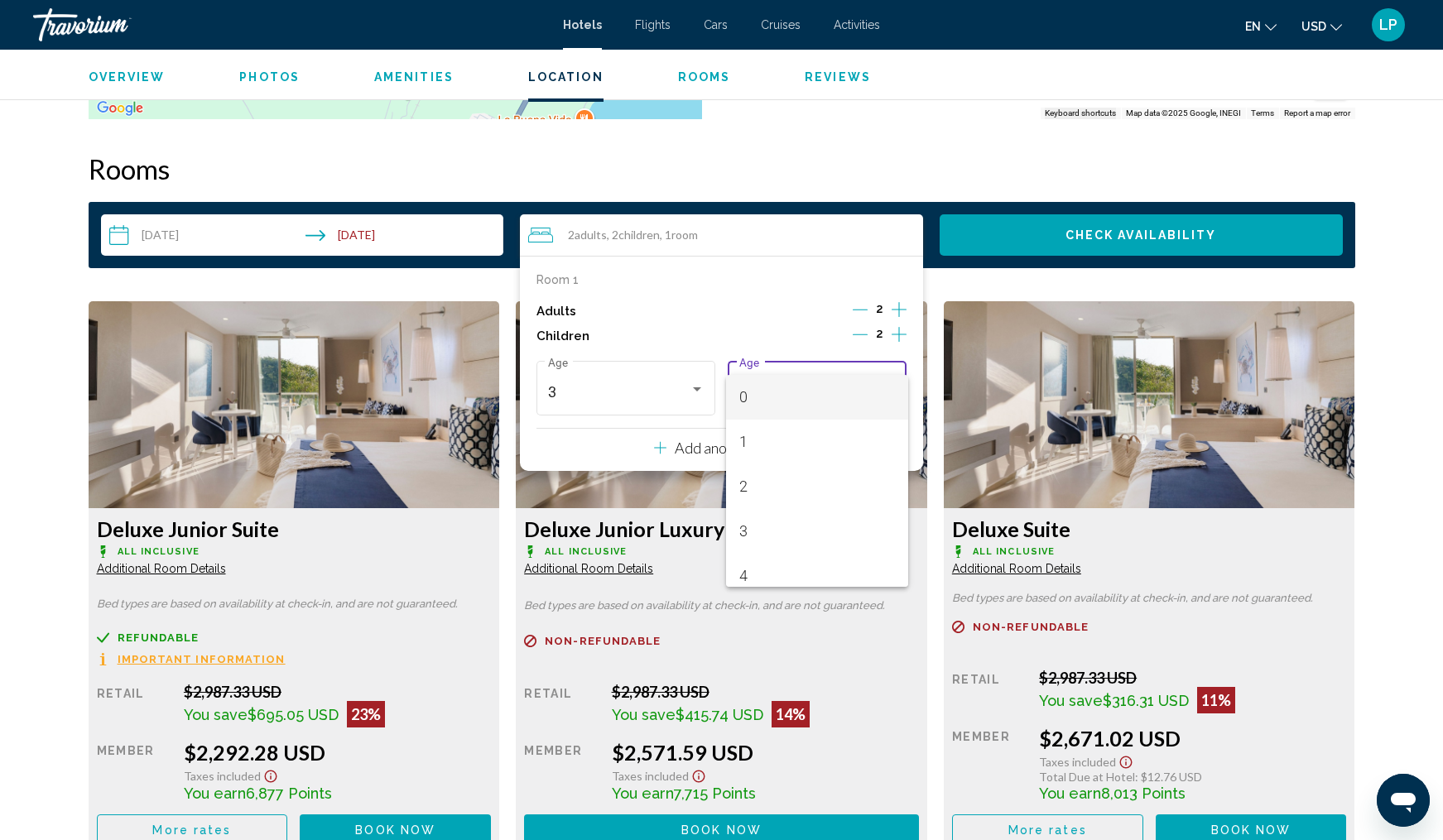
click at [861, 334] on div at bounding box center [722, 420] width 1443 height 840
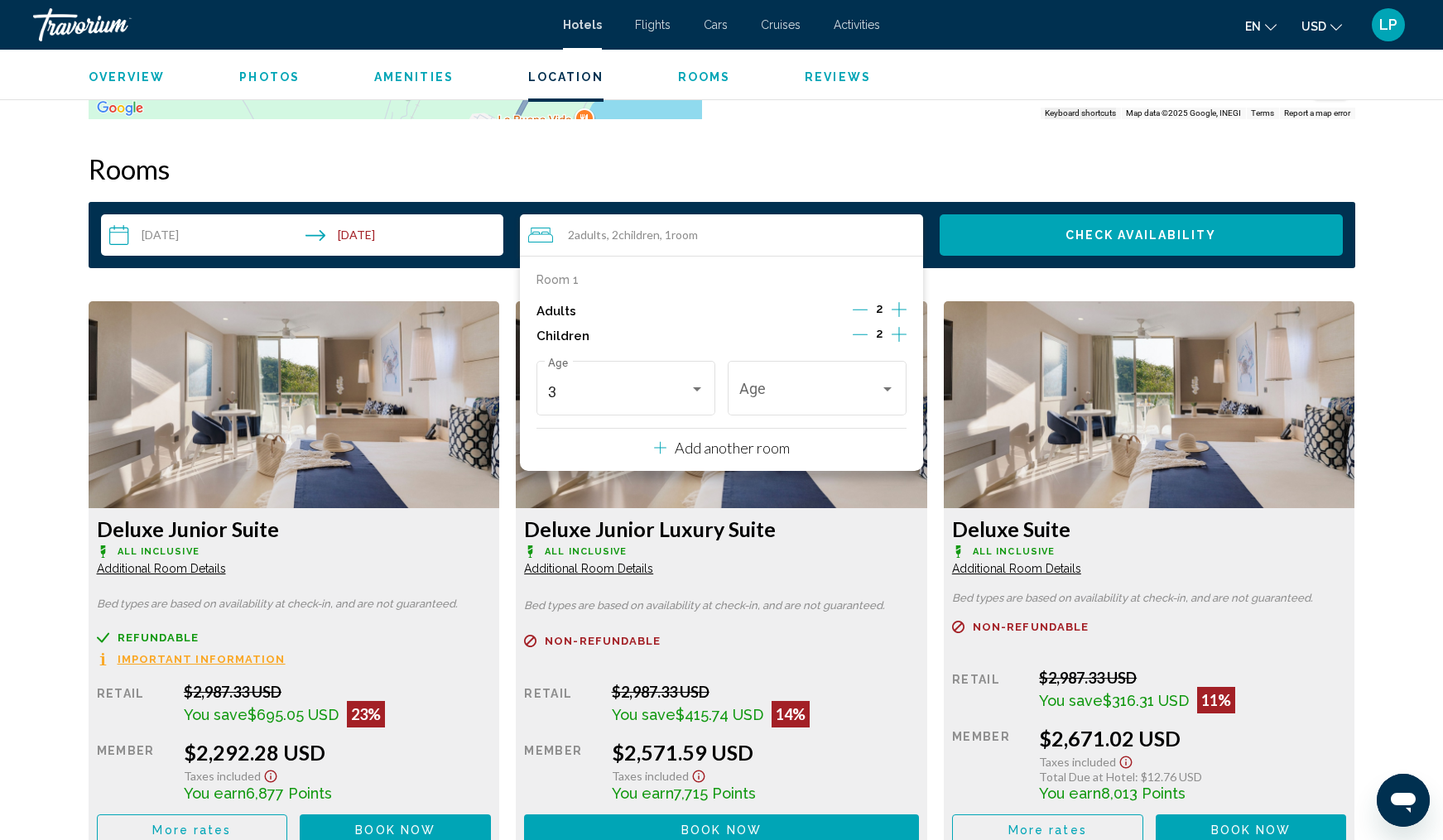
click at [857, 336] on icon "Decrement children" at bounding box center [860, 334] width 15 height 15
click at [896, 307] on icon "Increment adults" at bounding box center [899, 310] width 15 height 20
click at [699, 390] on div "Travelers: 3 adults, 1 child" at bounding box center [697, 389] width 15 height 13
click at [619, 478] on span "11" at bounding box center [626, 477] width 156 height 45
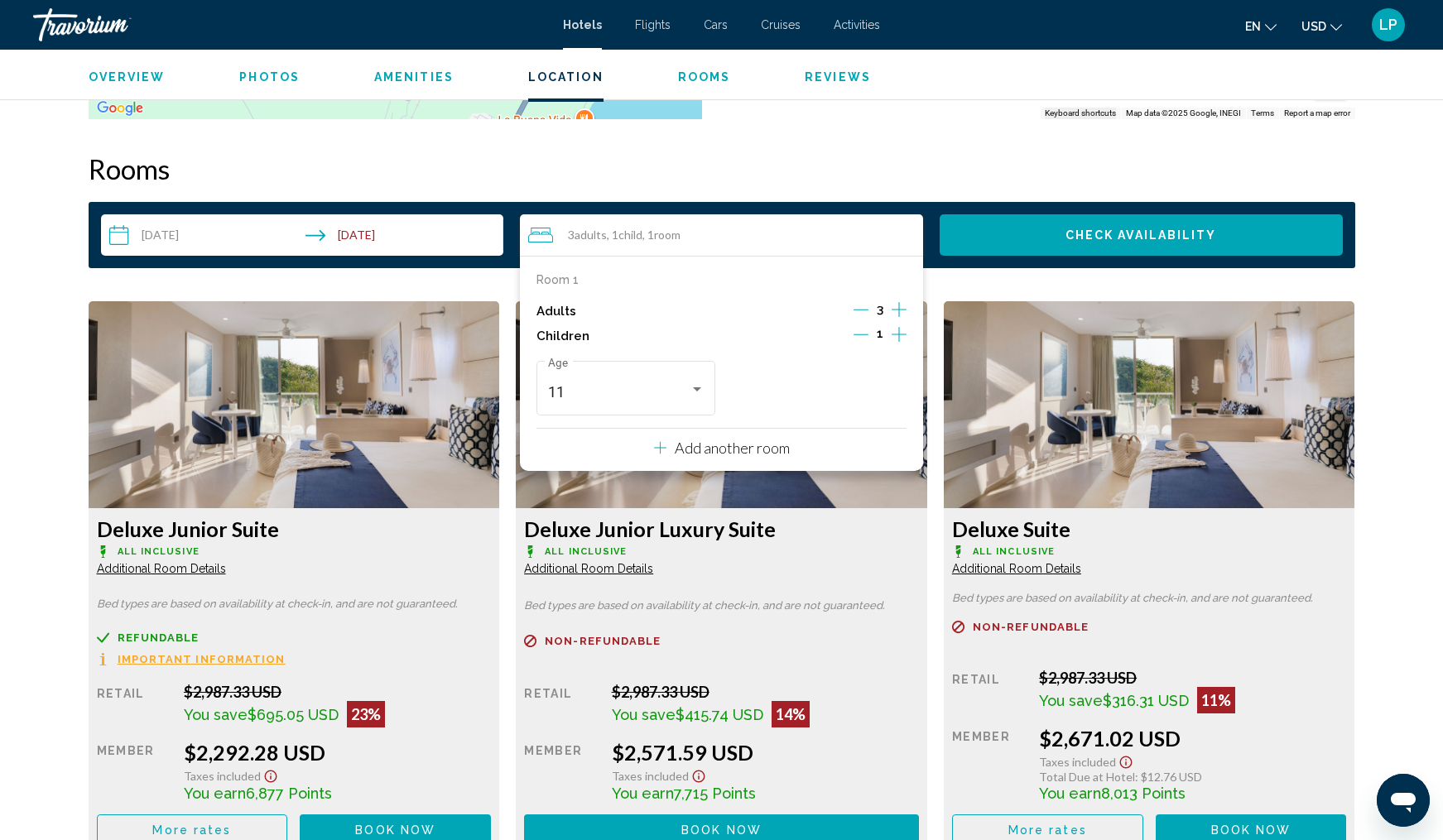
click at [897, 309] on icon "Increment adults" at bounding box center [899, 310] width 15 height 20
click at [1050, 232] on button "Check Availability" at bounding box center [1141, 235] width 403 height 41
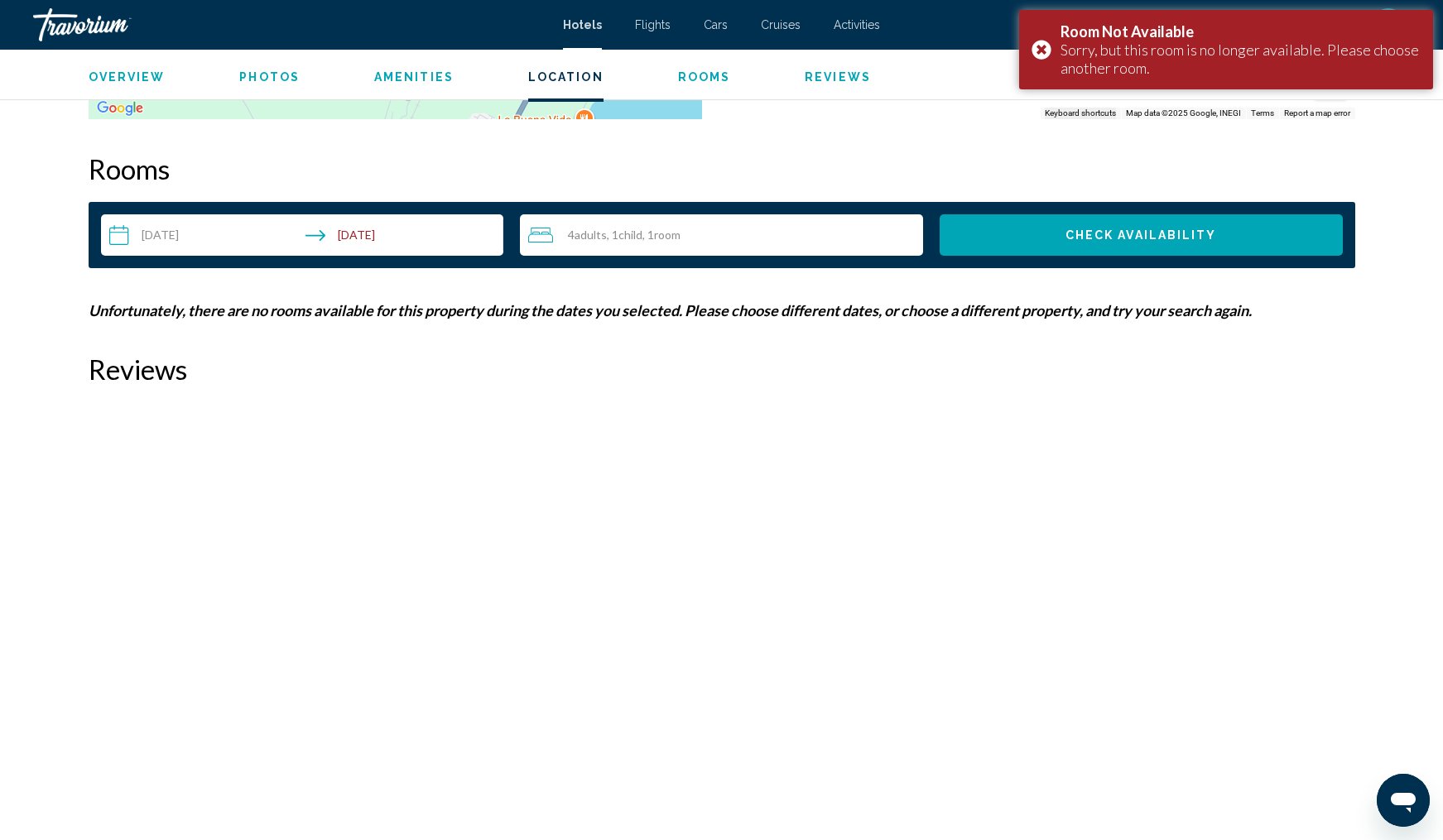
click at [757, 246] on div "4 Adult Adults , 1 Child Children , 1 Room rooms" at bounding box center [726, 235] width 395 height 41
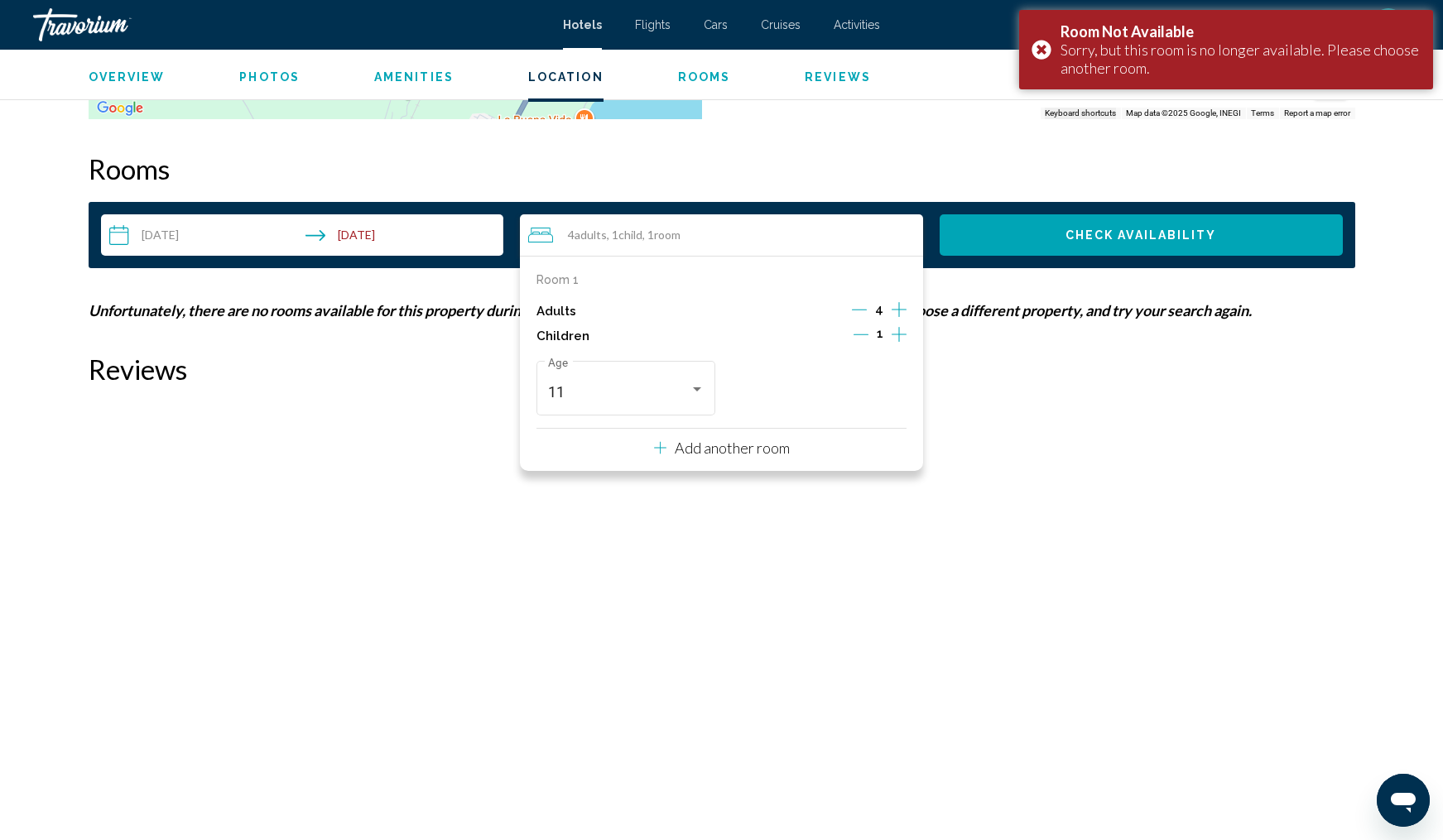
click at [863, 308] on icon "Decrement adults" at bounding box center [859, 309] width 15 height 15
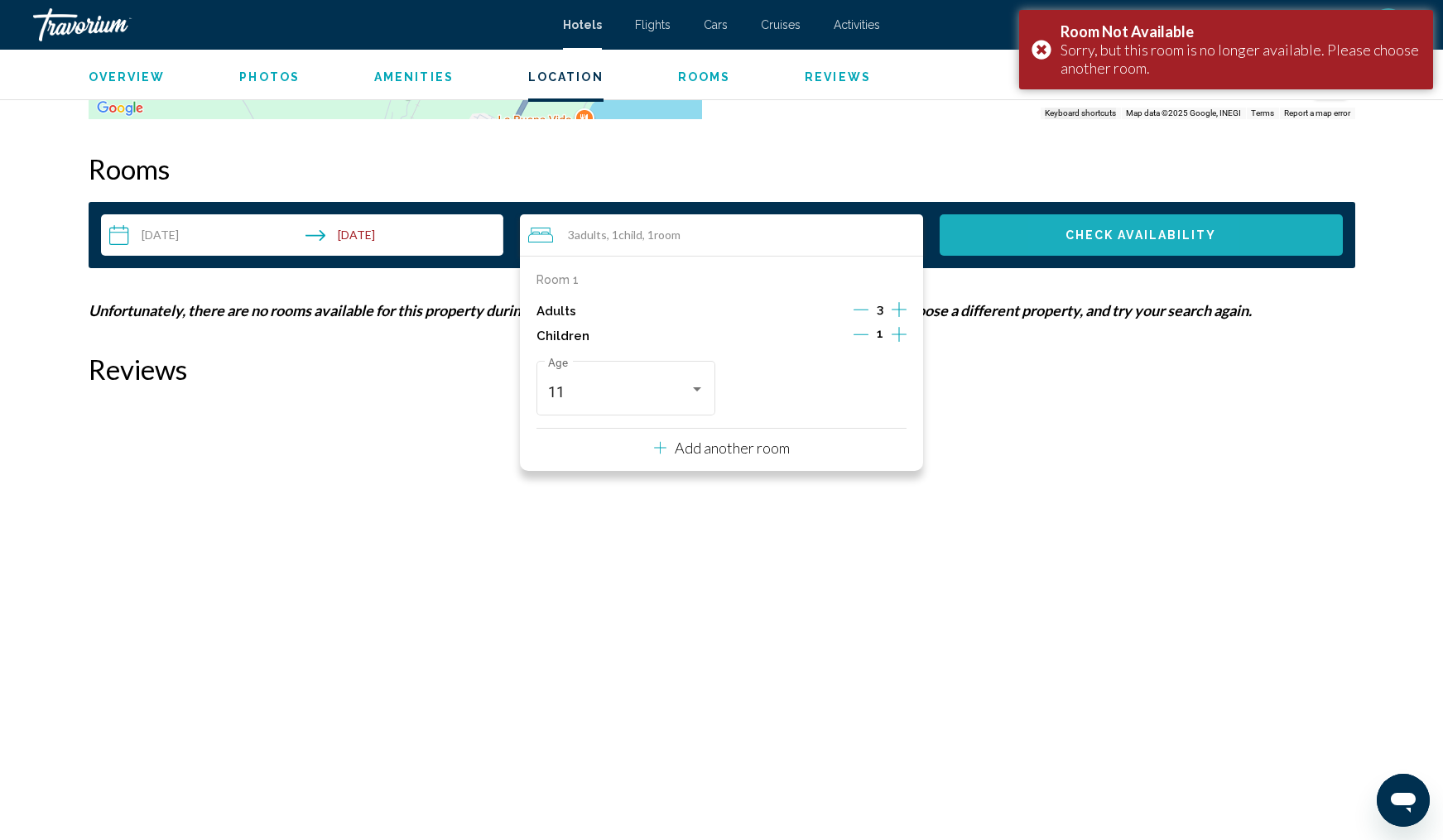
click at [1081, 234] on span "Check Availability" at bounding box center [1141, 235] width 152 height 13
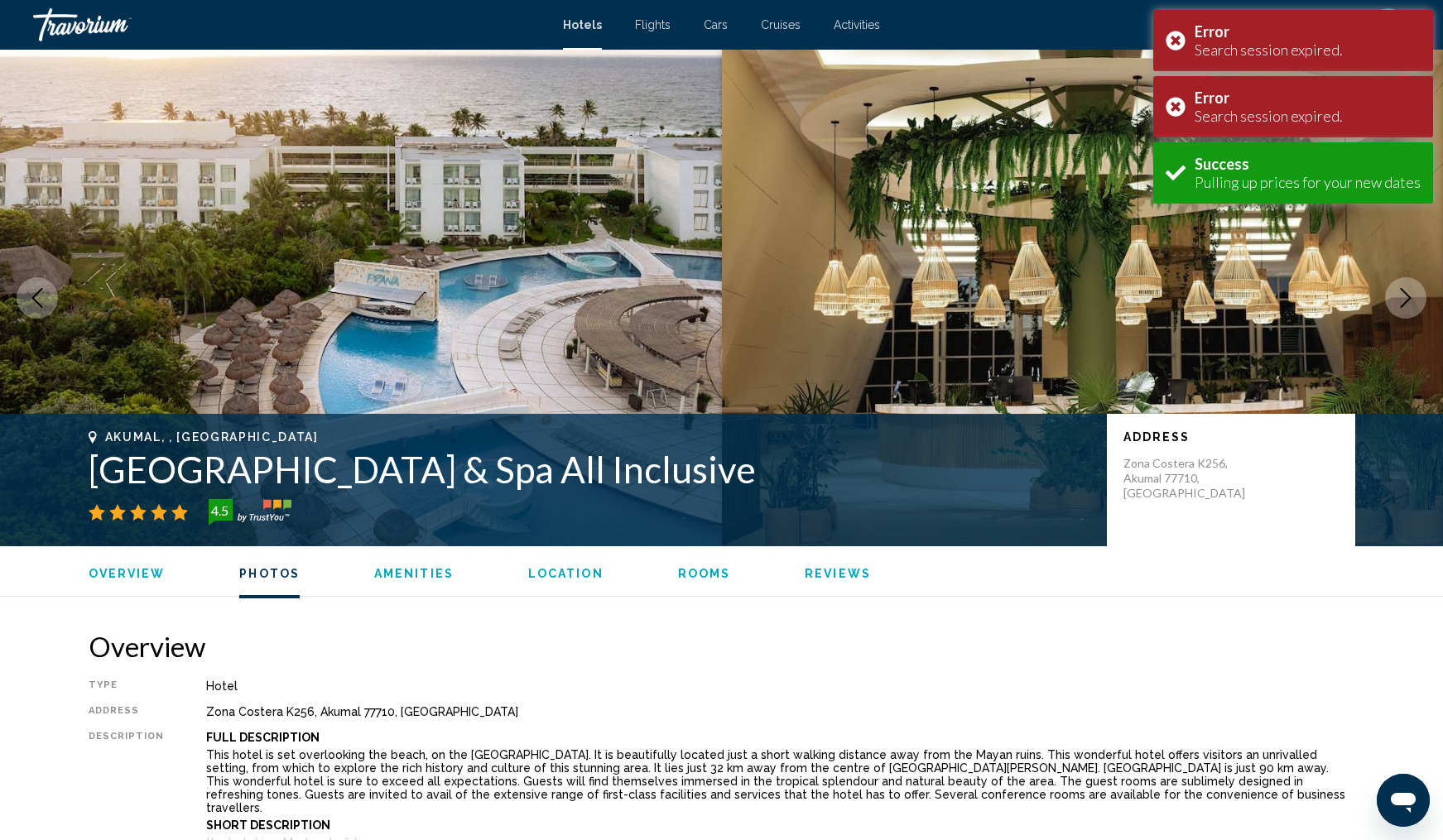
scroll to position [2096, 0]
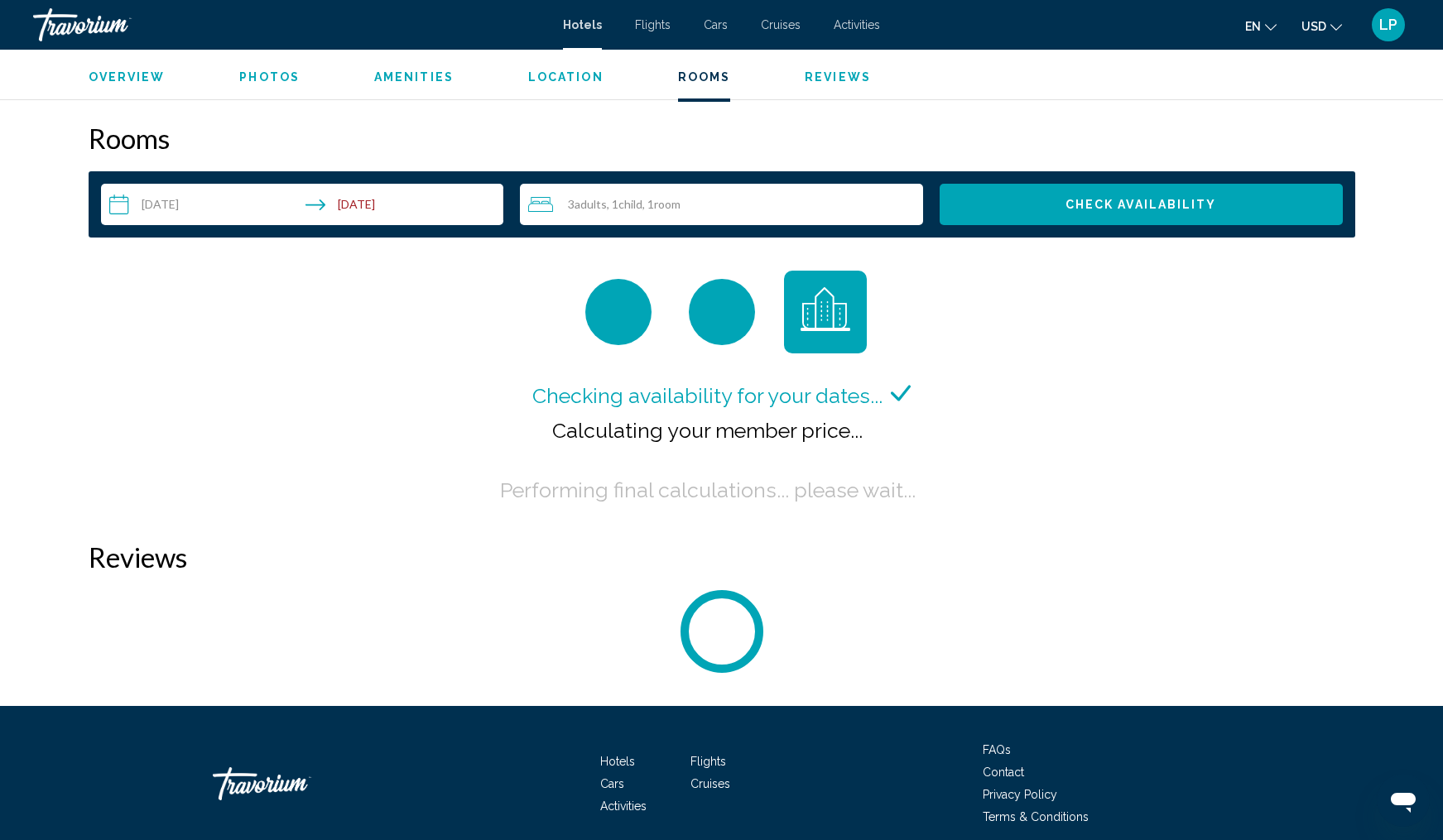
scroll to position [2108, 0]
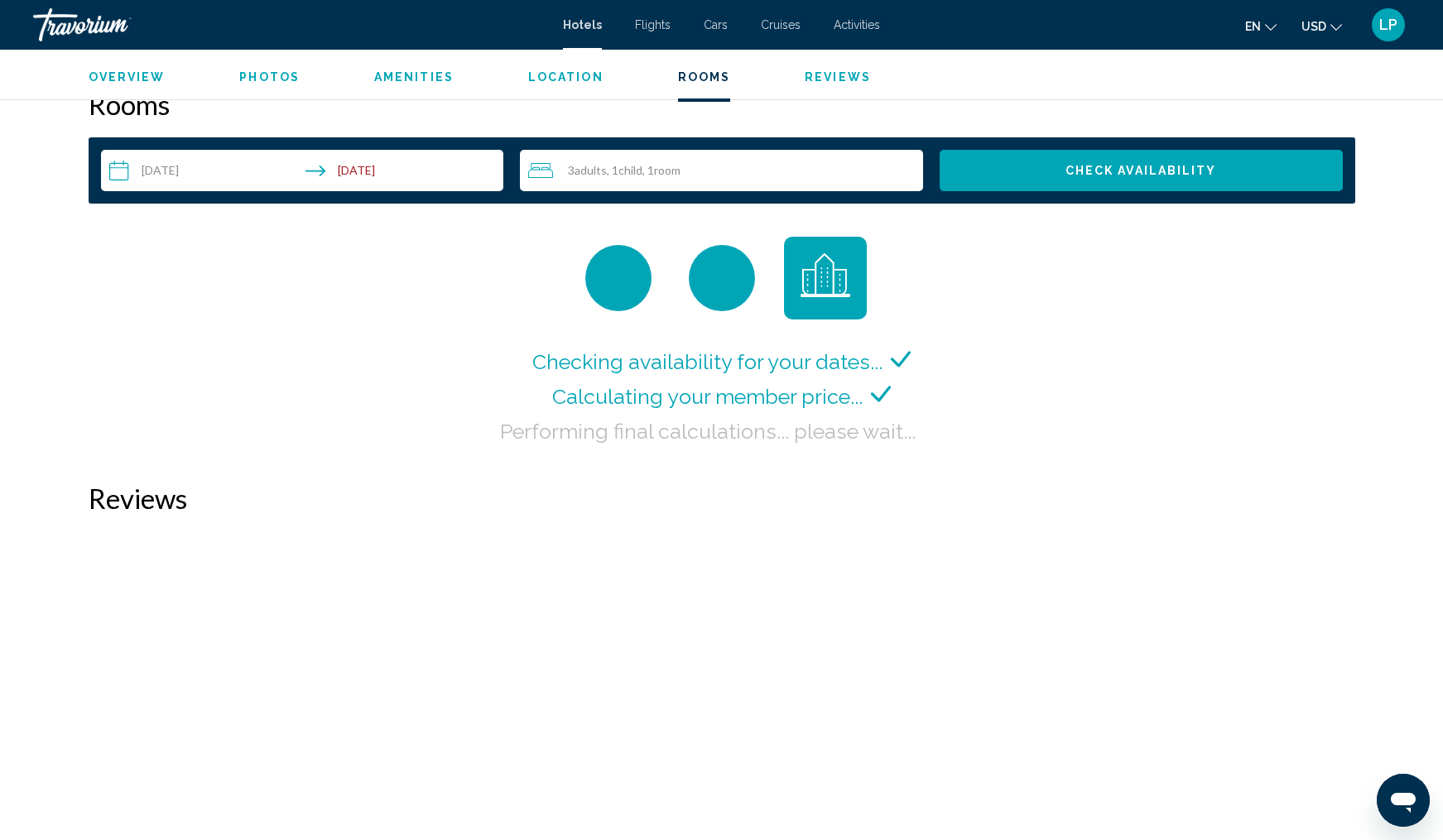
click at [730, 190] on div "3 Adult Adults , 1 Child Children , 1 Room rooms" at bounding box center [726, 171] width 395 height 41
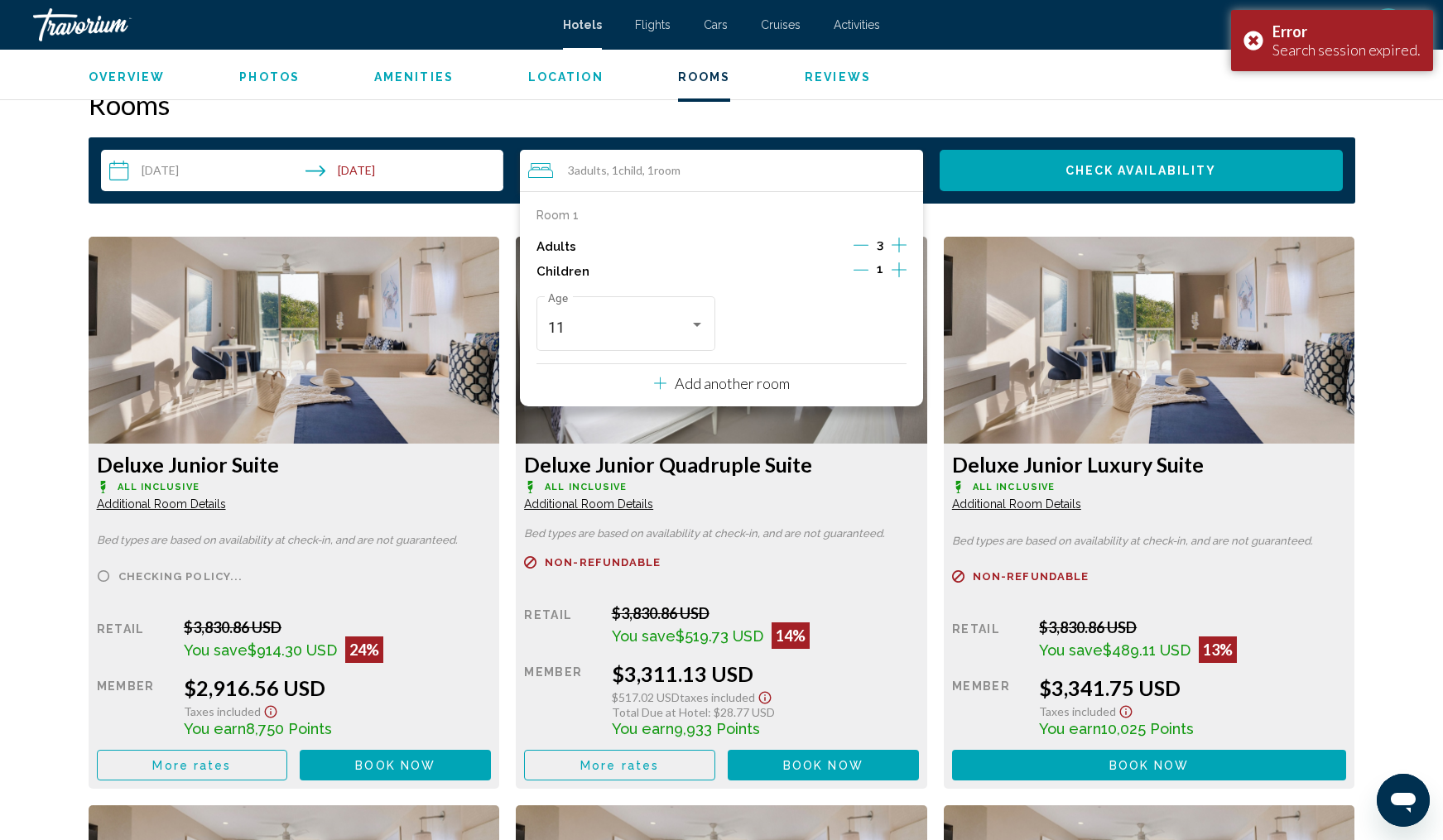
click at [66, 442] on div "Overview Type Hotel Address [GEOGRAPHIC_DATA] Description Full Description This…" at bounding box center [722, 661] width 1333 height 4279
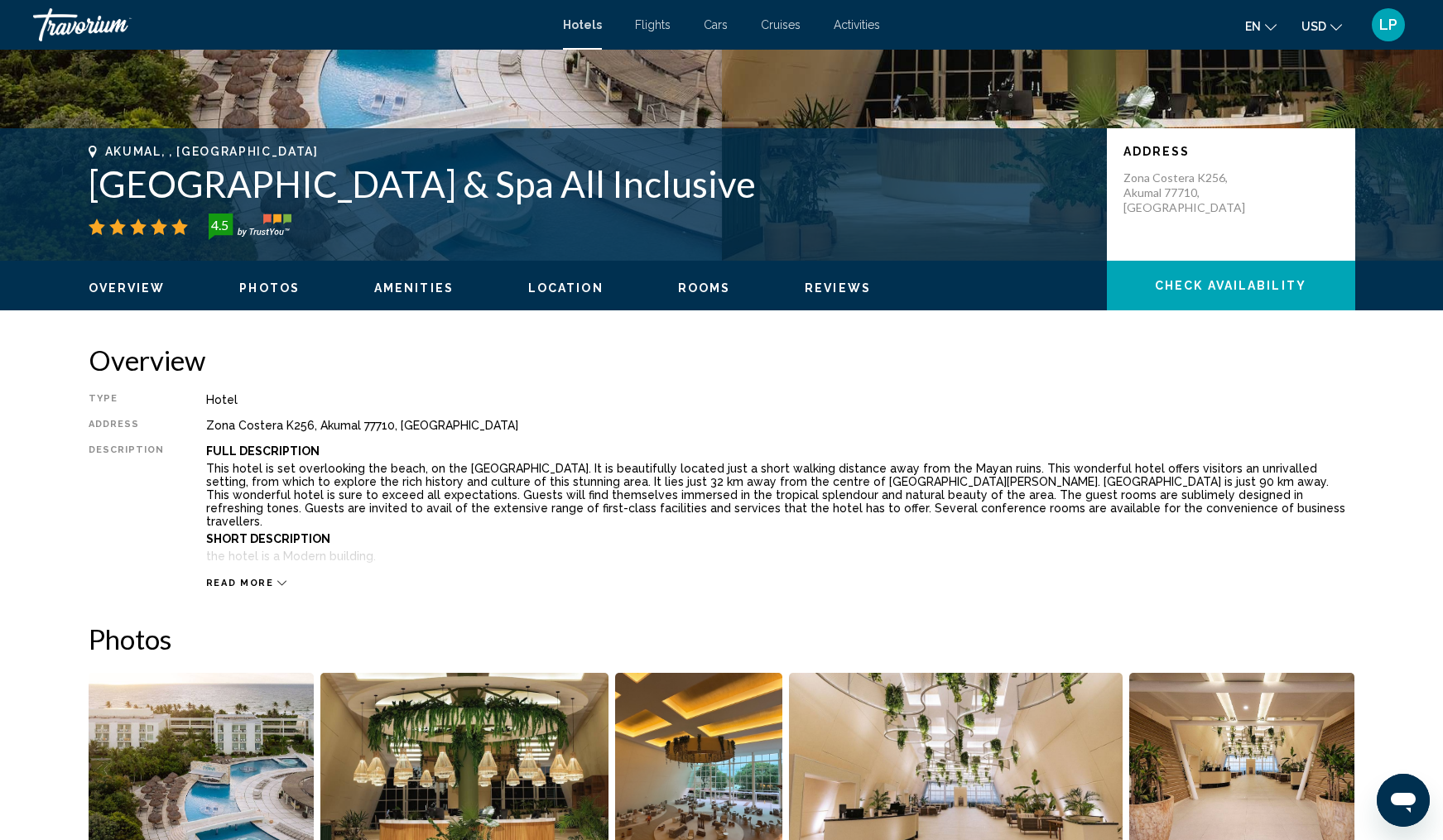
scroll to position [236, 0]
